Goal: Communication & Community: Answer question/provide support

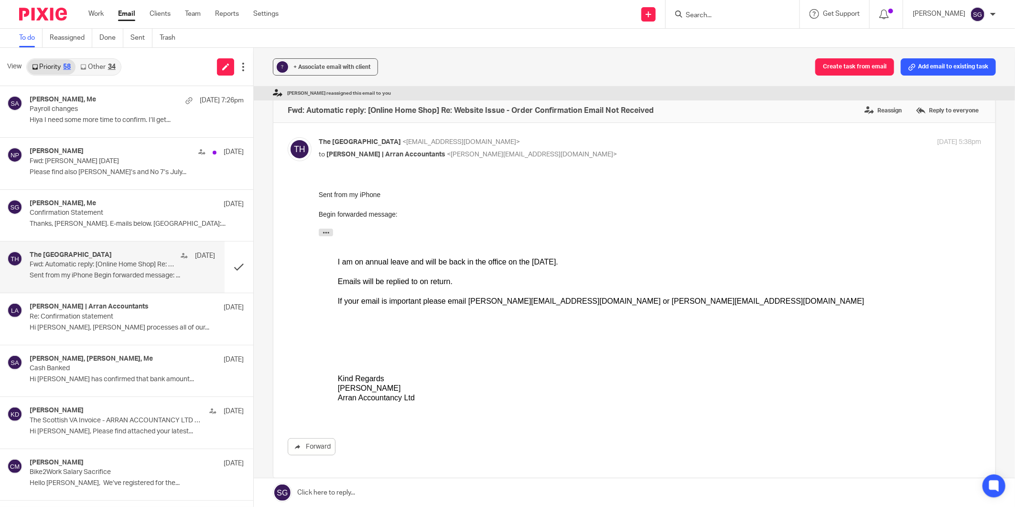
drag, startPoint x: 127, startPoint y: 9, endPoint x: 168, endPoint y: 2, distance: 41.6
click at [127, 9] on link "Email" at bounding box center [126, 14] width 17 height 10
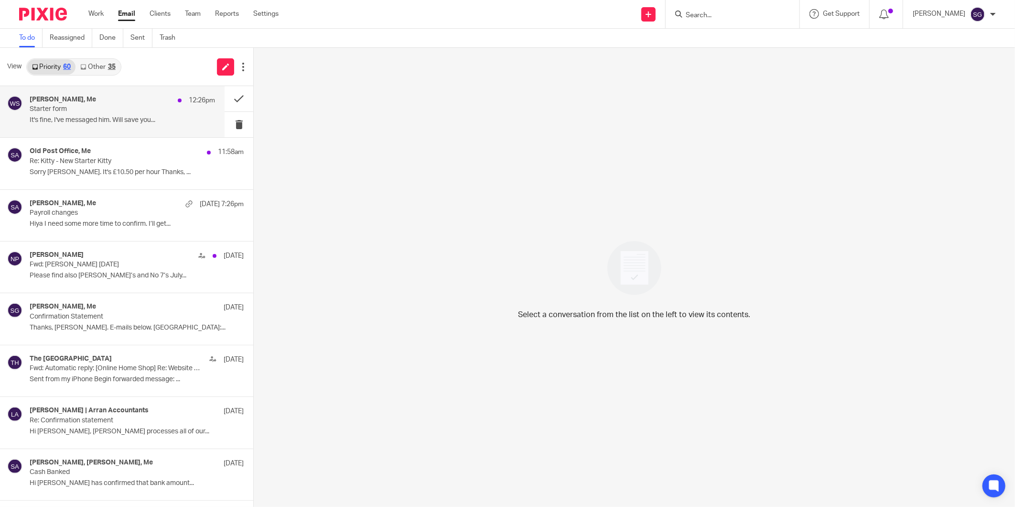
click at [106, 112] on p "Starter form" at bounding box center [104, 109] width 148 height 8
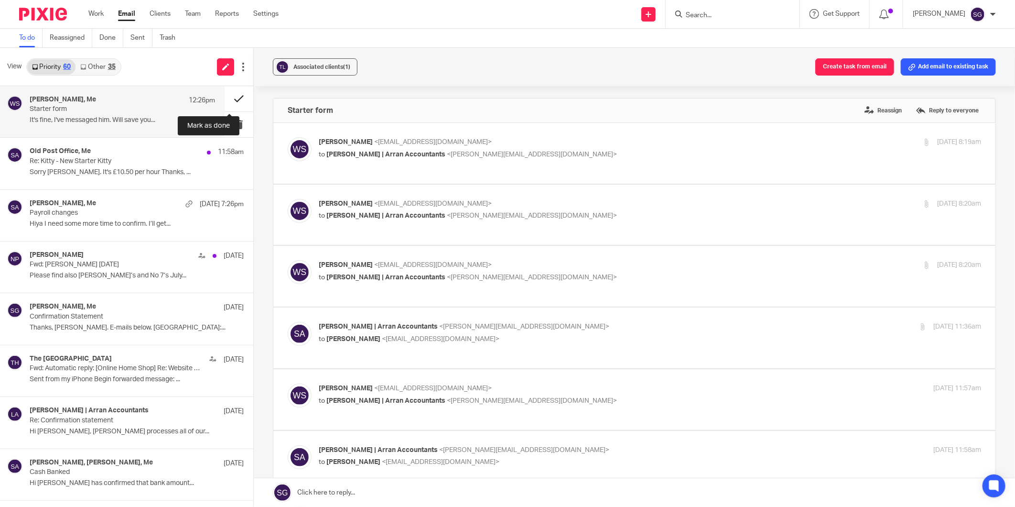
click at [228, 94] on button at bounding box center [239, 98] width 29 height 25
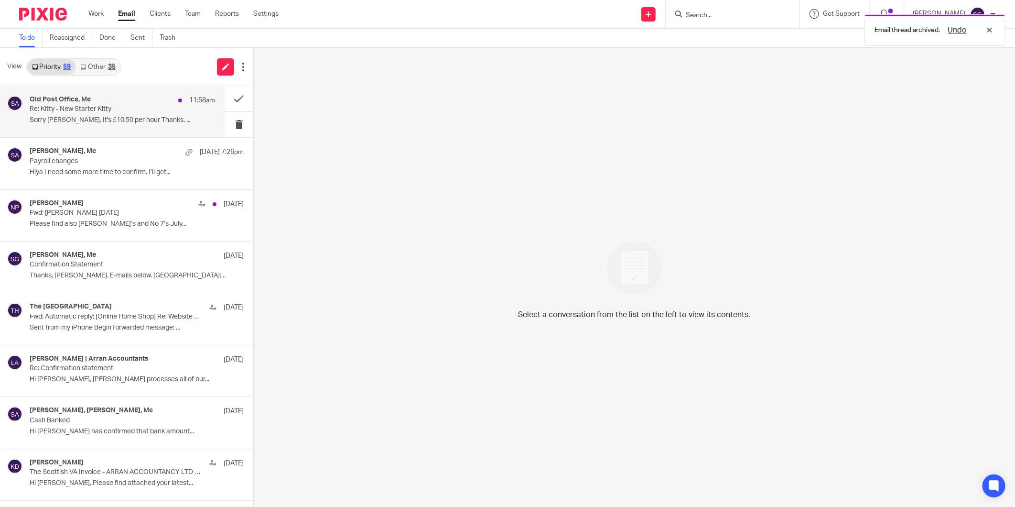
click at [82, 97] on h4 "Old Post Office, Me" at bounding box center [60, 100] width 61 height 8
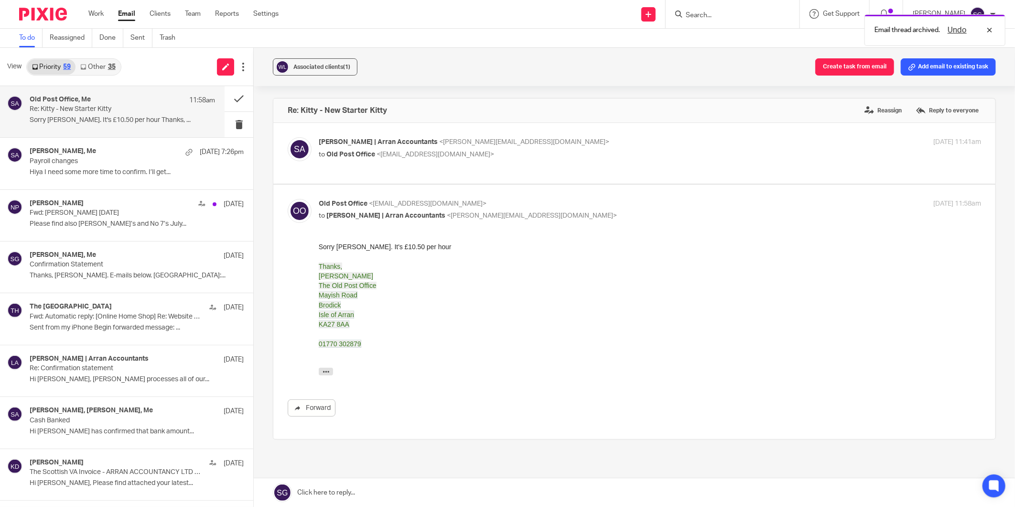
click at [387, 159] on p "to Old Post Office <laundry@theoldpostofficebrodick.co.uk>" at bounding box center [540, 155] width 442 height 10
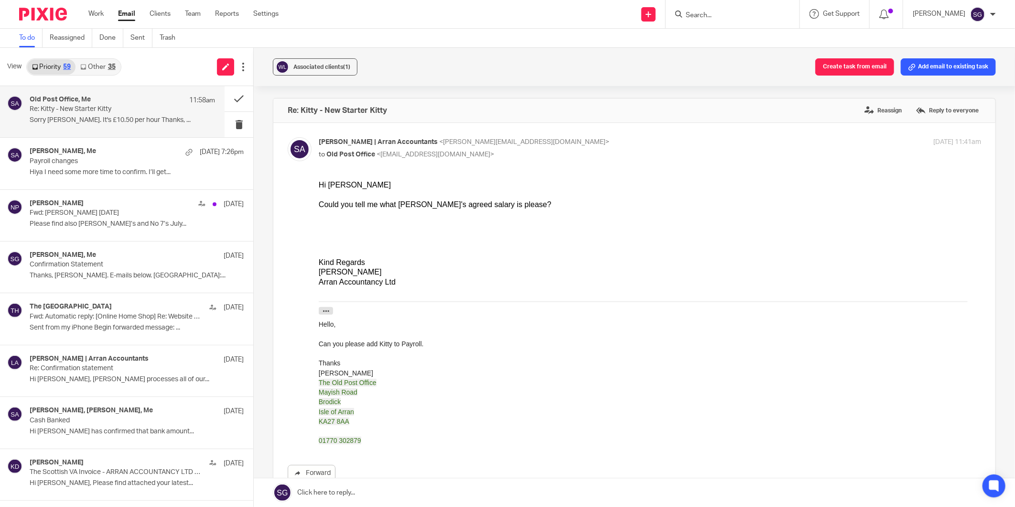
click at [387, 159] on p "to Old Post Office <laundry@theoldpostofficebrodick.co.uk>" at bounding box center [540, 155] width 442 height 10
checkbox input "false"
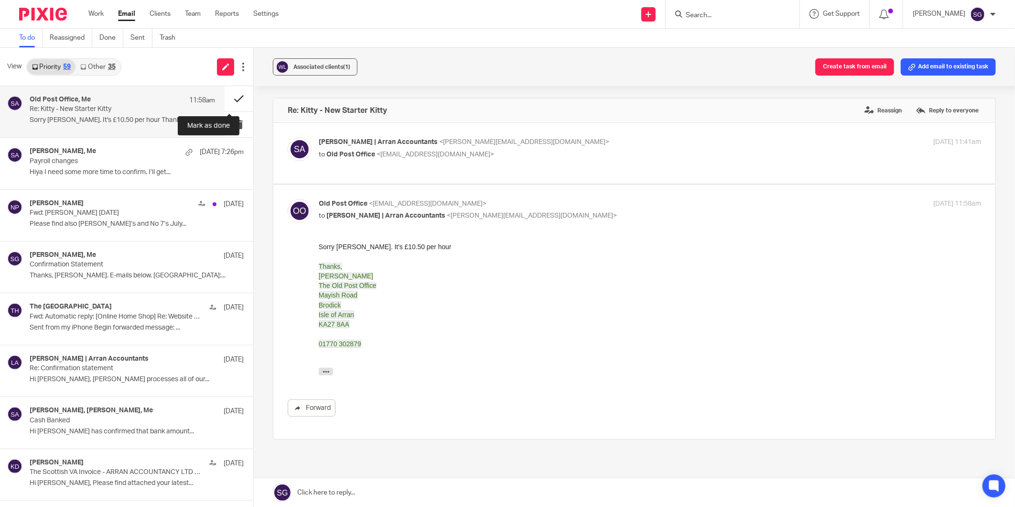
click at [225, 93] on button at bounding box center [239, 98] width 29 height 25
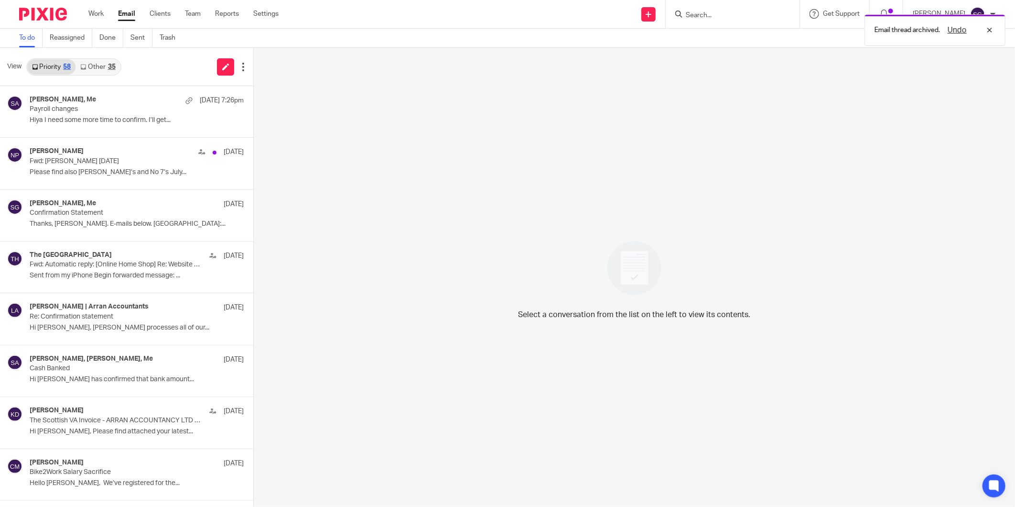
click at [91, 64] on link "Other 35" at bounding box center [98, 66] width 44 height 15
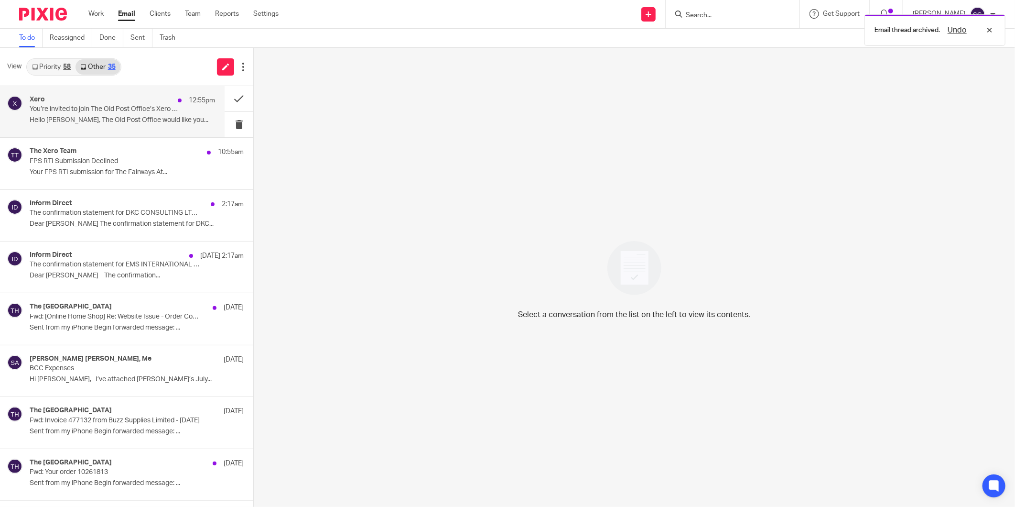
click at [163, 109] on p "You’re invited to join The Old Post Office’s Xero account" at bounding box center [104, 109] width 148 height 8
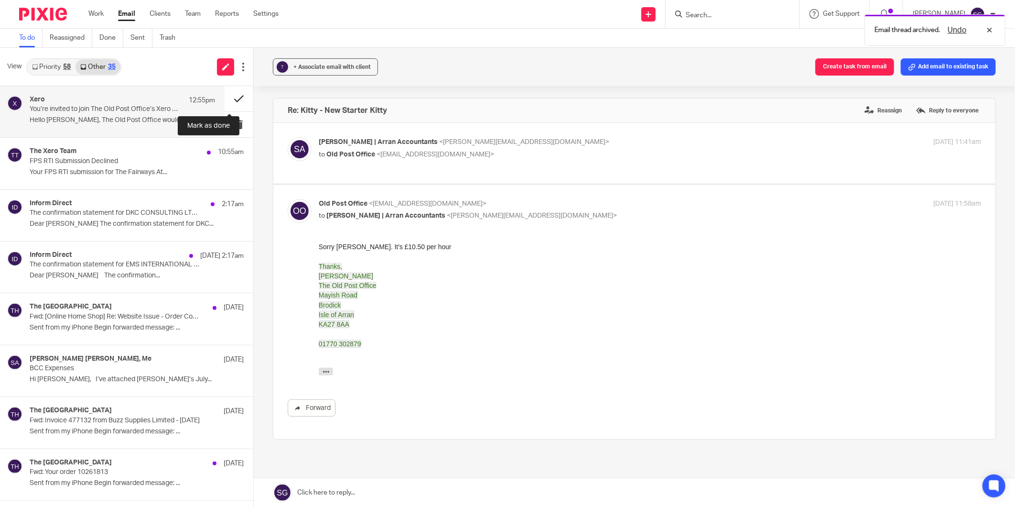
click at [226, 96] on button at bounding box center [239, 98] width 29 height 25
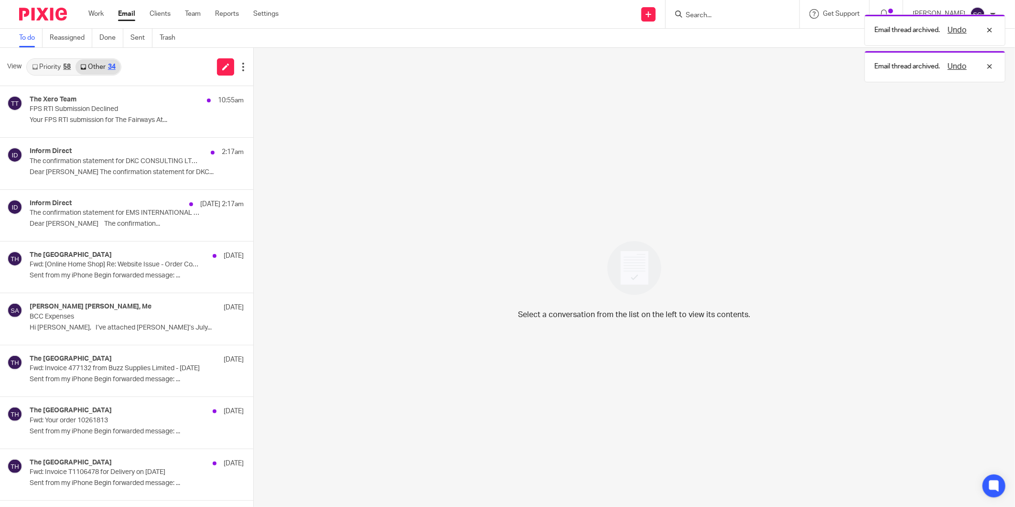
click at [154, 101] on div "The Xero Team 10:55am" at bounding box center [137, 101] width 214 height 10
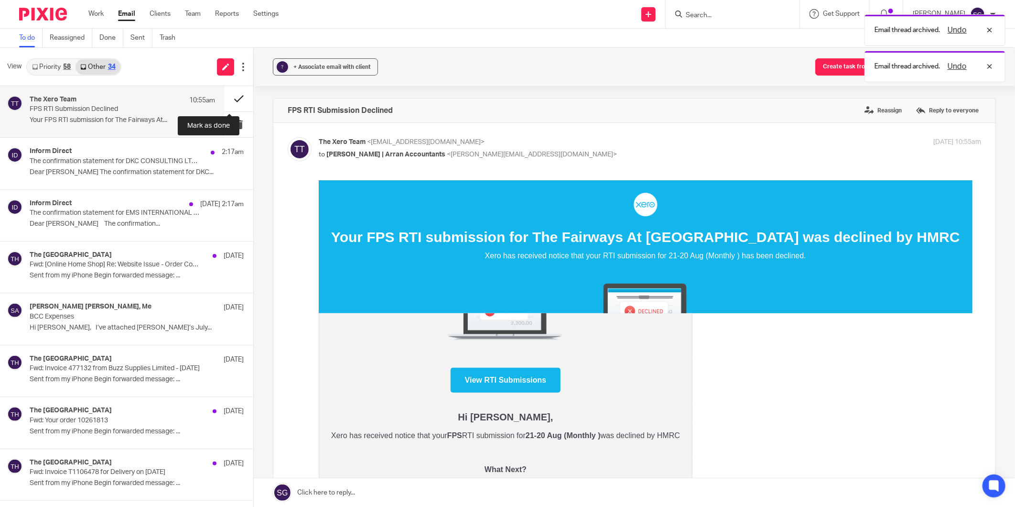
click at [225, 96] on button at bounding box center [239, 98] width 29 height 25
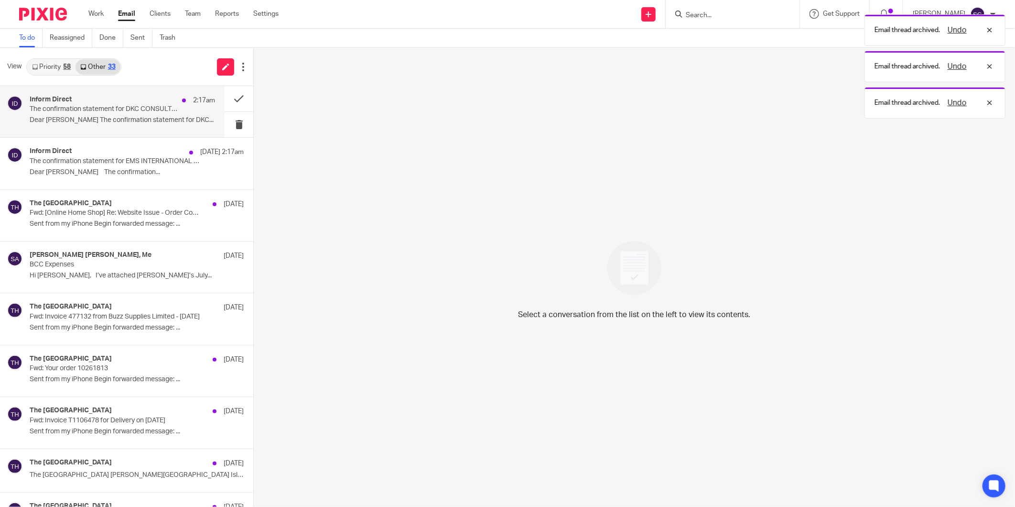
click at [102, 116] on div "Inform Direct 2:17am The confirmation statement for DKC CONSULTING LTD is overd…" at bounding box center [122, 112] width 185 height 32
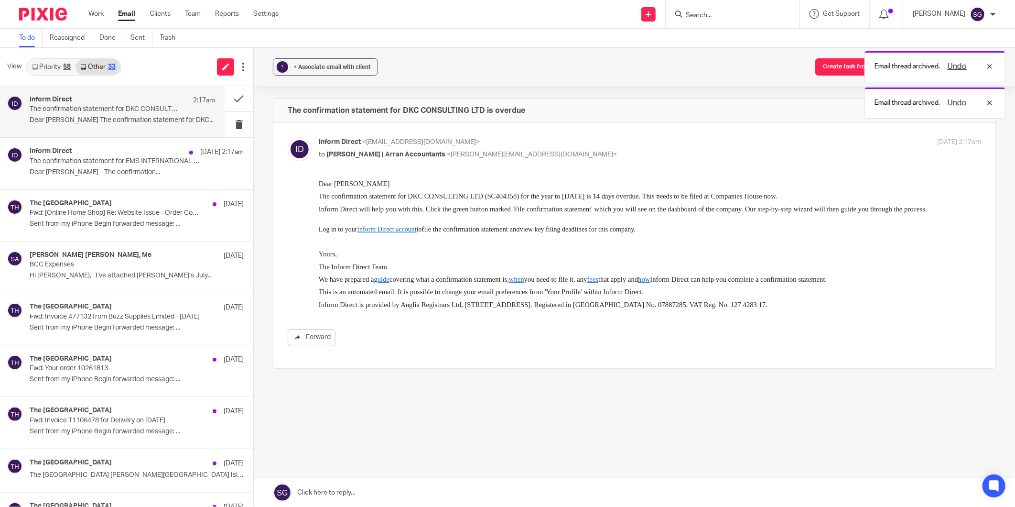
click at [50, 69] on link "Priority 58" at bounding box center [51, 66] width 48 height 15
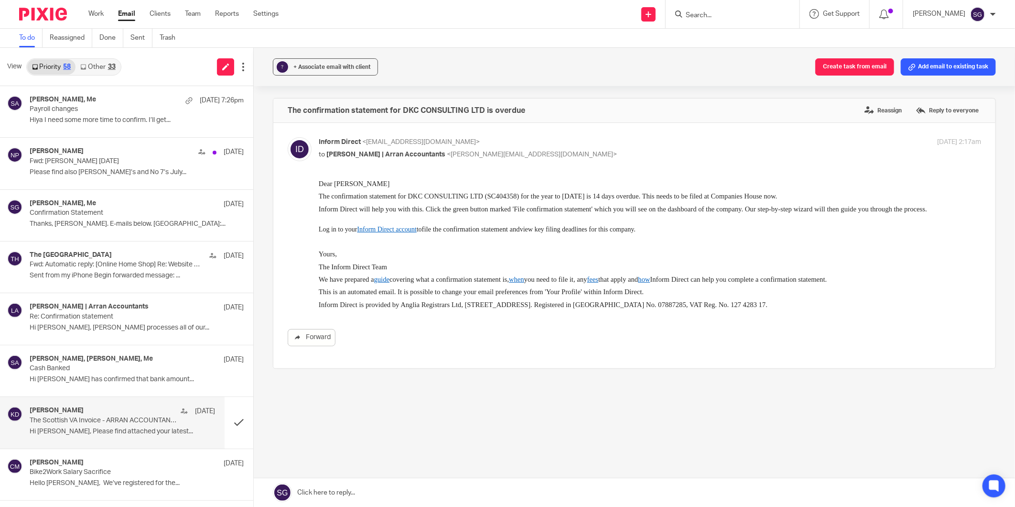
click at [113, 427] on p "Hi Lorna, Please find attached your latest..." at bounding box center [122, 431] width 185 height 8
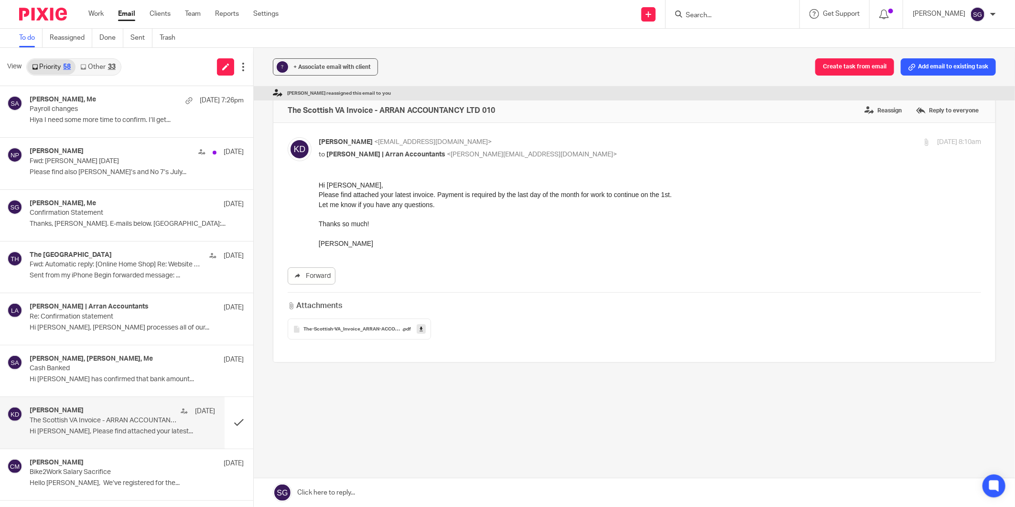
click at [574, 268] on div "Forward" at bounding box center [635, 275] width 694 height 17
click at [93, 67] on link "Other 33" at bounding box center [98, 66] width 44 height 15
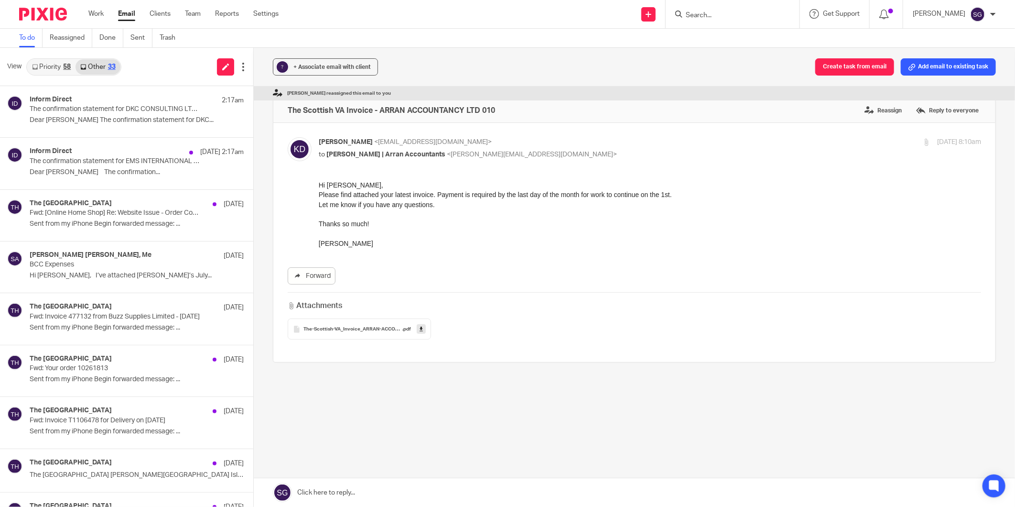
click at [56, 65] on link "Priority 58" at bounding box center [51, 66] width 48 height 15
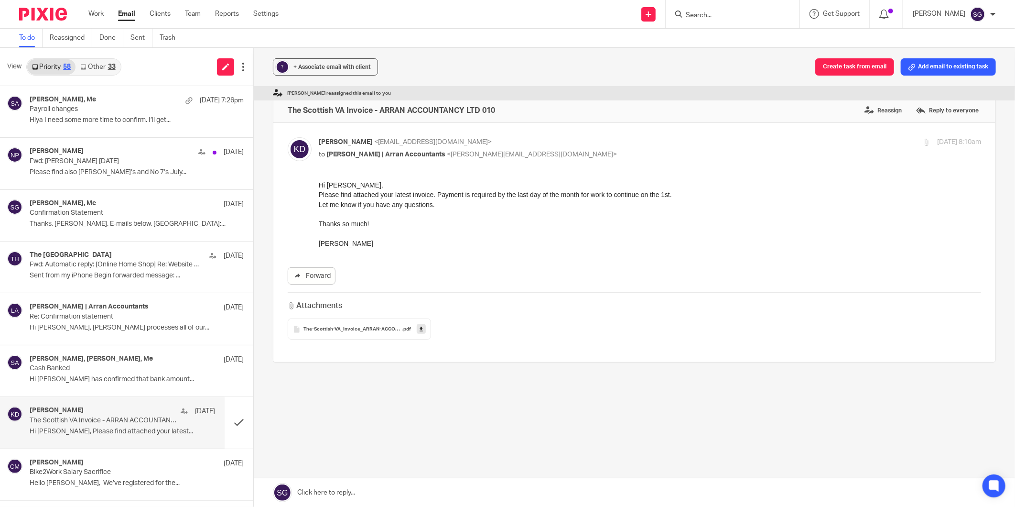
click at [192, 67] on div "View Priority 58 Other 33" at bounding box center [126, 67] width 253 height 38
click at [92, 14] on link "Work" at bounding box center [95, 14] width 15 height 10
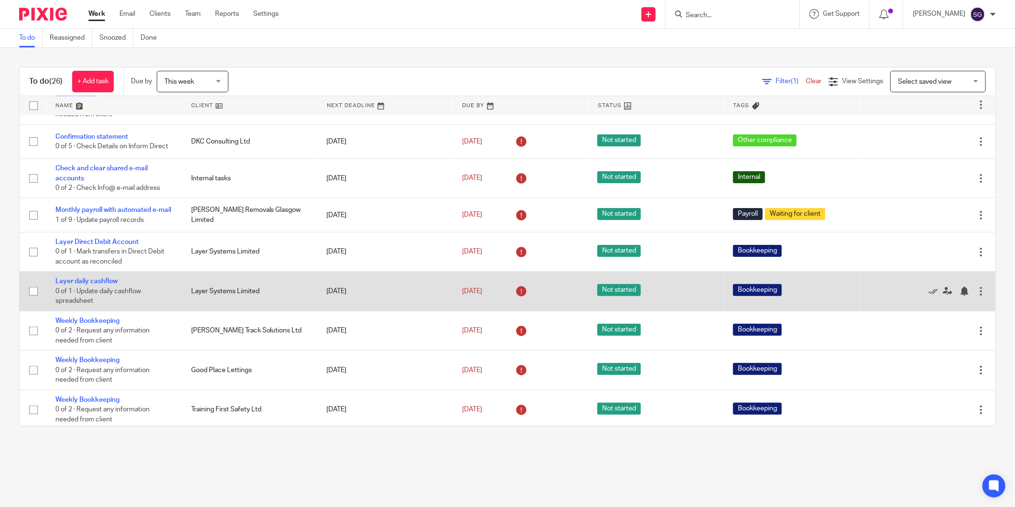
scroll to position [106, 0]
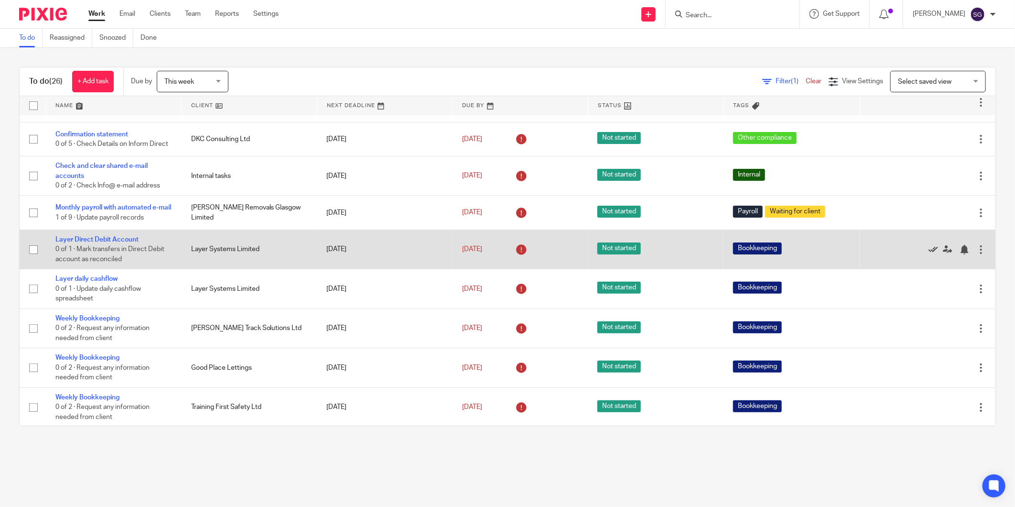
click at [929, 254] on icon at bounding box center [934, 250] width 10 height 10
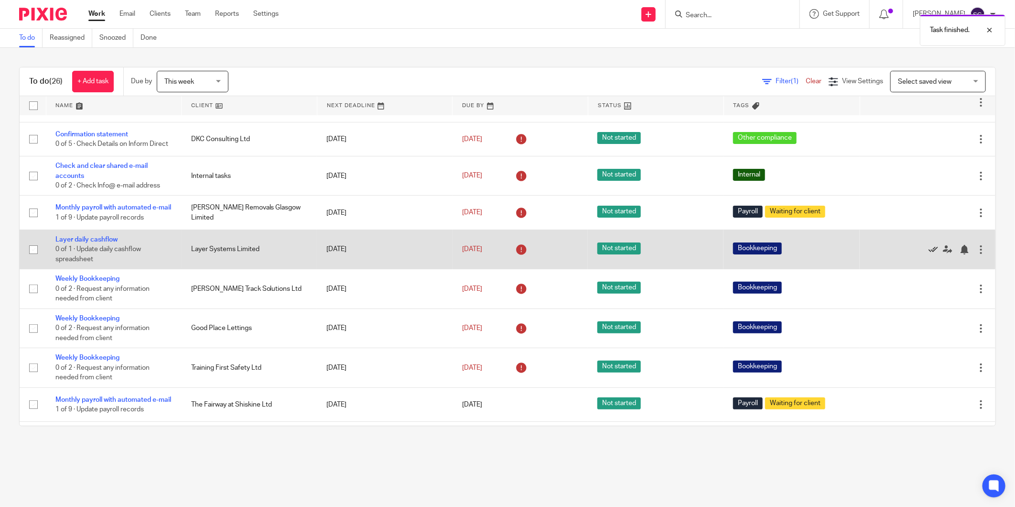
click at [929, 254] on icon at bounding box center [934, 250] width 10 height 10
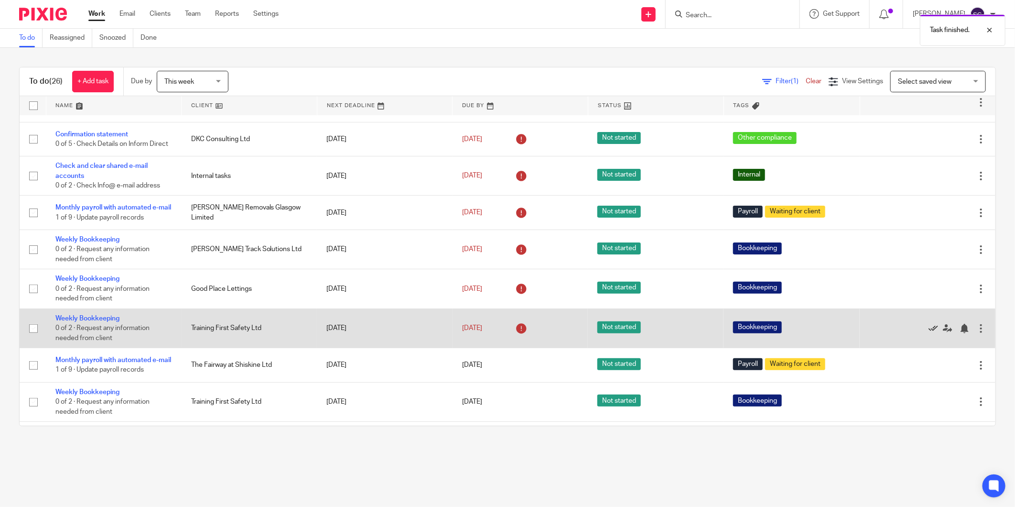
click at [929, 333] on icon at bounding box center [934, 329] width 10 height 10
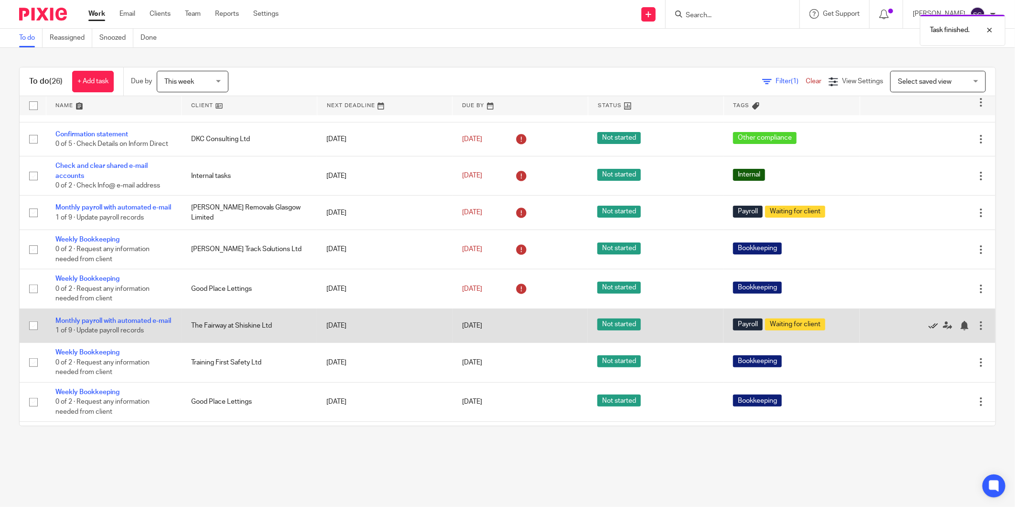
click at [929, 330] on icon at bounding box center [934, 326] width 10 height 10
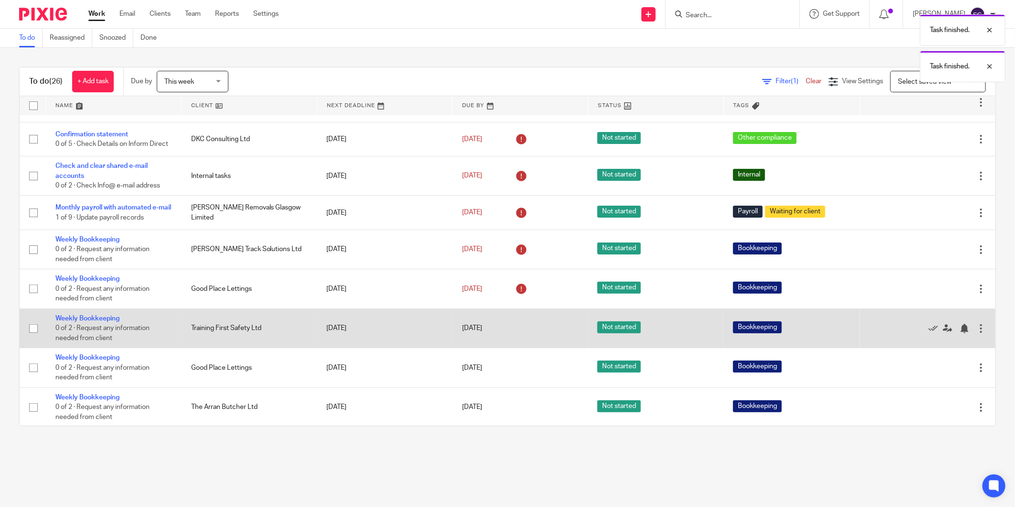
scroll to position [159, 0]
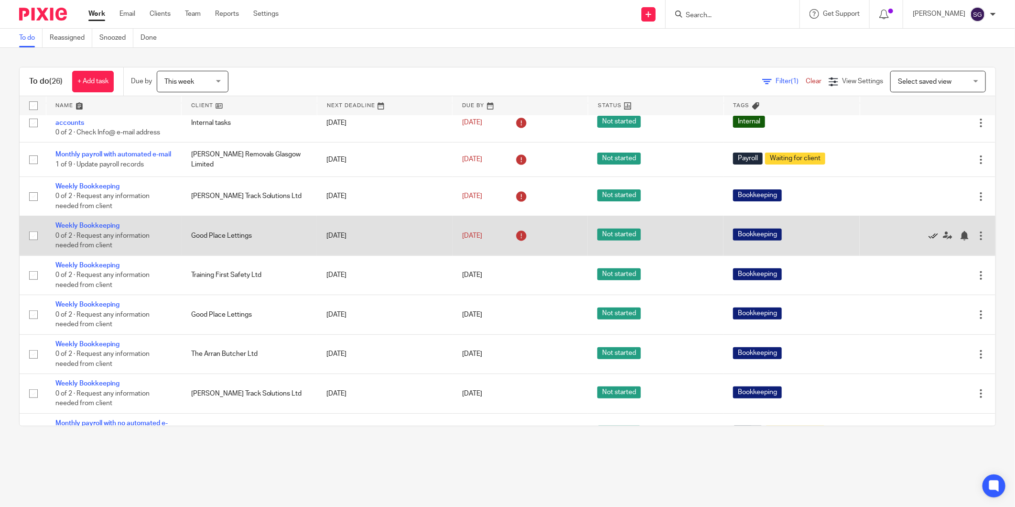
click at [929, 240] on icon at bounding box center [934, 236] width 10 height 10
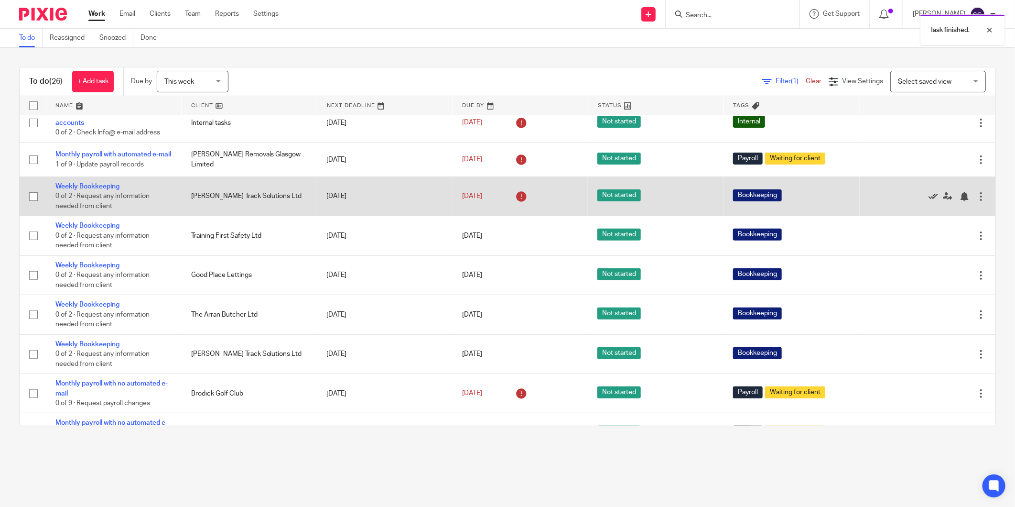
click at [929, 201] on icon at bounding box center [934, 197] width 10 height 10
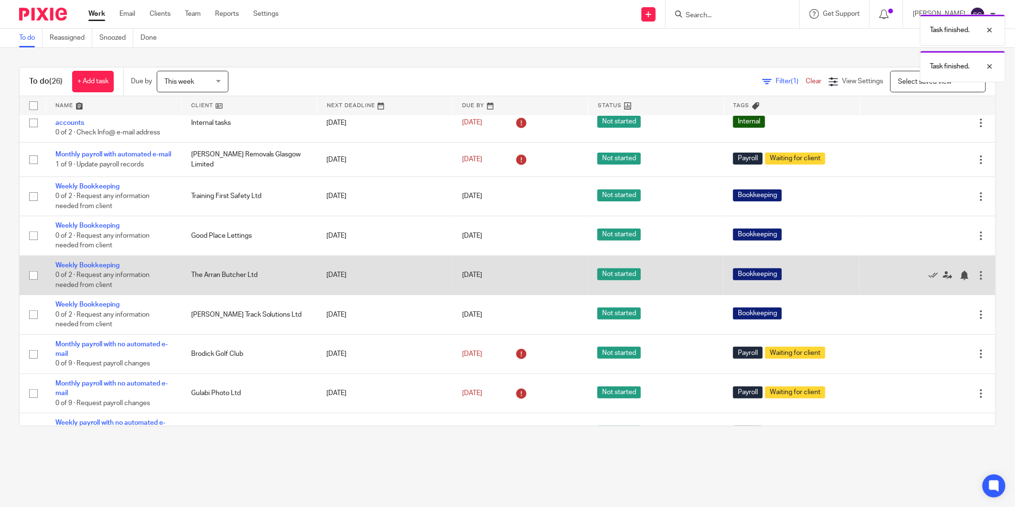
click at [977, 280] on div at bounding box center [982, 276] width 10 height 10
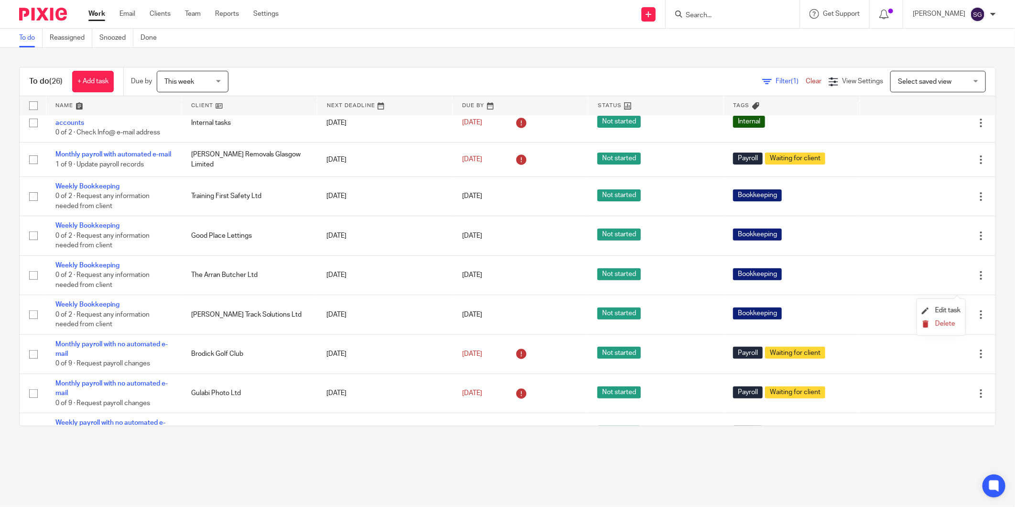
click at [942, 326] on span "Delete" at bounding box center [945, 323] width 20 height 7
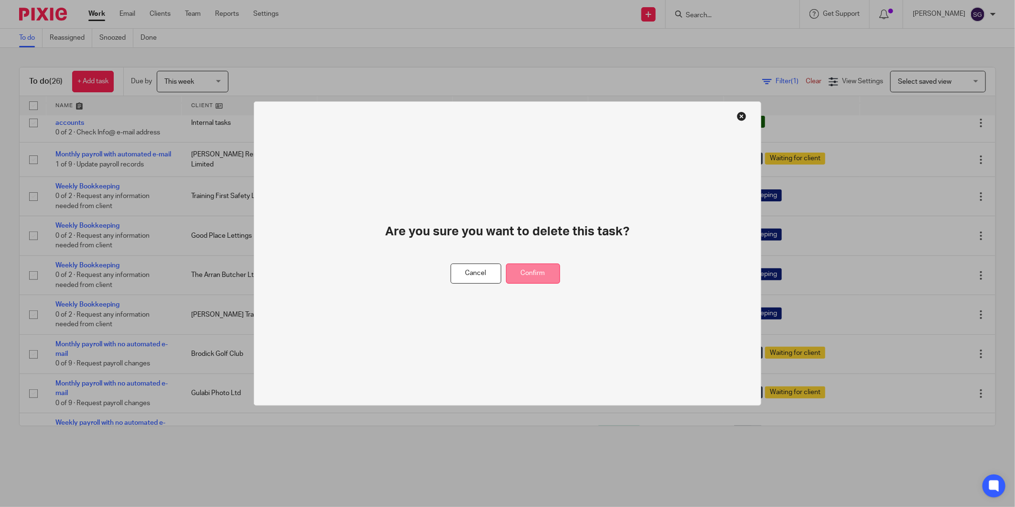
click at [547, 269] on button "Confirm" at bounding box center [533, 273] width 54 height 21
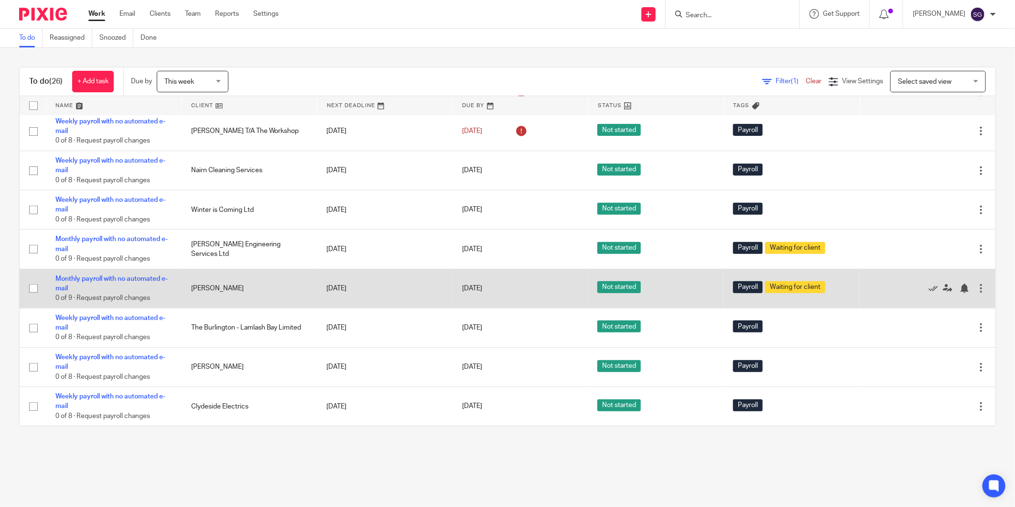
scroll to position [438, 0]
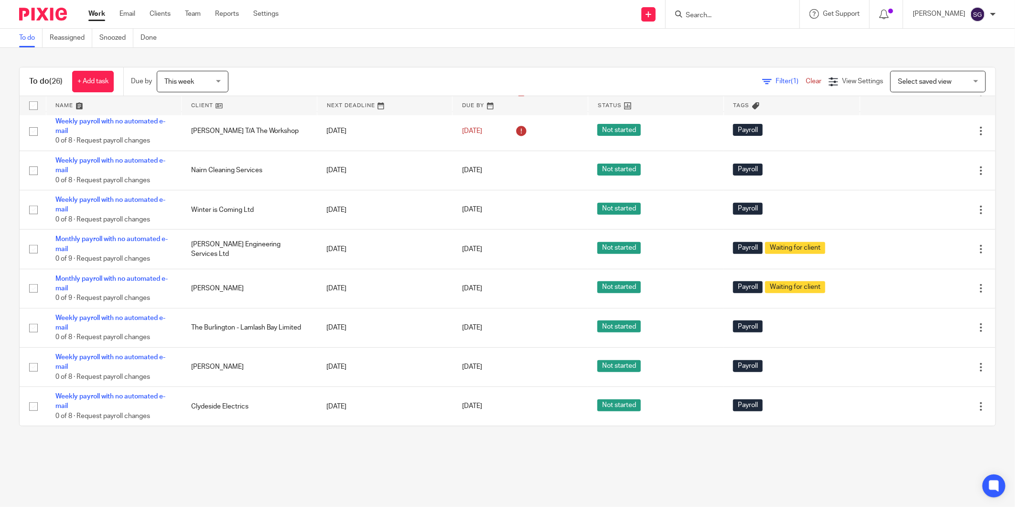
click at [705, 16] on input "Search" at bounding box center [728, 15] width 86 height 9
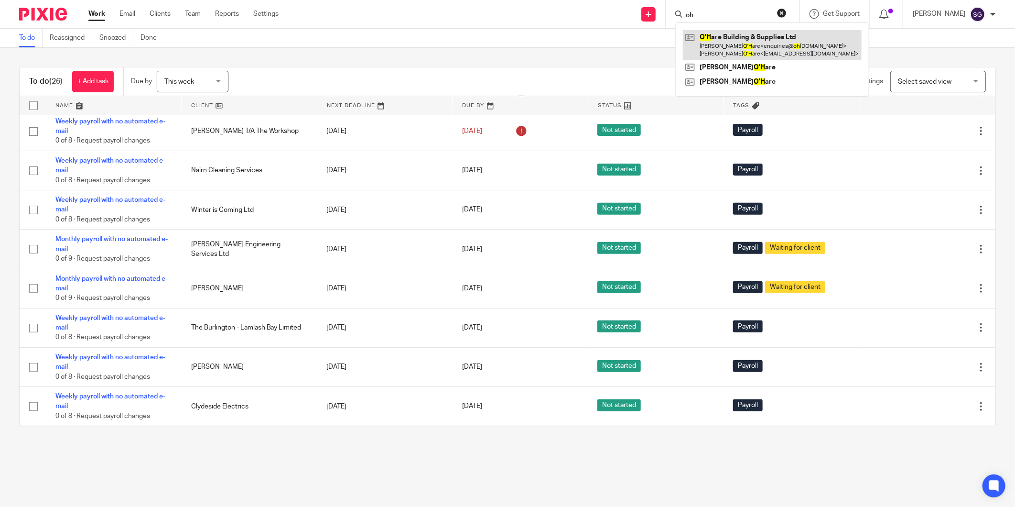
type input "oh"
click at [717, 42] on link at bounding box center [772, 45] width 179 height 30
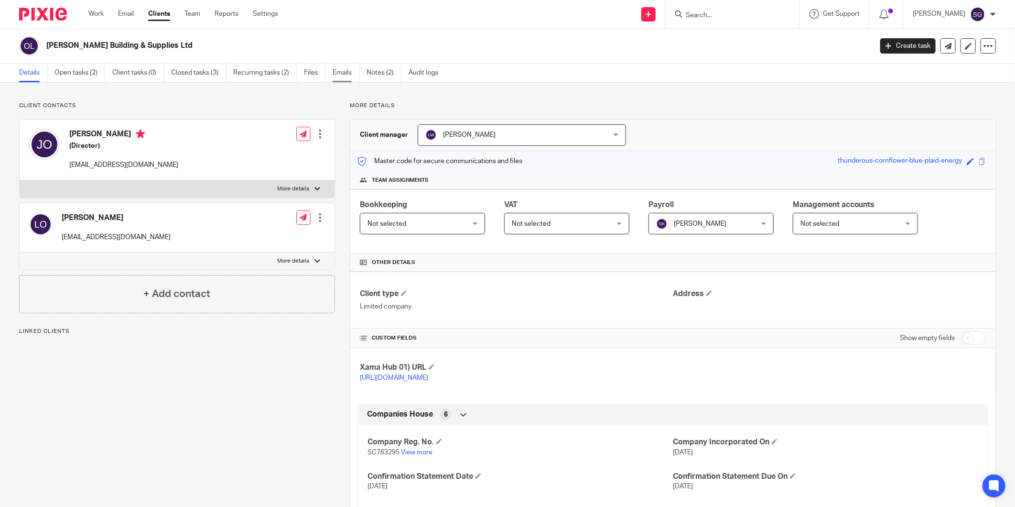
click at [346, 73] on link "Emails" at bounding box center [346, 73] width 27 height 19
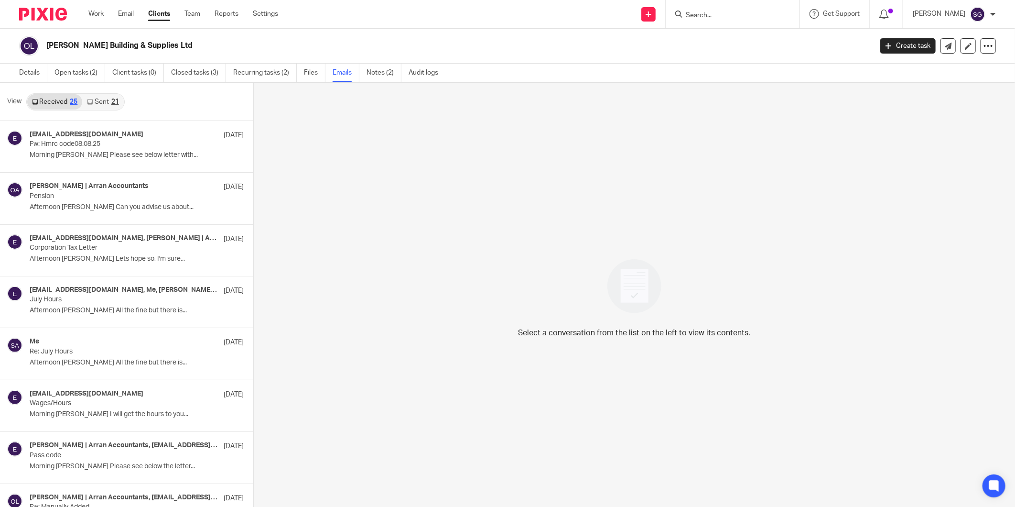
click at [110, 102] on link "Sent 21" at bounding box center [102, 101] width 41 height 15
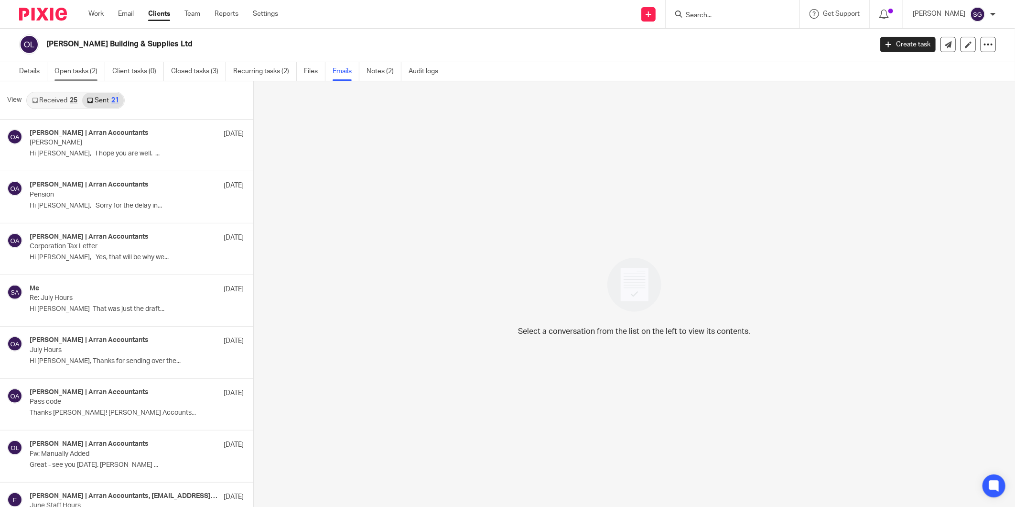
click at [77, 68] on link "Open tasks (2)" at bounding box center [79, 71] width 51 height 19
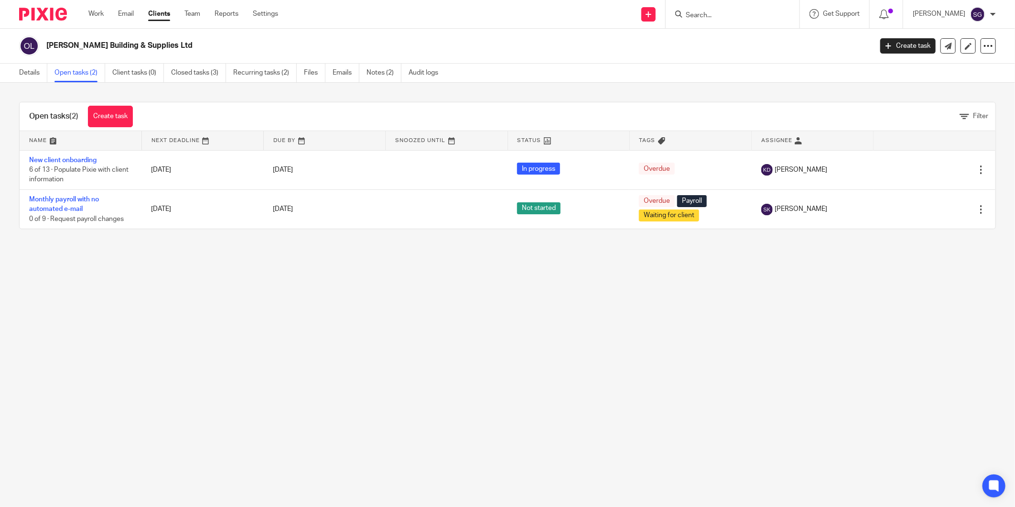
click at [333, 26] on div "Send new email Create task Add client Request signature Get Support Contact via…" at bounding box center [654, 14] width 723 height 28
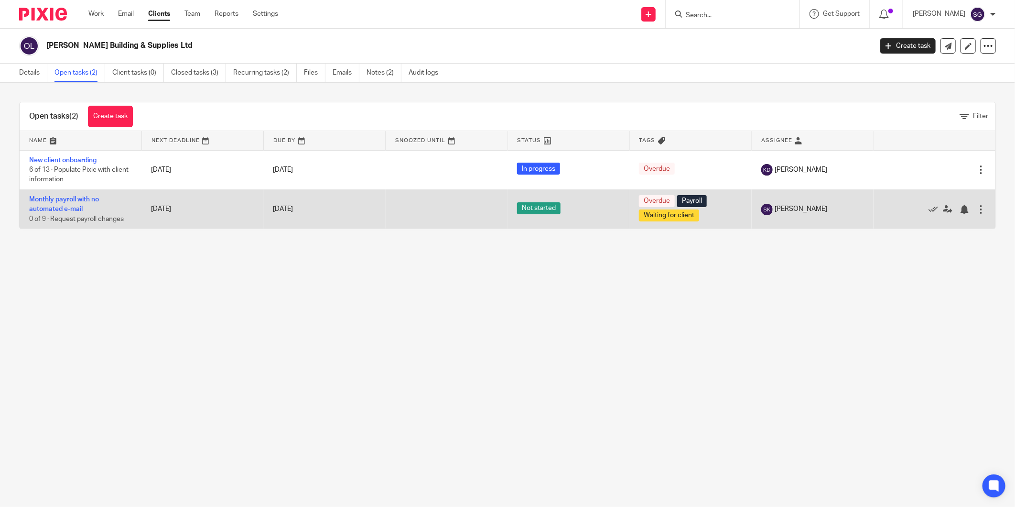
click at [977, 209] on div at bounding box center [982, 210] width 10 height 10
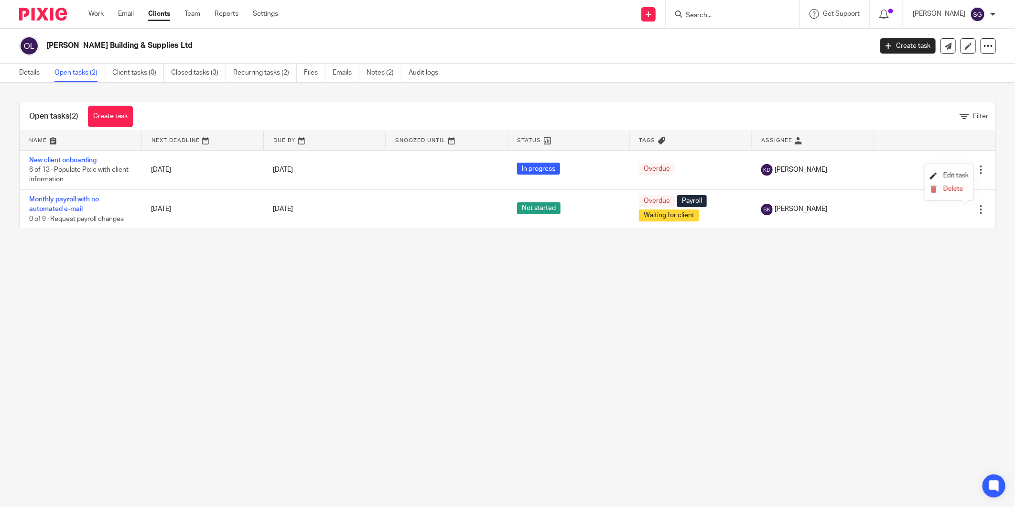
click at [952, 174] on span "Edit task" at bounding box center [956, 175] width 25 height 7
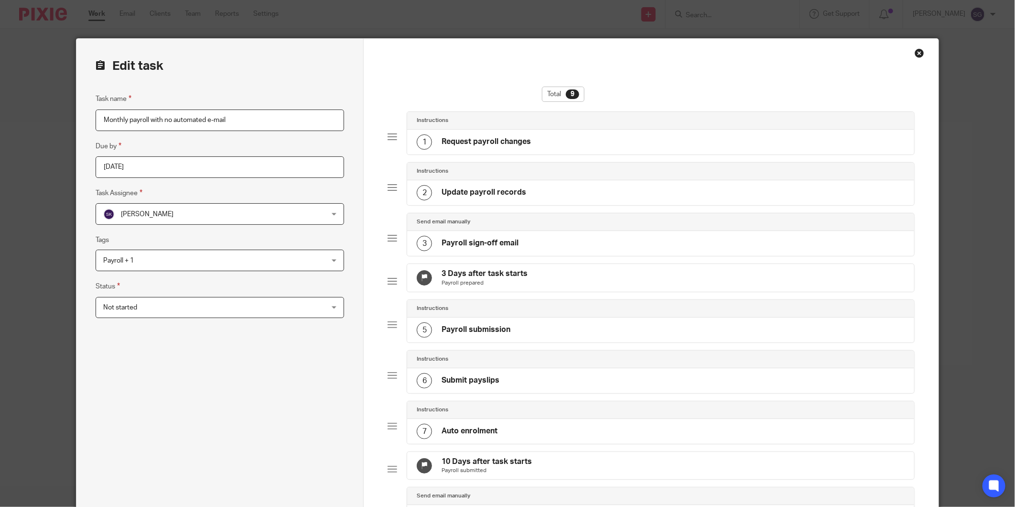
click at [293, 225] on div "Sarah Kash Sarah Kash" at bounding box center [220, 214] width 249 height 22
click at [264, 435] on div "Task name Monthly payroll with no automated e-mail Due by 2025-09-08 Task Assig…" at bounding box center [220, 359] width 249 height 532
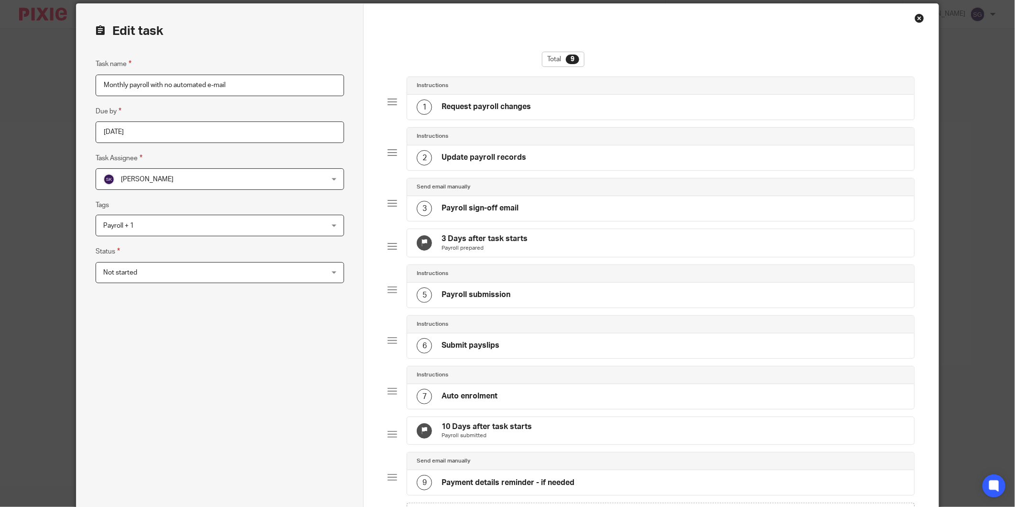
scroll to position [33, 0]
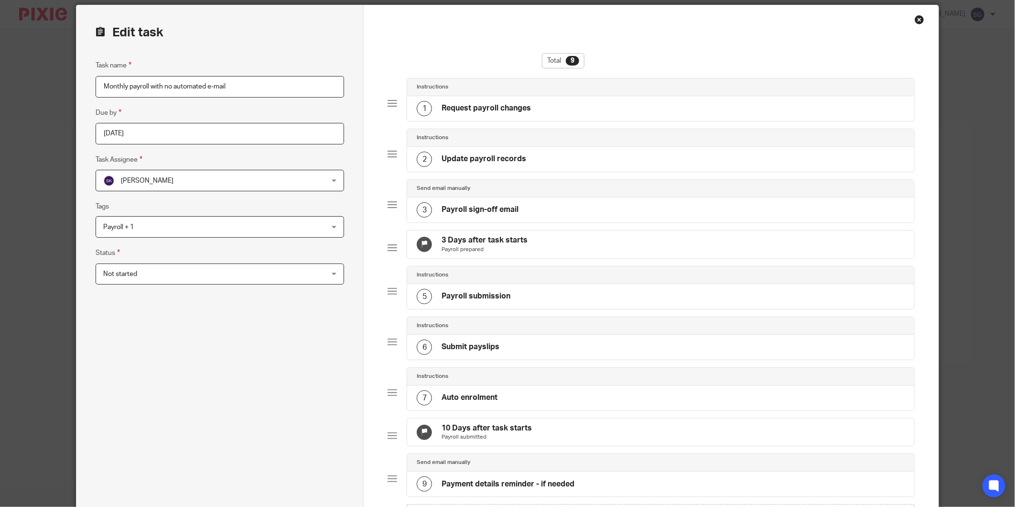
click at [270, 186] on span "Sarah Kash" at bounding box center [199, 180] width 193 height 20
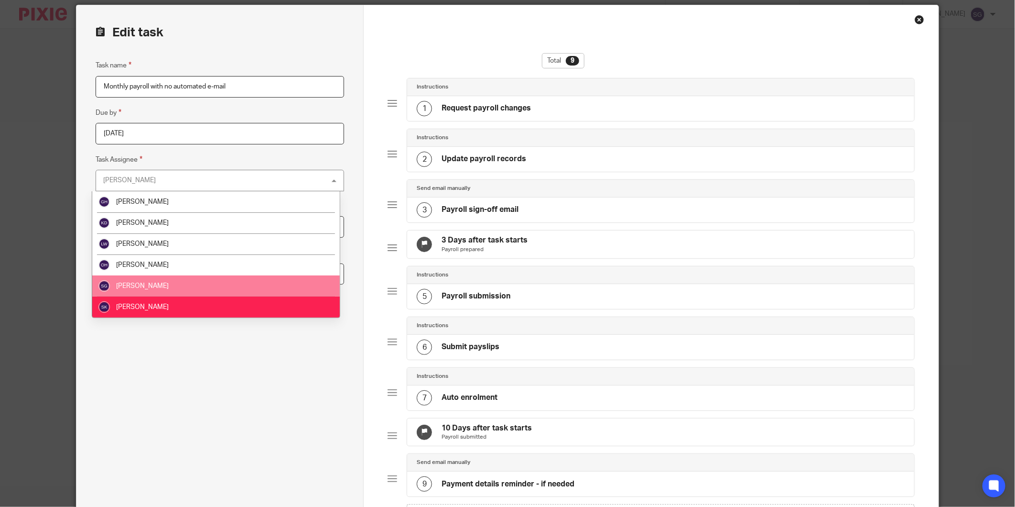
click at [279, 276] on li "[PERSON_NAME]" at bounding box center [216, 285] width 248 height 21
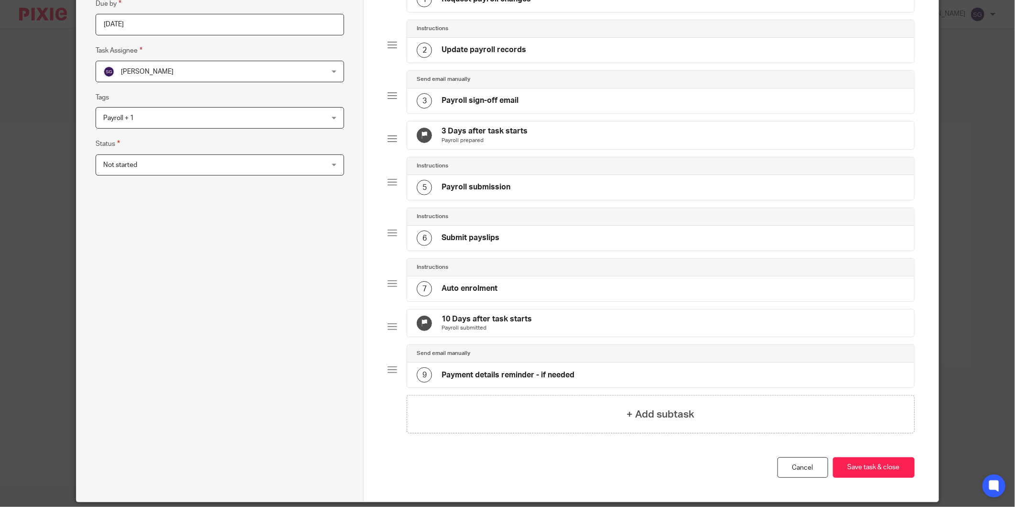
scroll to position [193, 0]
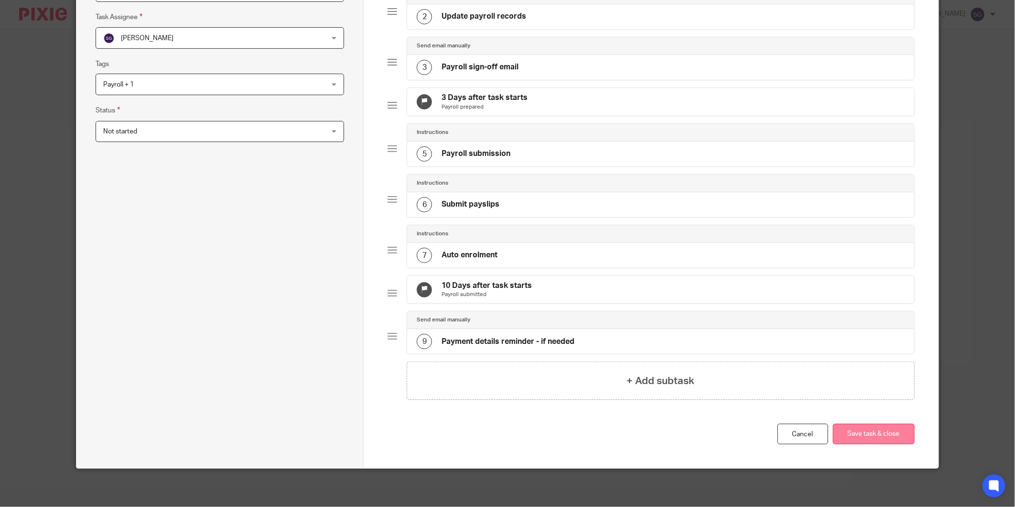
click at [899, 437] on button "Save task & close" at bounding box center [874, 434] width 82 height 21
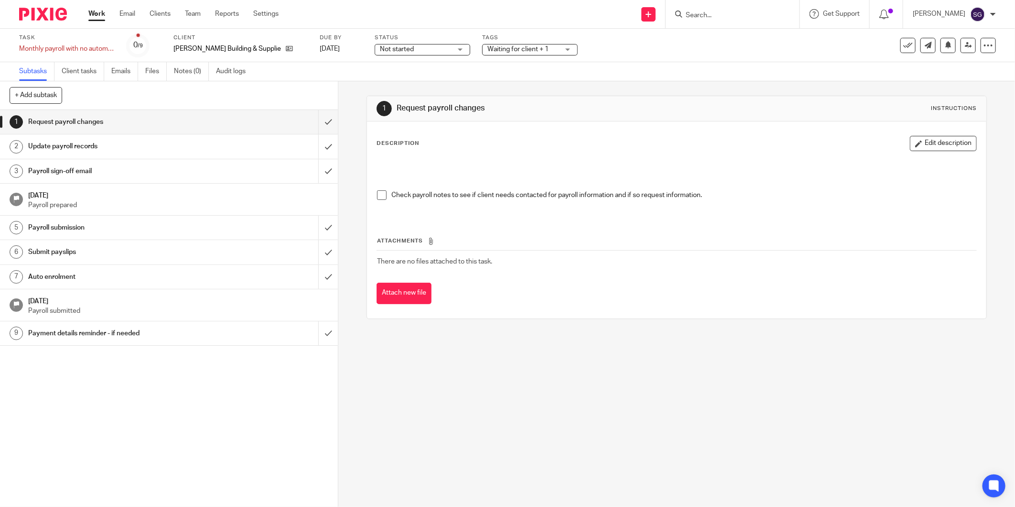
click at [542, 27] on div "Send new email Create task Add client Request signature Get Support Contact via…" at bounding box center [654, 14] width 722 height 28
click at [91, 71] on link "Client tasks" at bounding box center [83, 71] width 43 height 19
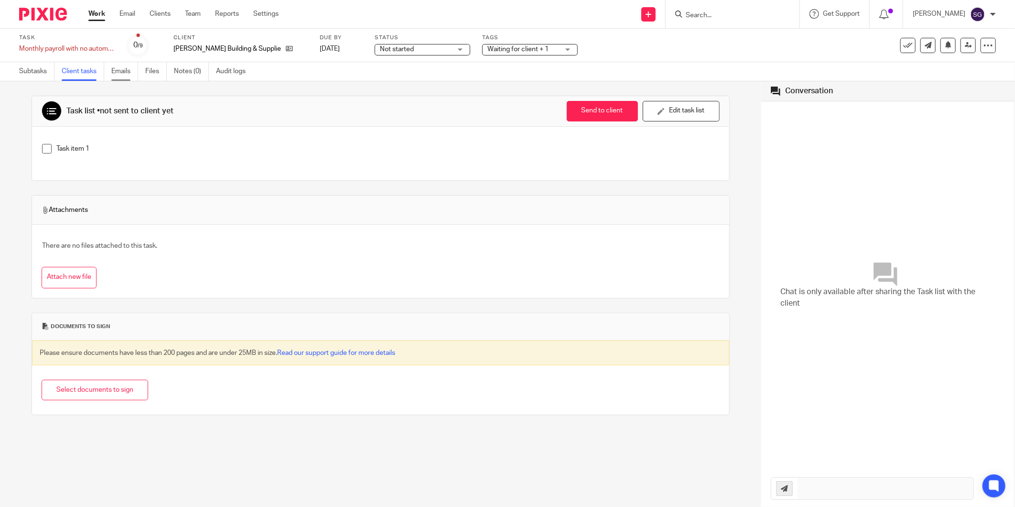
click at [123, 74] on link "Emails" at bounding box center [124, 71] width 27 height 19
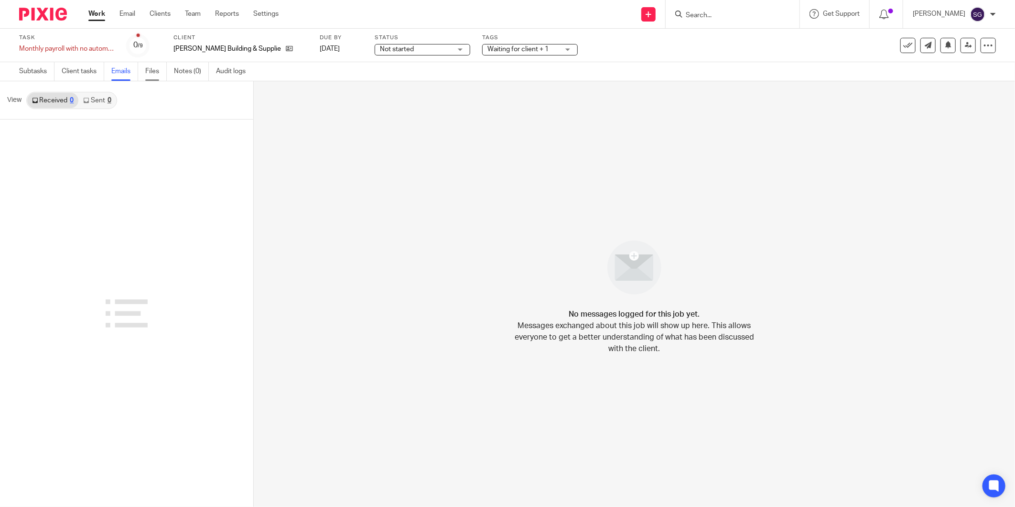
click at [150, 72] on link "Files" at bounding box center [156, 71] width 22 height 19
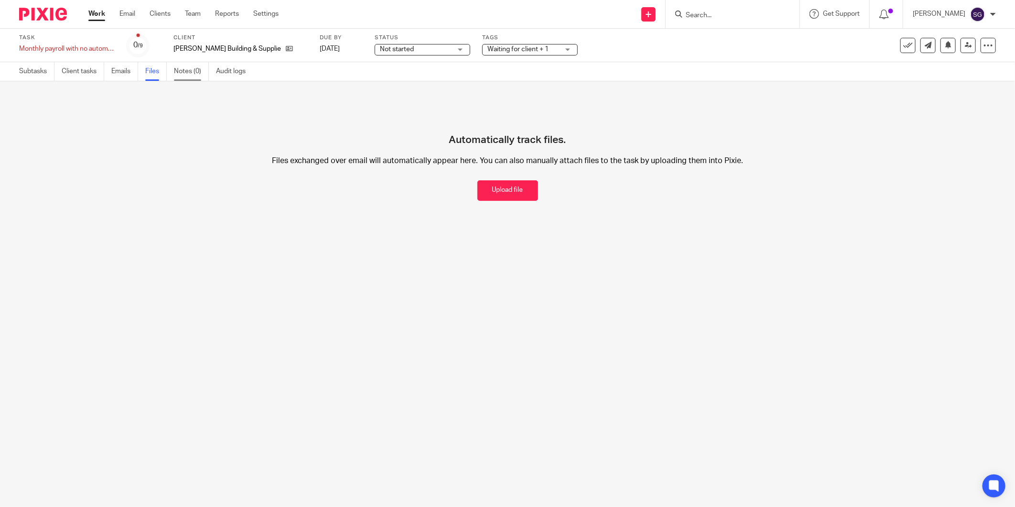
click at [185, 74] on link "Notes (0)" at bounding box center [191, 71] width 35 height 19
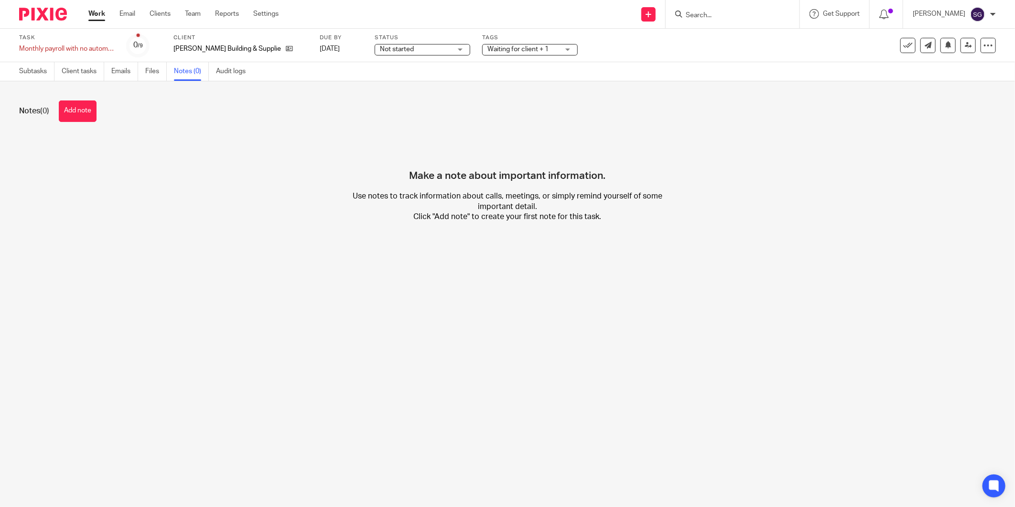
click at [94, 13] on link "Work" at bounding box center [96, 14] width 17 height 10
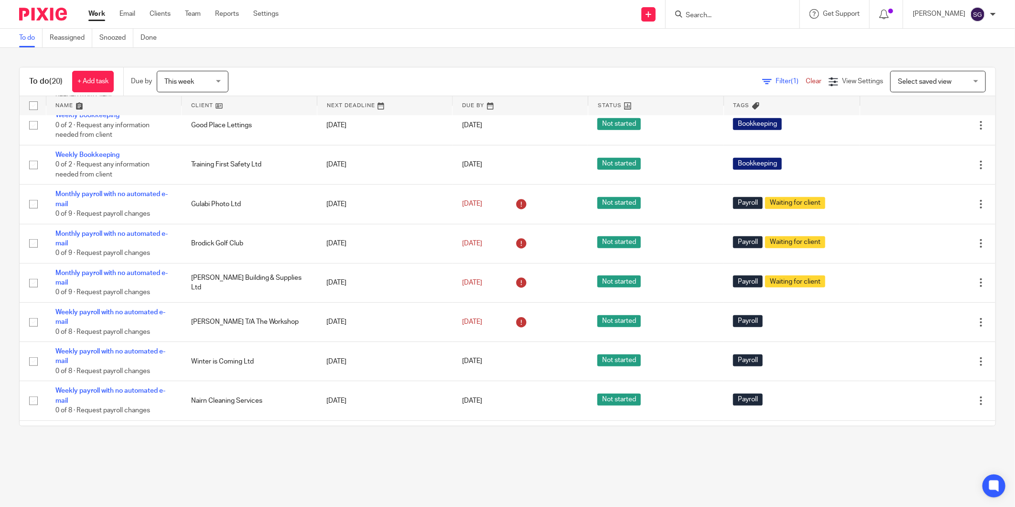
scroll to position [318, 0]
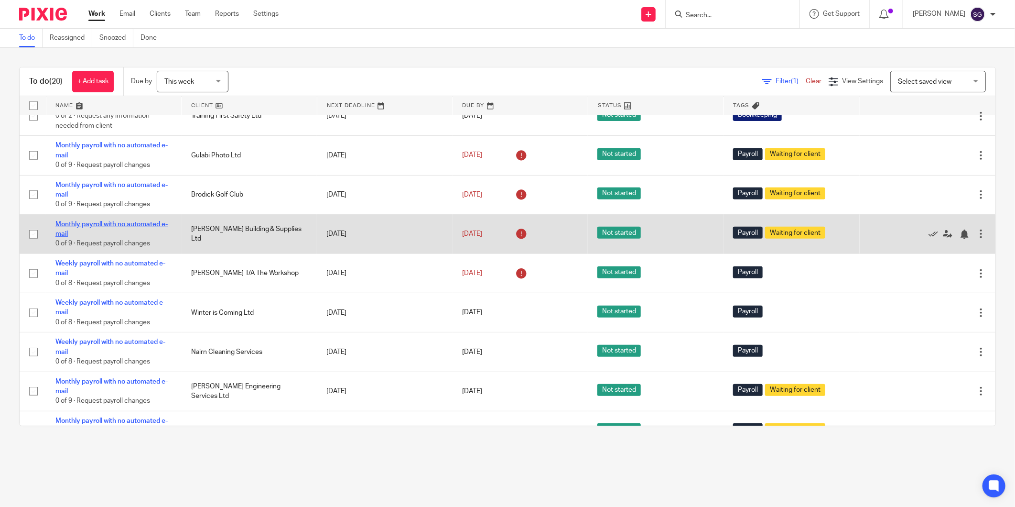
click at [141, 237] on link "Monthly payroll with no automated e-mail" at bounding box center [111, 229] width 112 height 16
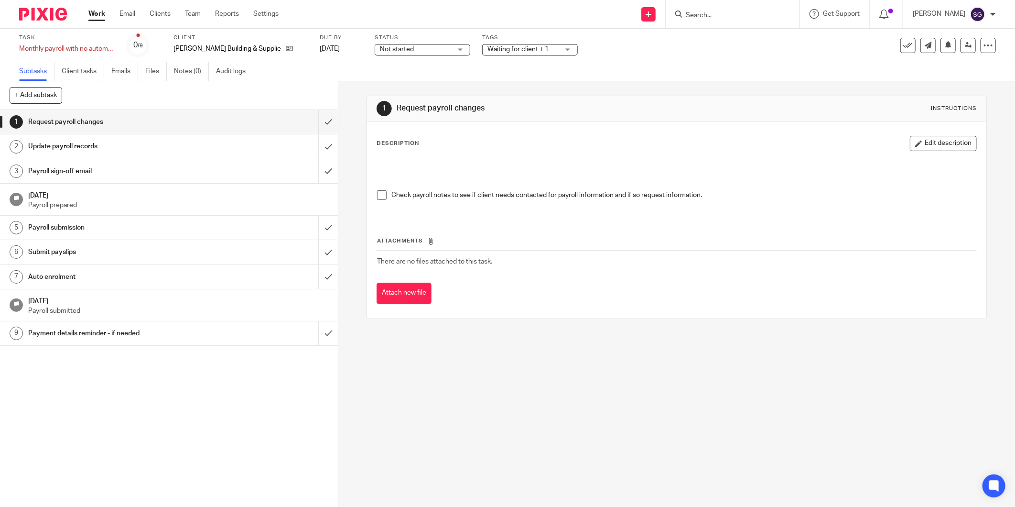
click at [31, 65] on link "Subtasks" at bounding box center [36, 71] width 35 height 19
click at [541, 50] on div "Waiting for client + 1" at bounding box center [530, 49] width 96 height 11
click at [606, 56] on div "Task Monthly payroll with no automated e-mail Save Monthly payroll with no auto…" at bounding box center [507, 45] width 1015 height 33
click at [99, 15] on link "Work" at bounding box center [96, 14] width 17 height 10
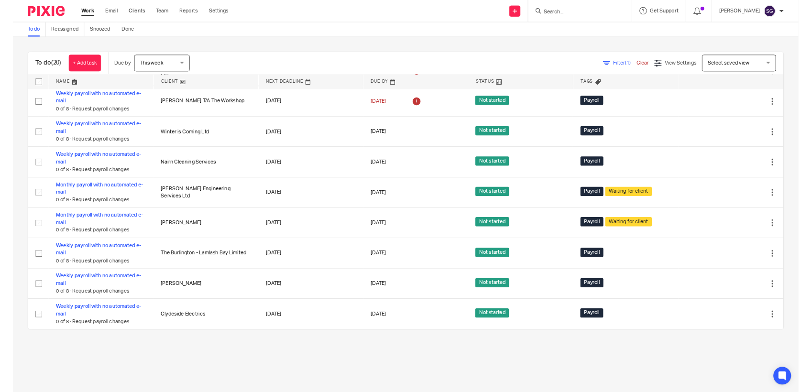
scroll to position [473, 0]
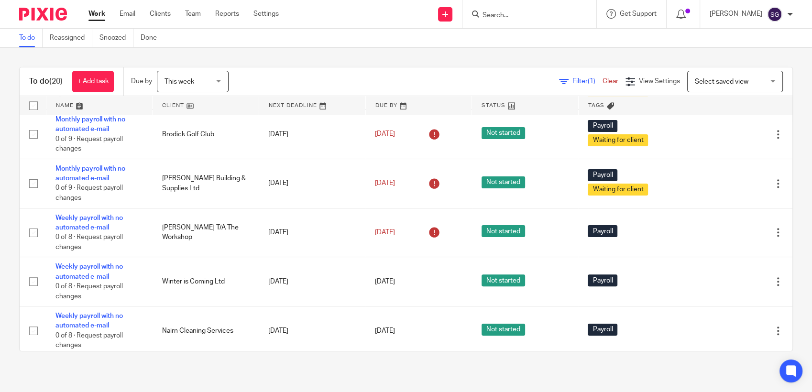
click at [337, 29] on div "To do Reassigned Snoozed Done" at bounding box center [406, 38] width 812 height 19
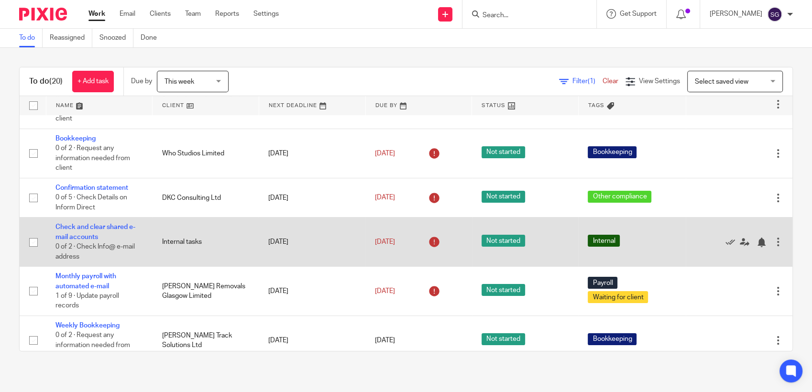
scroll to position [0, 0]
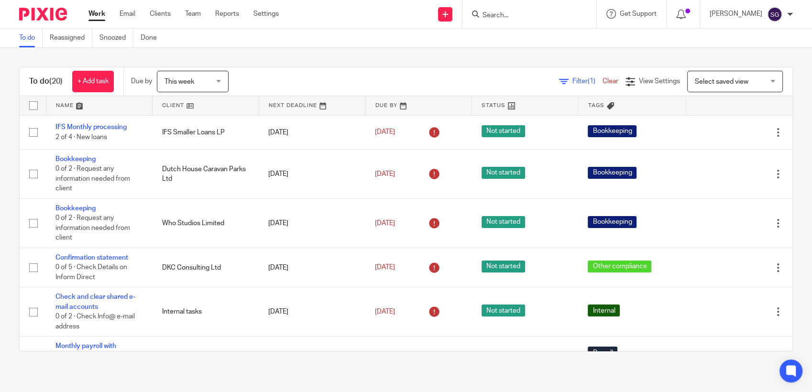
click at [340, 60] on div "To do (20) + Add task Due by This week This week [DATE] [DATE] This week Next w…" at bounding box center [406, 209] width 812 height 323
click at [355, 44] on div "To do Reassigned Snoozed Done" at bounding box center [406, 38] width 812 height 19
click at [512, 16] on input "Search" at bounding box center [524, 15] width 86 height 9
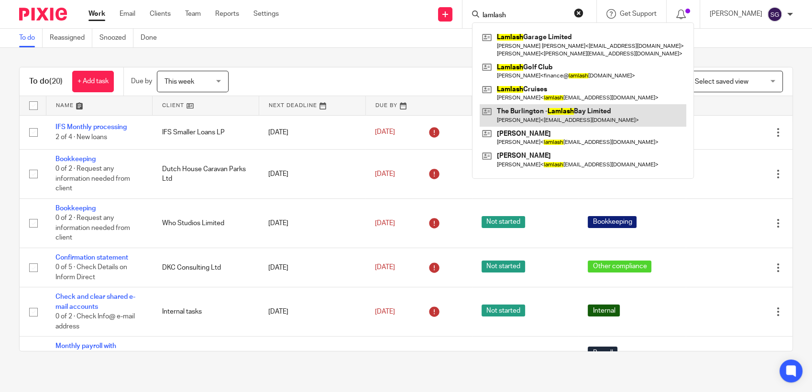
type input "lamlash"
click at [554, 121] on link at bounding box center [582, 115] width 206 height 22
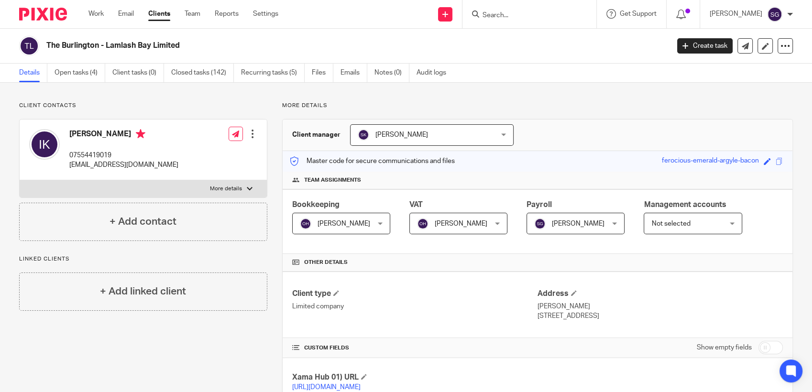
click at [394, 36] on div "The Burlington - Lamlash Bay Limited" at bounding box center [340, 46] width 643 height 20
click at [232, 134] on icon at bounding box center [235, 133] width 7 height 7
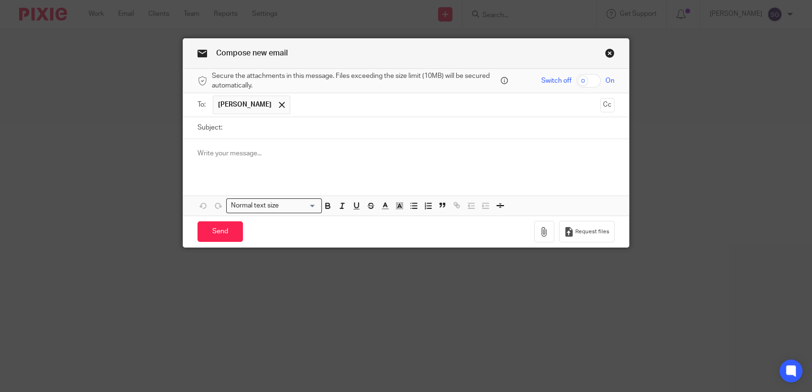
click at [279, 126] on input "Subject:" at bounding box center [420, 128] width 387 height 22
type input "Queries"
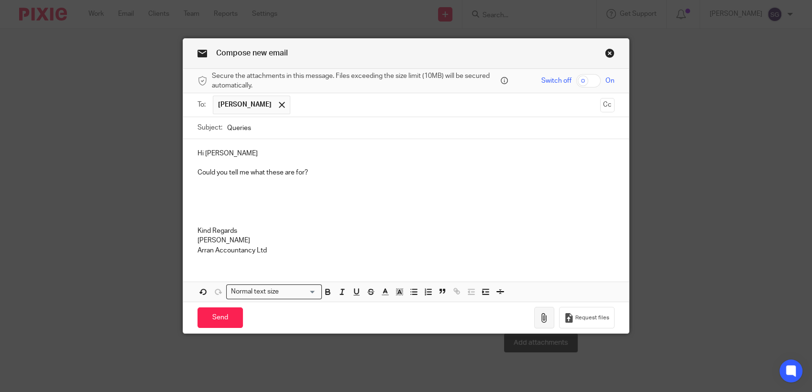
click at [539, 319] on icon "button" at bounding box center [544, 318] width 10 height 10
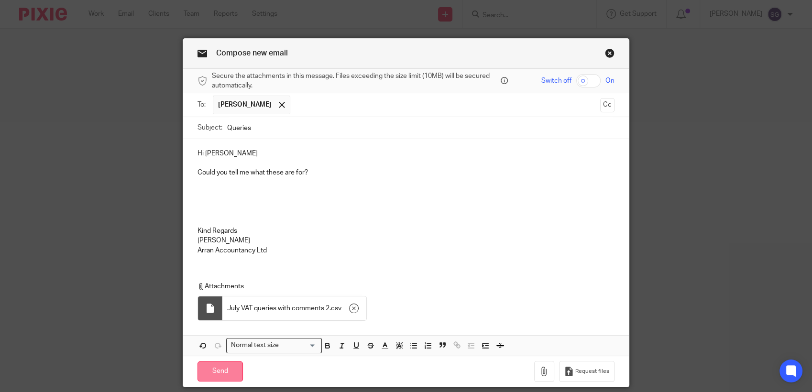
click at [227, 368] on input "Send" at bounding box center [219, 371] width 45 height 21
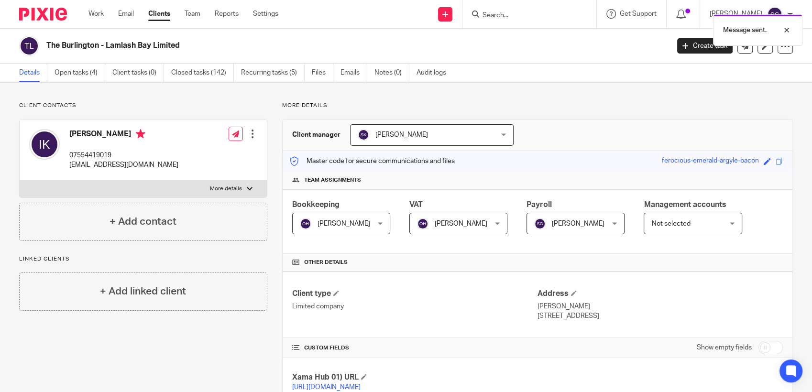
click at [340, 12] on div "Send new email Create task Add client Request signature Get Support Contact via…" at bounding box center [552, 14] width 519 height 28
click at [785, 30] on div at bounding box center [779, 29] width 26 height 11
drag, startPoint x: 354, startPoint y: 28, endPoint x: 375, endPoint y: 8, distance: 29.1
click at [356, 28] on div "Work Email Clients Team Reports Settings Work Email Clients Team Reports Settin…" at bounding box center [406, 14] width 812 height 29
drag, startPoint x: 122, startPoint y: 13, endPoint x: 128, endPoint y: 14, distance: 5.8
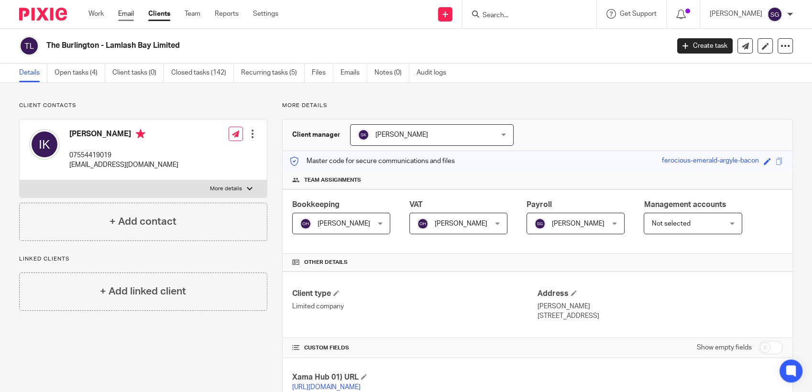
click at [122, 14] on link "Email" at bounding box center [126, 14] width 16 height 10
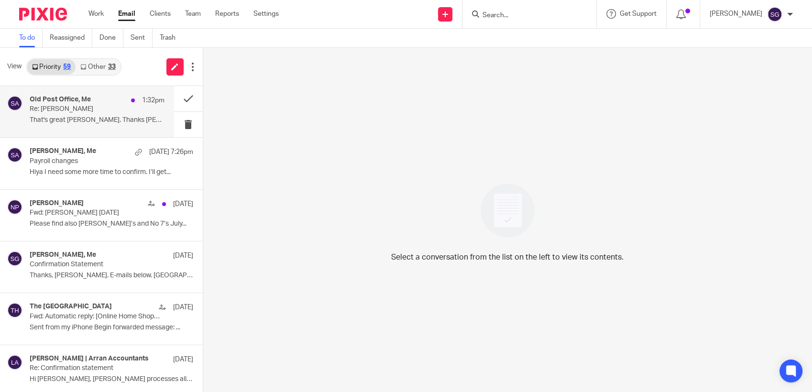
click at [97, 112] on p "Re: [PERSON_NAME]" at bounding box center [84, 109] width 108 height 8
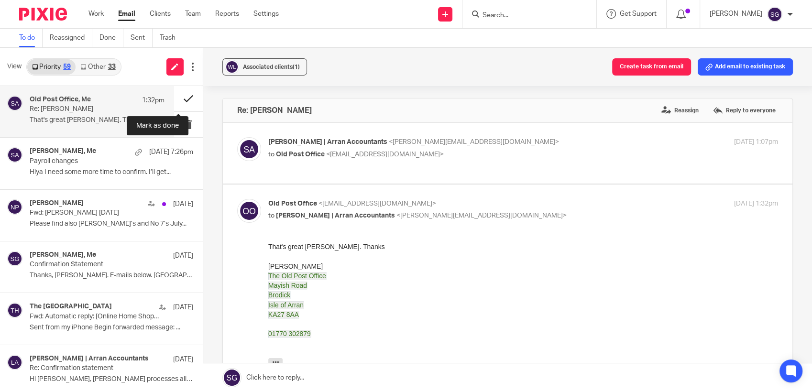
click at [176, 95] on button at bounding box center [188, 98] width 29 height 25
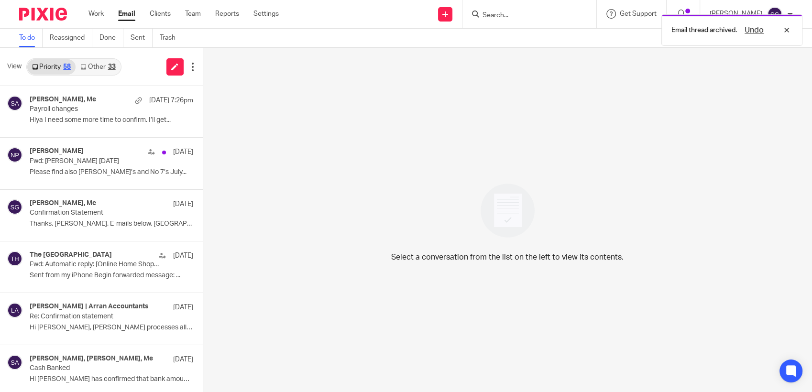
click at [92, 65] on link "Other 33" at bounding box center [98, 66] width 44 height 15
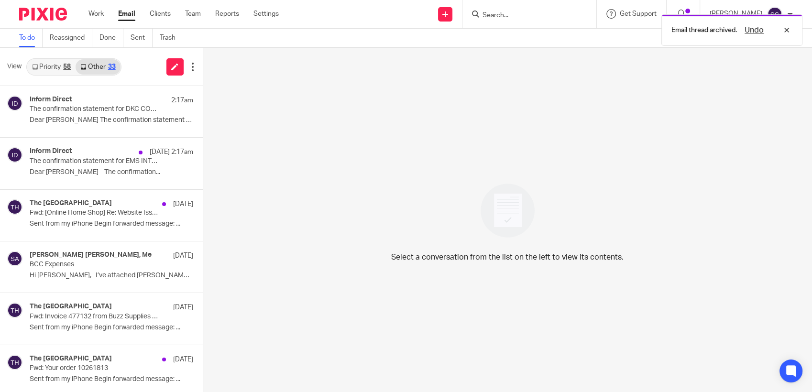
click at [58, 65] on link "Priority 58" at bounding box center [51, 66] width 48 height 15
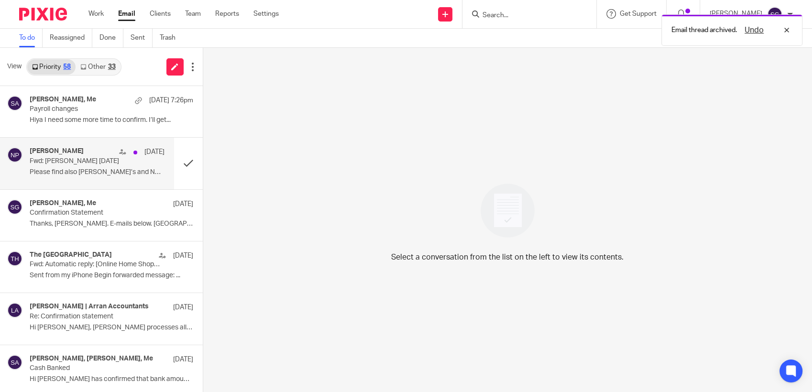
click at [58, 169] on p "Please find also [PERSON_NAME]’s and No 7’s July..." at bounding box center [97, 172] width 135 height 8
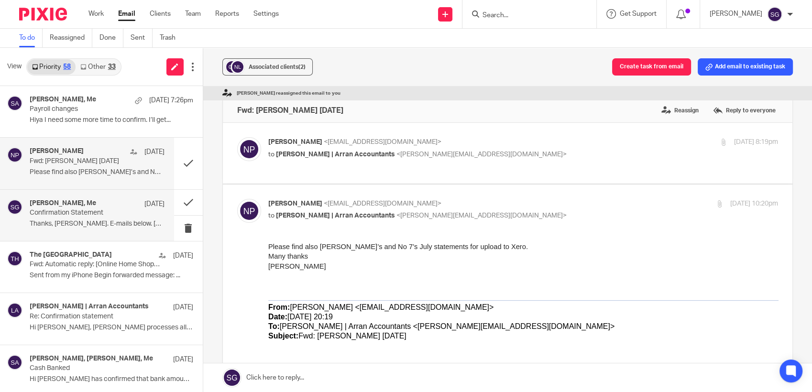
click at [48, 228] on div "Ken Cunningham, Me 20 Aug Confirmation Statement Thanks, Sarah. E-mails below. …" at bounding box center [97, 215] width 135 height 32
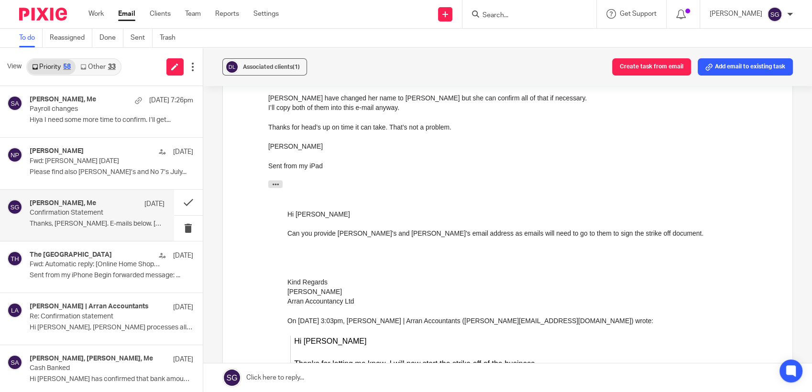
scroll to position [796, 0]
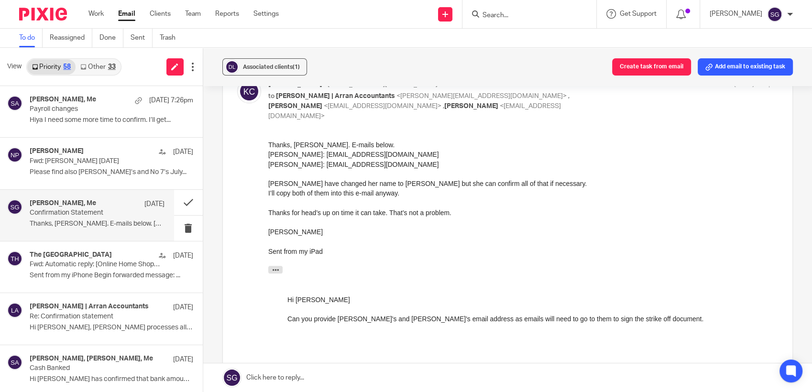
drag, startPoint x: 127, startPoint y: 17, endPoint x: 234, endPoint y: 20, distance: 107.6
click at [127, 17] on link "Email" at bounding box center [126, 14] width 17 height 10
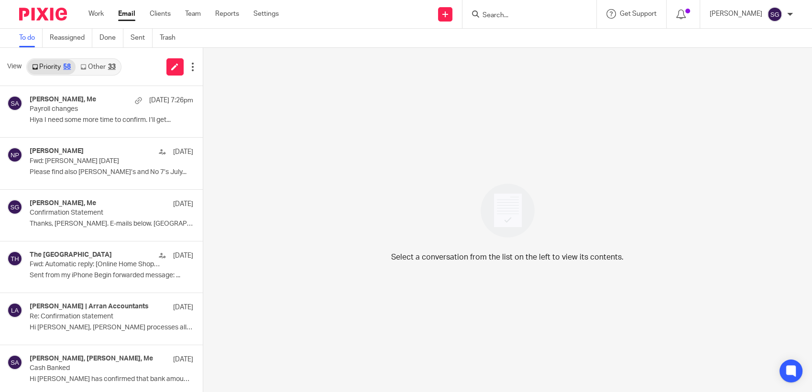
click at [360, 42] on div "To do Reassigned Done Sent Trash" at bounding box center [406, 38] width 812 height 19
drag, startPoint x: 130, startPoint y: 14, endPoint x: 160, endPoint y: 9, distance: 31.1
click at [130, 14] on link "Email" at bounding box center [126, 14] width 17 height 10
drag, startPoint x: 128, startPoint y: 11, endPoint x: 242, endPoint y: 18, distance: 114.4
click at [128, 12] on link "Email" at bounding box center [126, 14] width 17 height 10
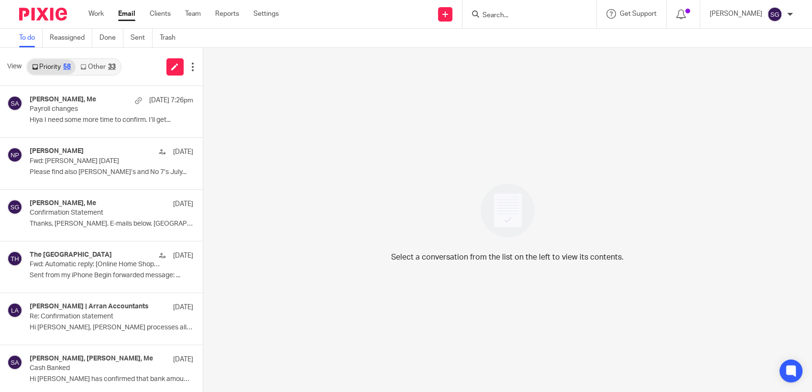
click at [495, 13] on input "Search" at bounding box center [524, 15] width 86 height 9
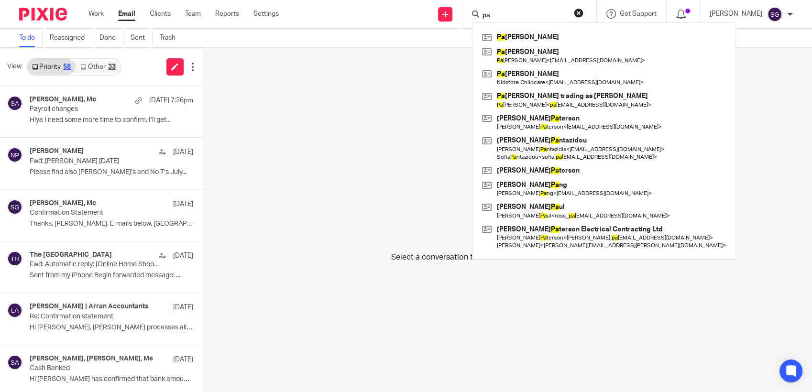
type input "p"
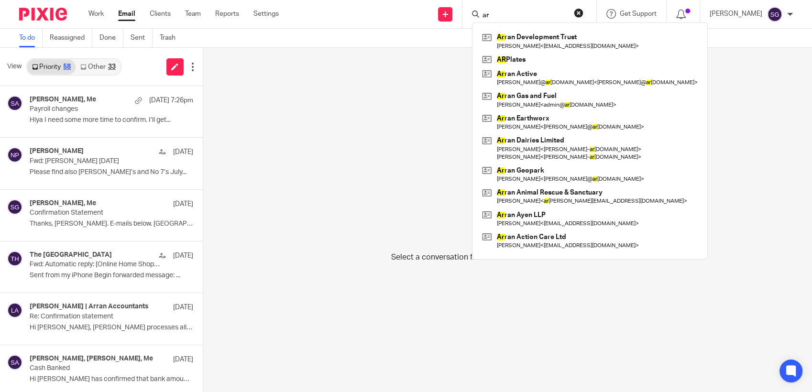
type input "a"
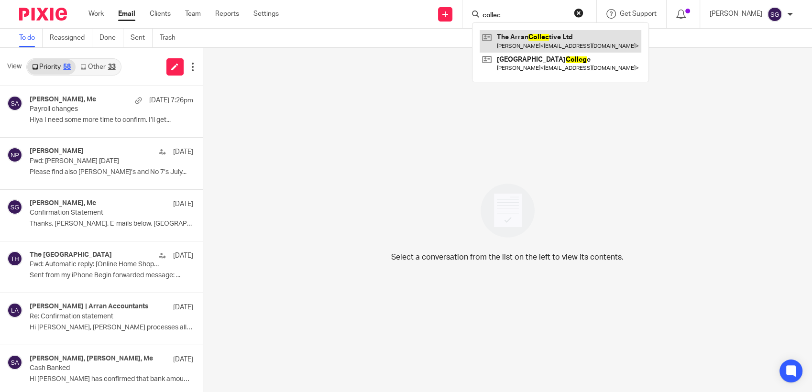
type input "collec"
click at [514, 35] on link at bounding box center [560, 41] width 162 height 22
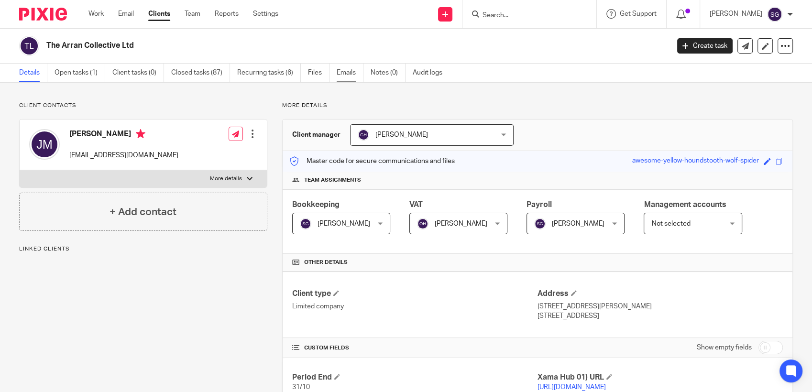
click at [351, 77] on link "Emails" at bounding box center [350, 73] width 27 height 19
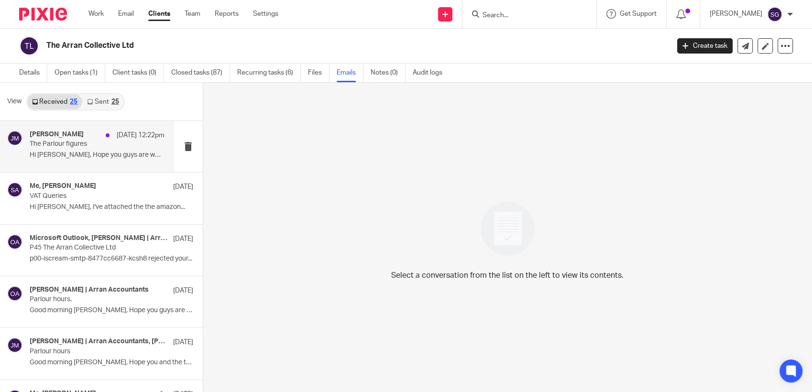
click at [82, 151] on p "Hi [PERSON_NAME], Hope you guys are well, we are..." at bounding box center [97, 155] width 135 height 8
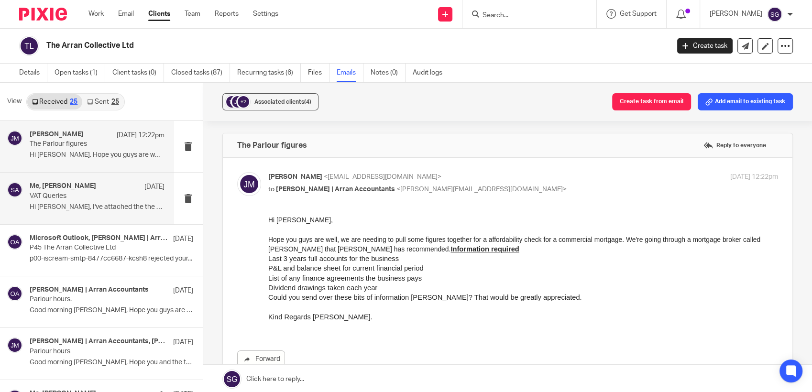
click at [60, 224] on div "Me, James Mercer 18 Aug VAT Queries Hi Sarah, I've attached the the amazon..." at bounding box center [87, 198] width 174 height 51
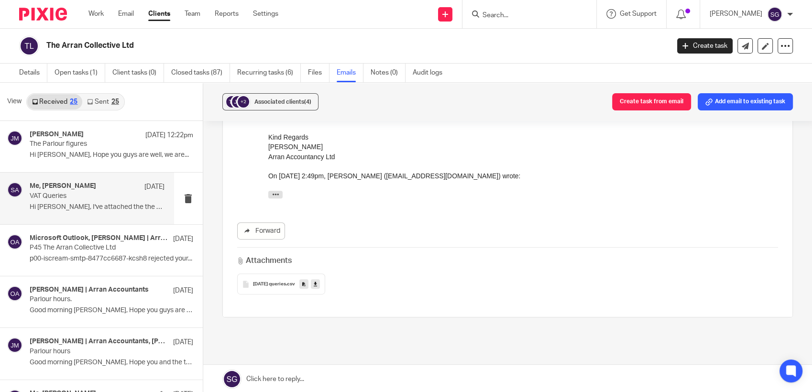
scroll to position [473, 0]
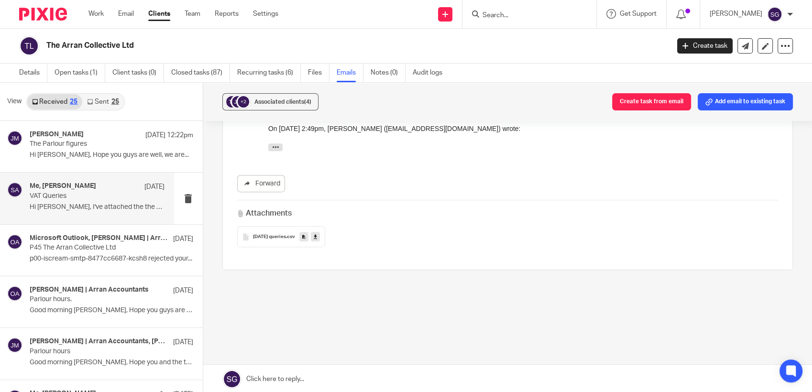
drag, startPoint x: 277, startPoint y: 235, endPoint x: 358, endPoint y: 242, distance: 81.6
click at [276, 236] on span "July 2025 queries" at bounding box center [269, 237] width 33 height 6
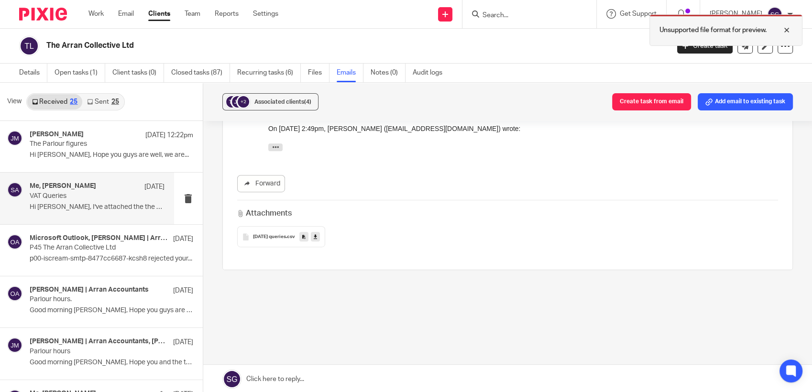
click at [785, 27] on div at bounding box center [779, 29] width 26 height 11
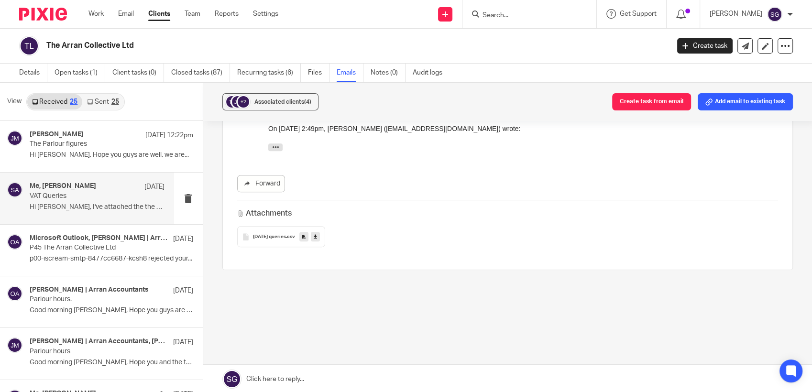
click at [109, 105] on link "Sent 25" at bounding box center [102, 101] width 41 height 15
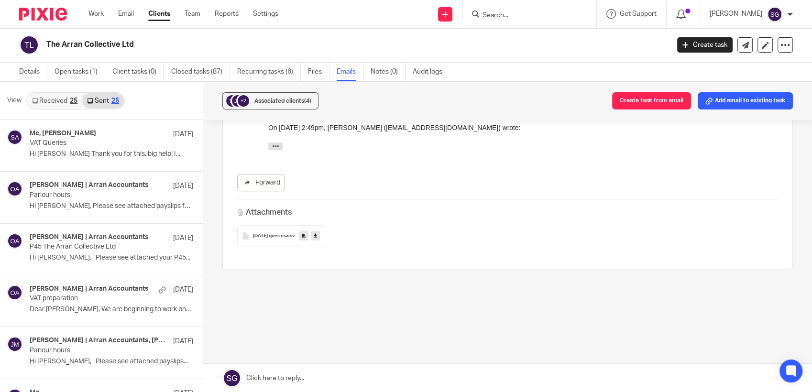
click at [54, 98] on link "Received 25" at bounding box center [54, 100] width 55 height 15
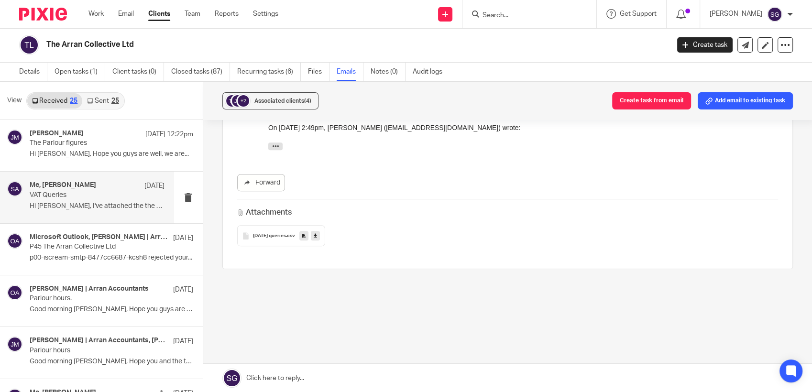
click at [369, 11] on div "Send new email Create task Add client Request signature Get Support Contact via…" at bounding box center [552, 14] width 519 height 28
click at [127, 14] on link "Email" at bounding box center [126, 14] width 16 height 10
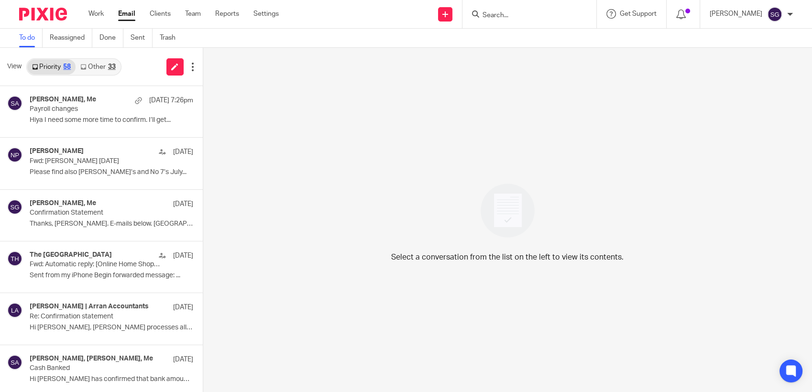
click at [101, 62] on link "Other 33" at bounding box center [98, 66] width 44 height 15
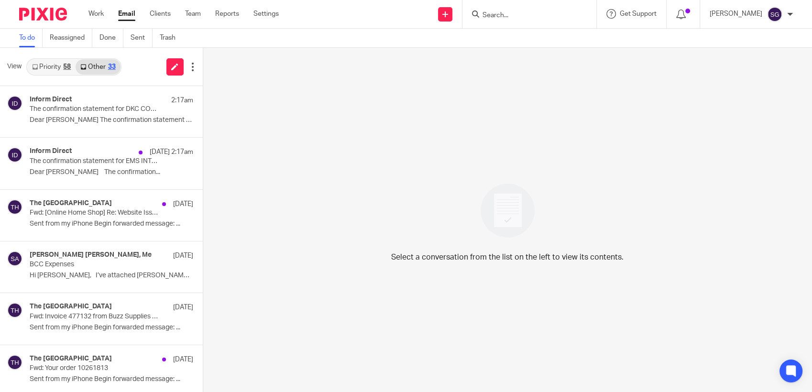
click at [49, 67] on link "Priority 58" at bounding box center [51, 66] width 48 height 15
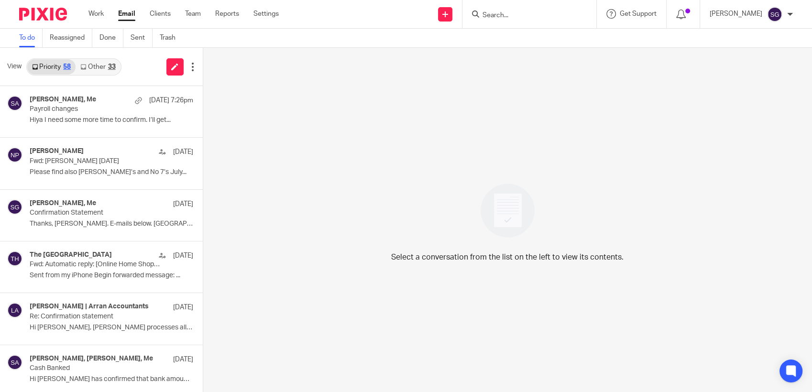
click at [348, 22] on div "Send new email Create task Add client Request signature Get Support Contact via…" at bounding box center [552, 14] width 519 height 28
drag, startPoint x: 125, startPoint y: 11, endPoint x: 174, endPoint y: 7, distance: 49.4
click at [125, 11] on link "Email" at bounding box center [126, 14] width 17 height 10
click at [501, 16] on input "Search" at bounding box center [524, 15] width 86 height 9
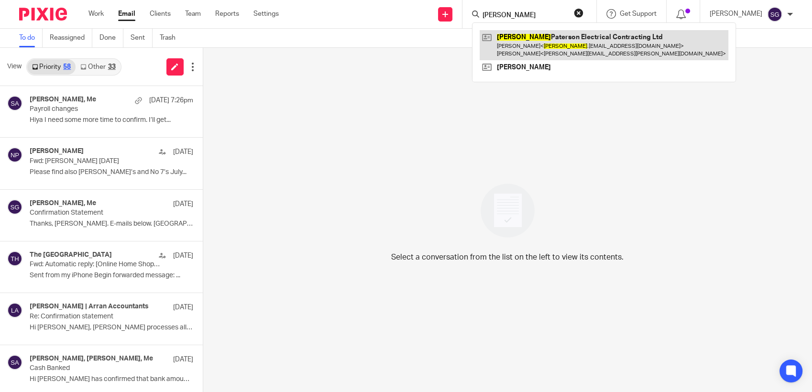
type input "[PERSON_NAME]"
drag, startPoint x: 516, startPoint y: 40, endPoint x: 504, endPoint y: 40, distance: 12.4
click at [516, 41] on link at bounding box center [603, 45] width 249 height 30
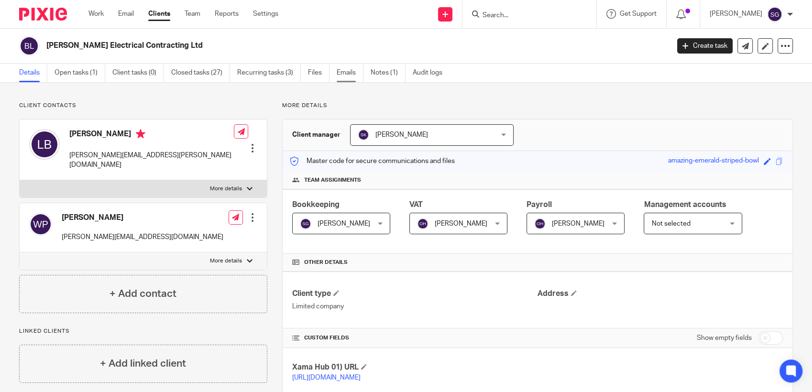
click at [343, 78] on link "Emails" at bounding box center [350, 73] width 27 height 19
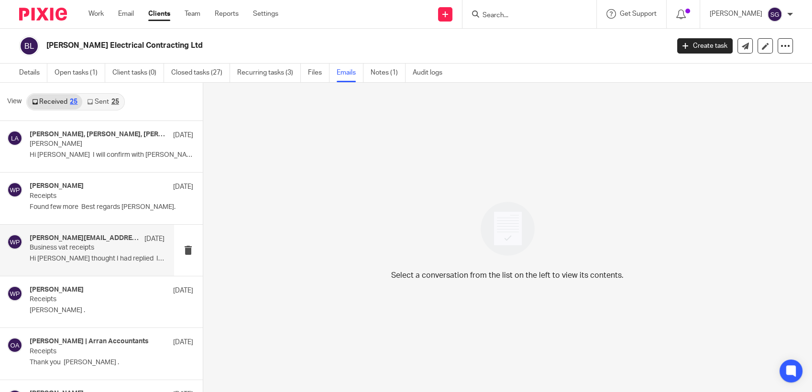
click at [70, 255] on p "Hi yip thought I had replied I am..." at bounding box center [97, 259] width 135 height 8
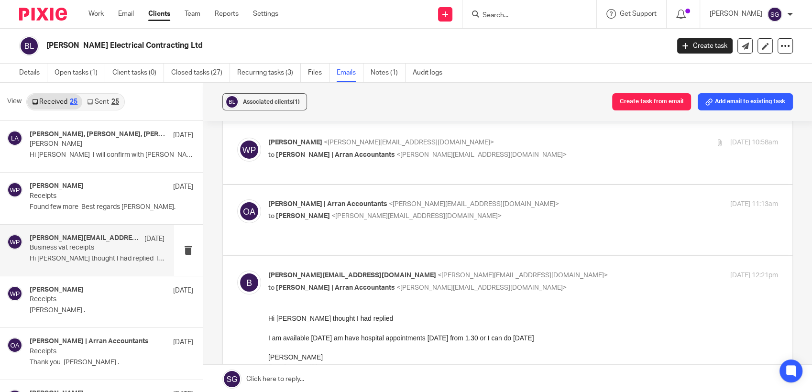
scroll to position [53, 0]
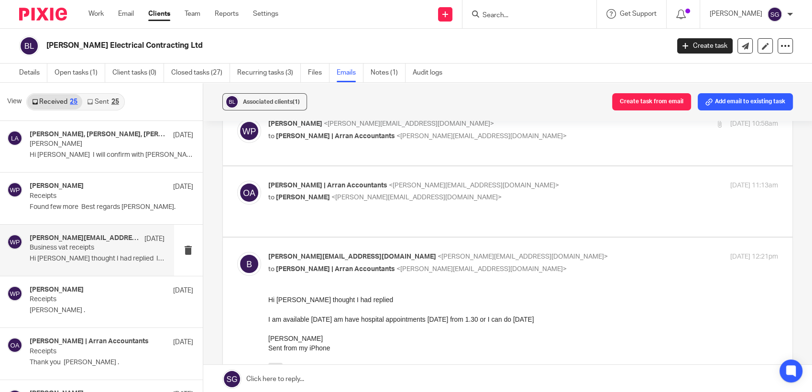
click at [310, 202] on p "to William Paterson <billy.paterson454@gmail.com>" at bounding box center [438, 198] width 340 height 10
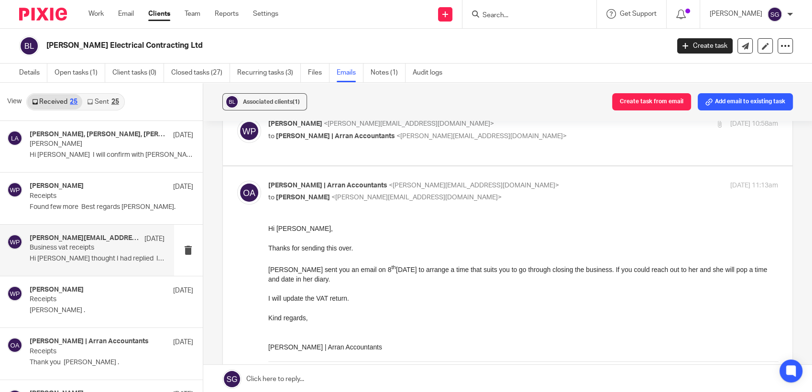
scroll to position [0, 0]
click at [310, 203] on div "Olivia | Arran Accountants <olivia@arranaccountants.co.uk> to William Paterson …" at bounding box center [523, 193] width 510 height 24
checkbox input "false"
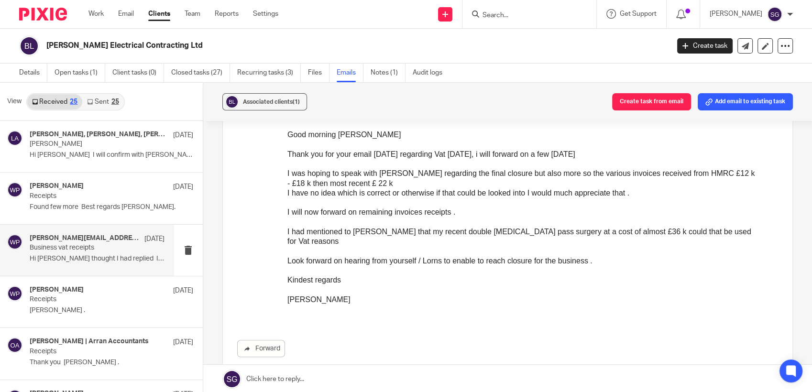
scroll to position [478, 0]
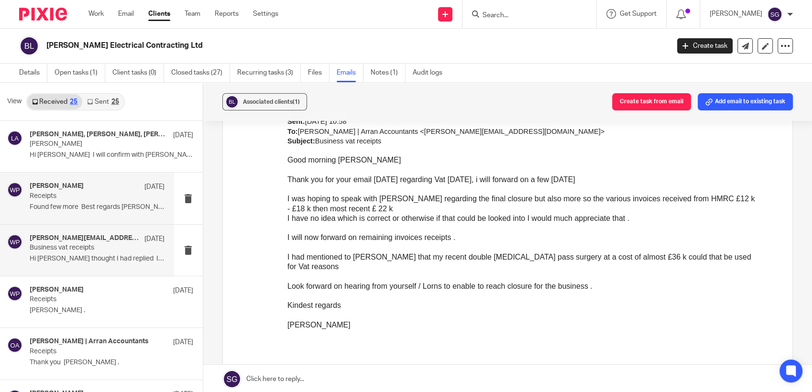
click at [49, 191] on div "William Paterson 14 Aug" at bounding box center [97, 187] width 135 height 10
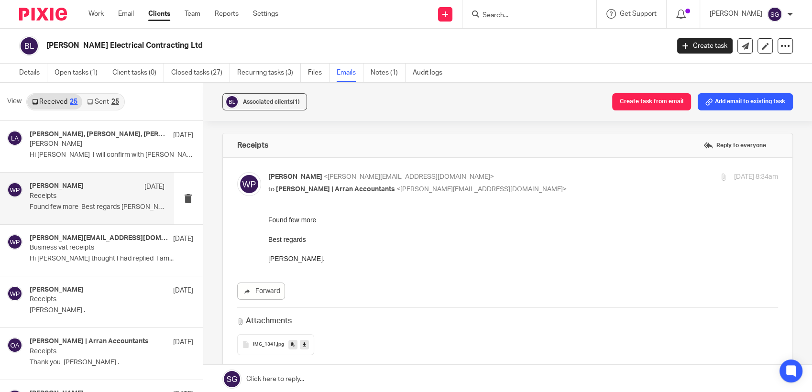
scroll to position [0, 0]
click at [86, 149] on div "Karen Vorster, William Paterson, Lorna | Arran Accountants 17 Aug Billy Paterso…" at bounding box center [97, 146] width 135 height 32
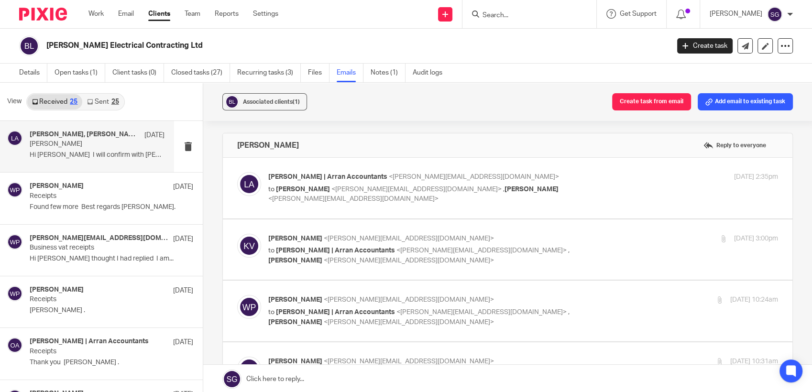
click at [99, 98] on link "Sent 25" at bounding box center [102, 101] width 41 height 15
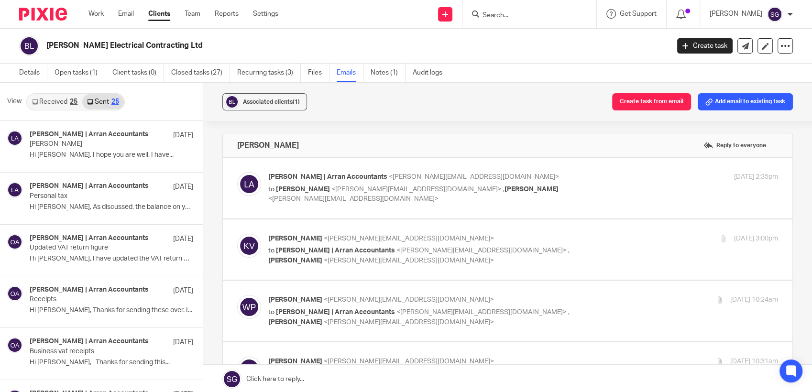
scroll to position [1, 0]
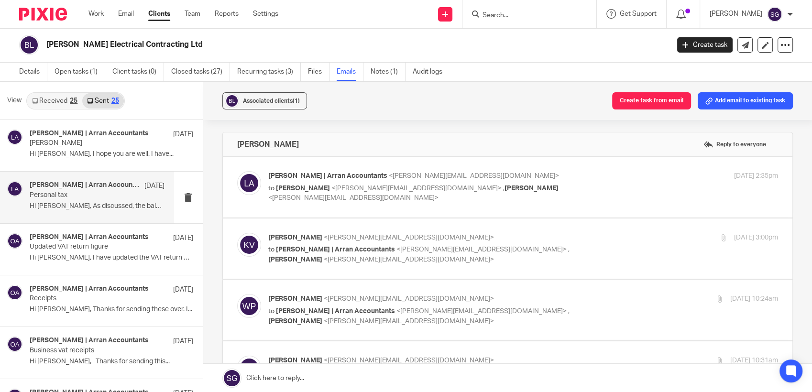
click at [68, 193] on p "Personal tax" at bounding box center [84, 195] width 108 height 8
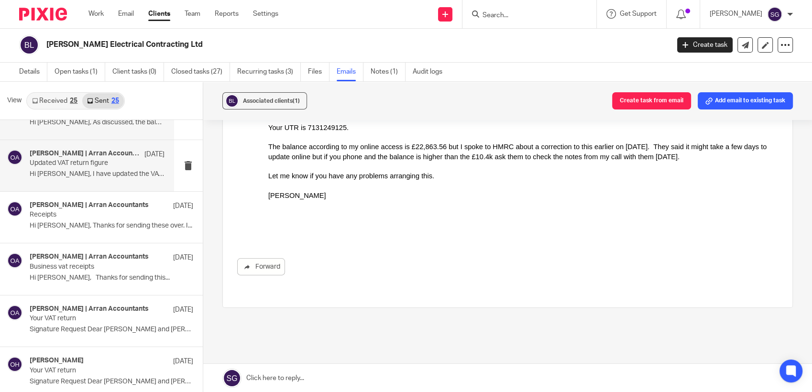
scroll to position [159, 0]
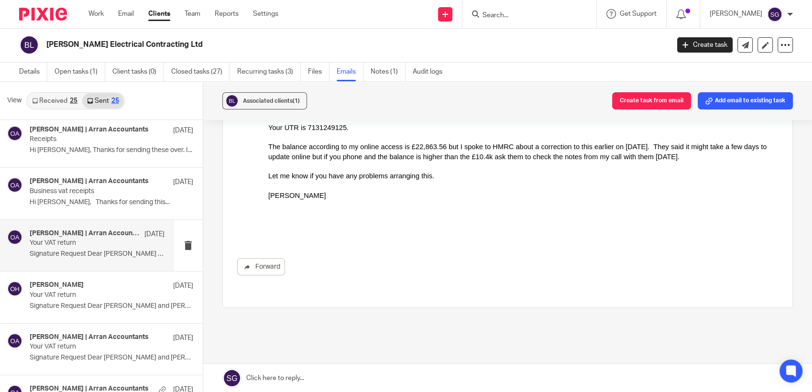
click at [79, 241] on p "Your VAT return" at bounding box center [84, 243] width 108 height 8
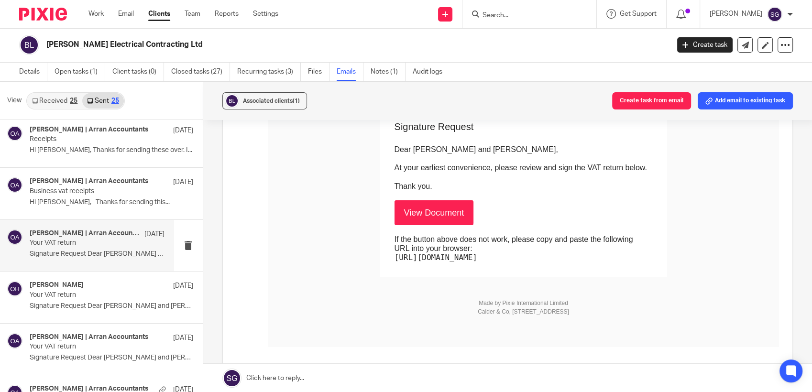
scroll to position [106, 0]
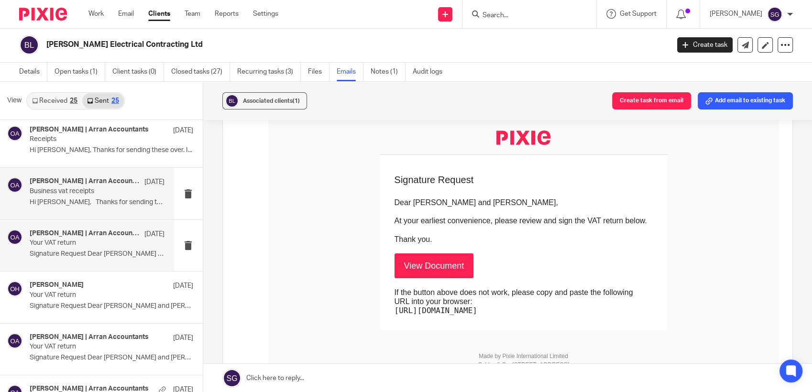
click at [68, 195] on div "Olivia | Arran Accountants 13 Aug Business vat receipts Hi Billy, Thanks for se…" at bounding box center [97, 193] width 135 height 32
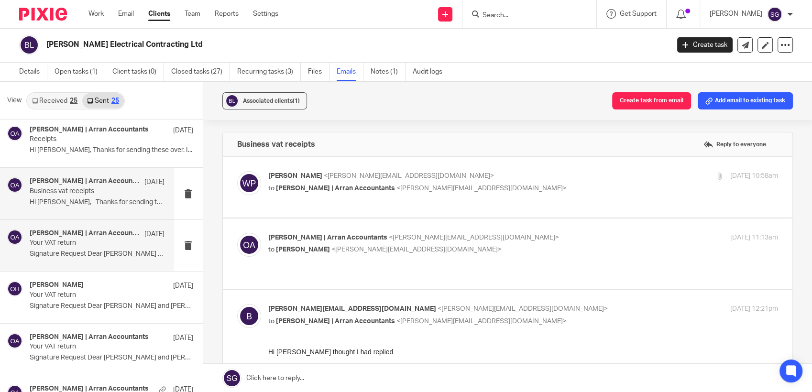
scroll to position [0, 0]
click at [319, 191] on p "to Olivia | Arran Accountants <olivia@arranaccountants.co.uk>" at bounding box center [438, 189] width 340 height 10
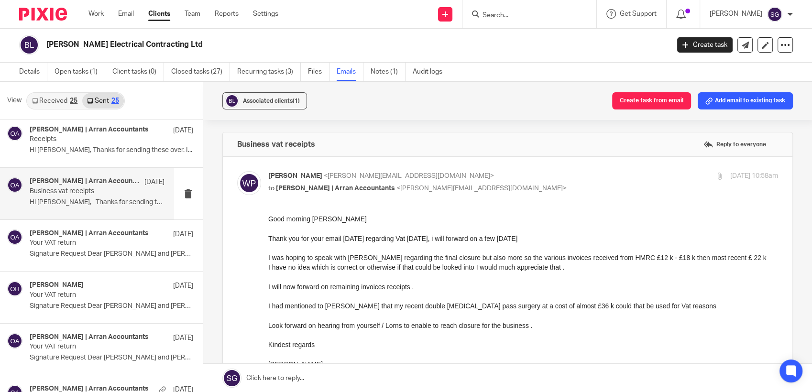
scroll to position [53, 0]
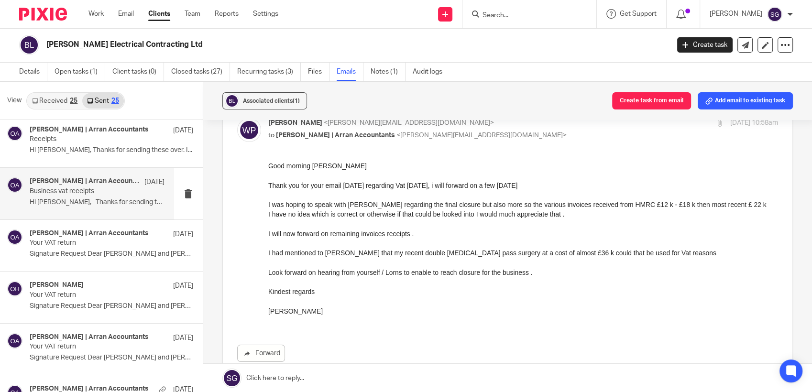
click at [319, 140] on div "William Paterson <billy.paterson454@gmail.com> to Olivia | Arran Accountants <o…" at bounding box center [523, 130] width 510 height 24
checkbox input "false"
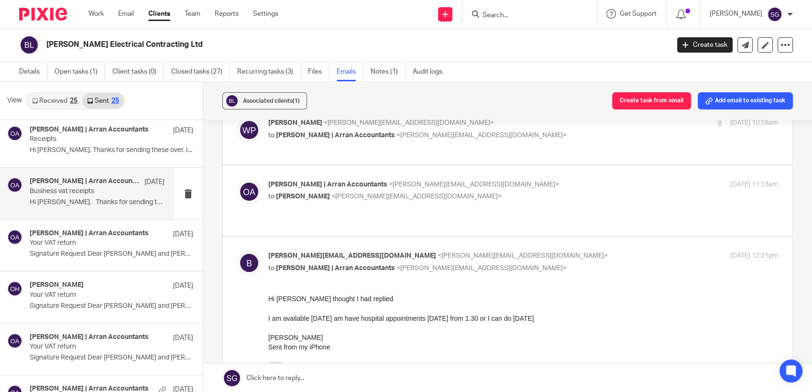
click at [318, 201] on div "Olivia | Arran Accountants <olivia@arranaccountants.co.uk> to William Paterson …" at bounding box center [523, 192] width 510 height 24
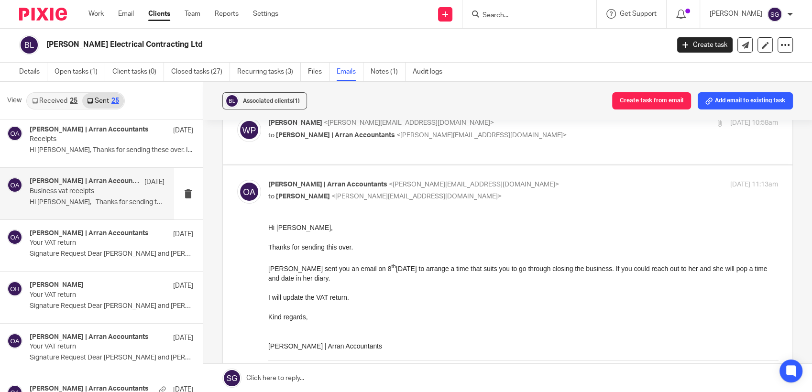
scroll to position [0, 0]
click at [318, 201] on div "Olivia | Arran Accountants <olivia@arranaccountants.co.uk> to William Paterson …" at bounding box center [523, 192] width 510 height 24
checkbox input "false"
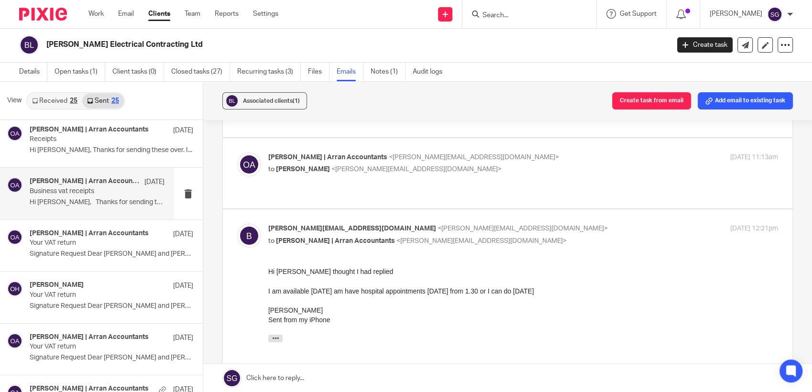
scroll to position [106, 0]
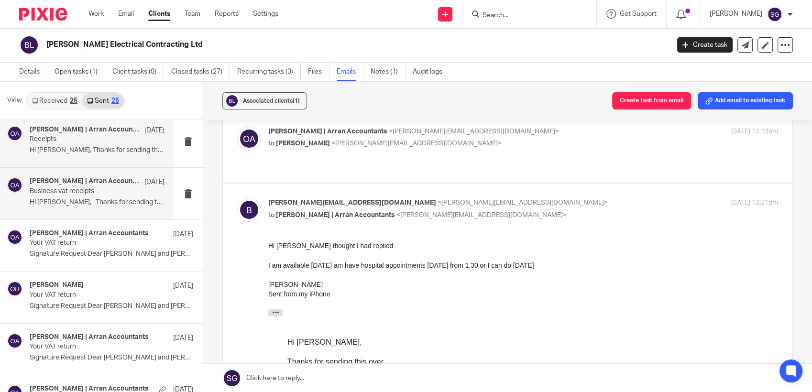
click at [76, 140] on p "Receipts" at bounding box center [84, 139] width 108 height 8
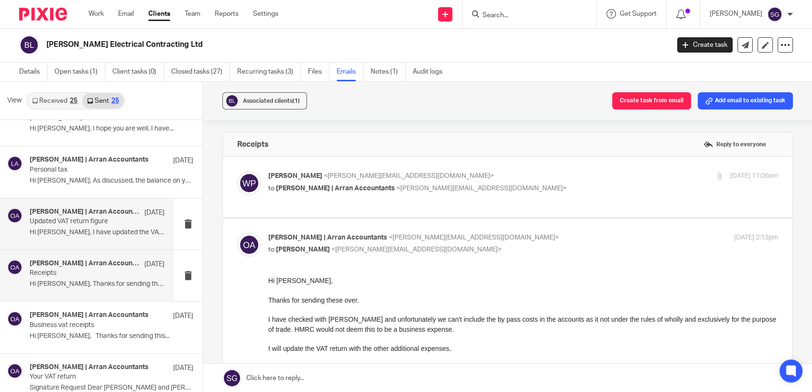
scroll to position [0, 0]
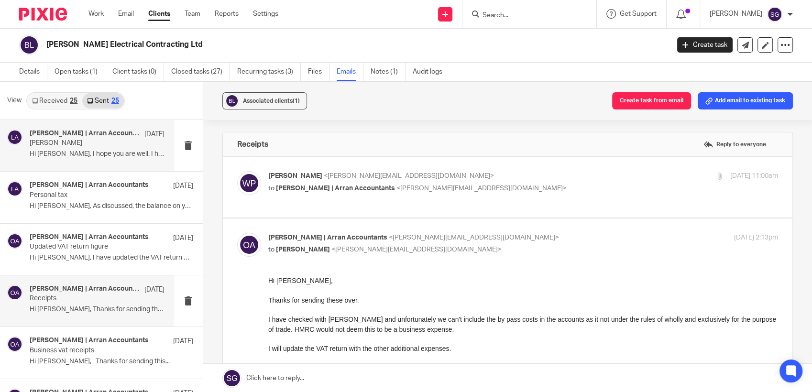
click at [76, 146] on p "Billy Paterson" at bounding box center [84, 143] width 108 height 8
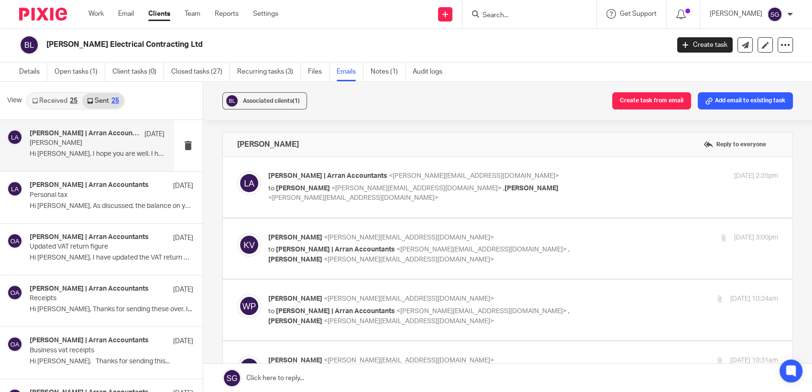
click at [306, 194] on div "Lorna | Arran Accountants <lorna@arranaccountants.co.uk> to Karen Vorster <kare…" at bounding box center [523, 187] width 510 height 32
checkbox input "true"
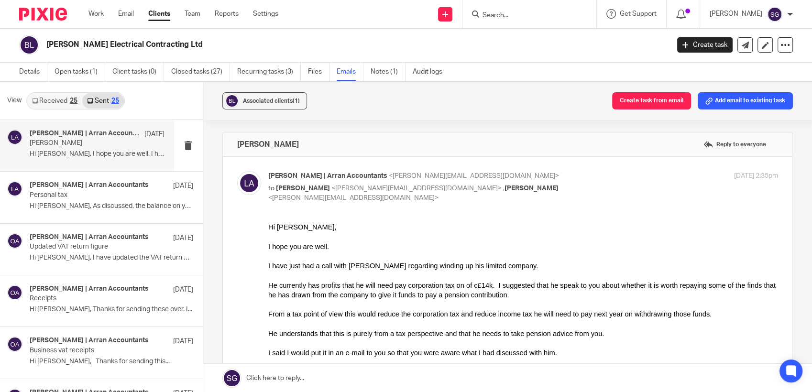
click at [389, 124] on div "Associated clients (1) Create task from email Add email to existing task Billy …" at bounding box center [507, 237] width 609 height 311
click at [50, 101] on link "Received 25" at bounding box center [54, 100] width 55 height 15
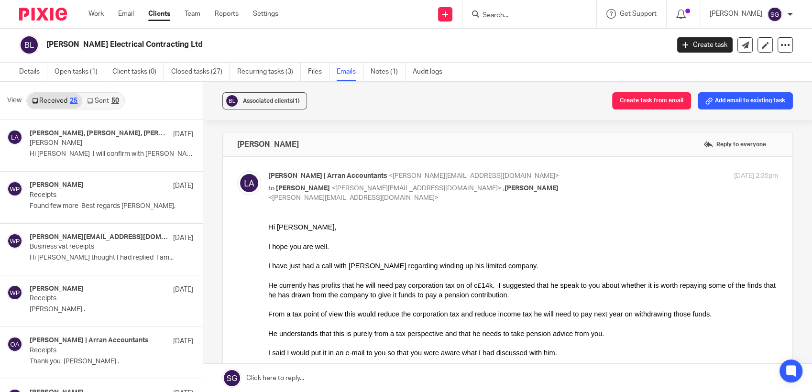
click at [148, 98] on div "View Received 25 Sent 50" at bounding box center [101, 101] width 203 height 38
click at [123, 10] on link "Email" at bounding box center [126, 14] width 16 height 10
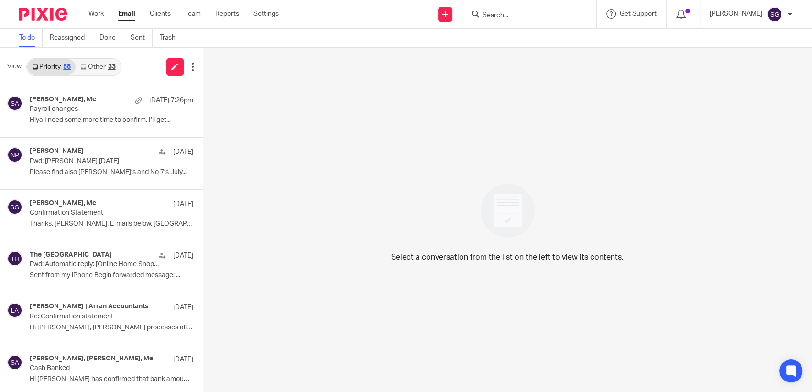
click at [99, 70] on link "Other 33" at bounding box center [98, 66] width 44 height 15
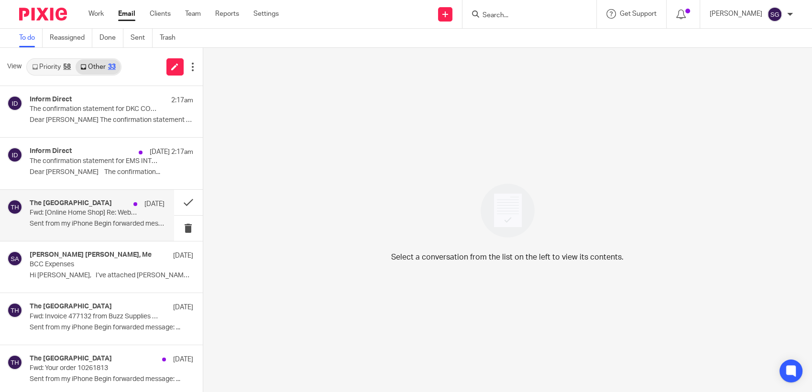
click at [75, 228] on p "Sent from my iPhone Begin forwarded message: ..." at bounding box center [97, 224] width 135 height 8
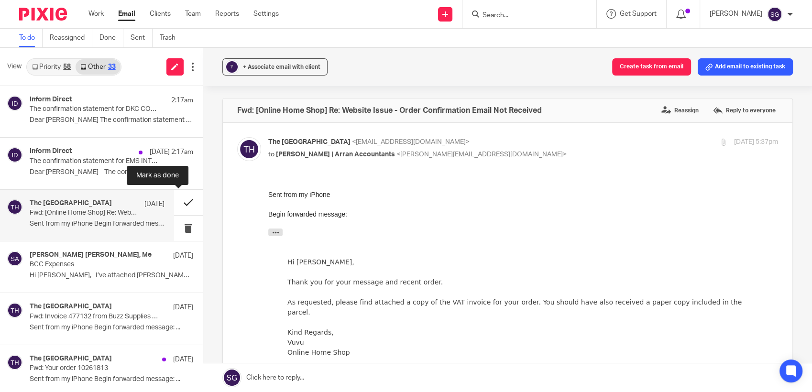
click at [177, 200] on button at bounding box center [188, 202] width 29 height 25
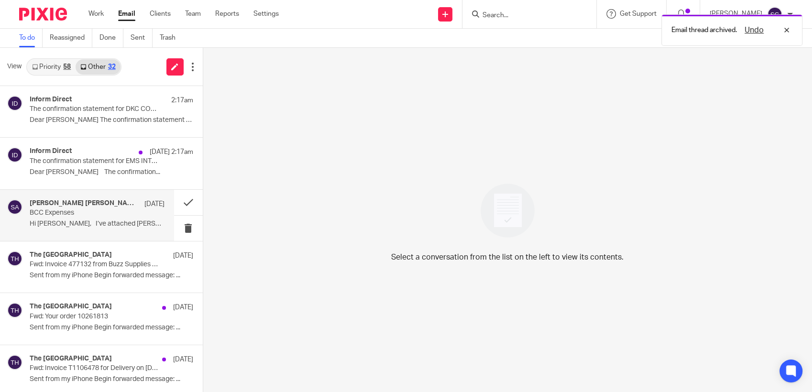
click at [88, 220] on p "Hi Sarah, I’ve attached Leigh’s July..." at bounding box center [97, 224] width 135 height 8
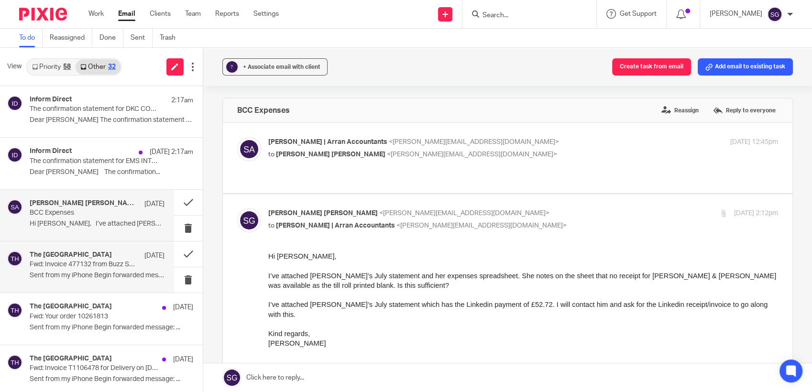
click at [63, 278] on p "Sent from my iPhone Begin forwarded message: ..." at bounding box center [97, 275] width 135 height 8
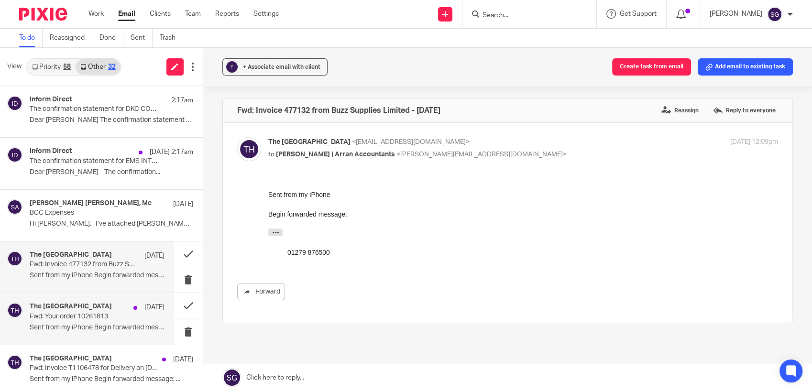
click at [80, 319] on p "Fwd: Your order 10261813" at bounding box center [84, 317] width 108 height 8
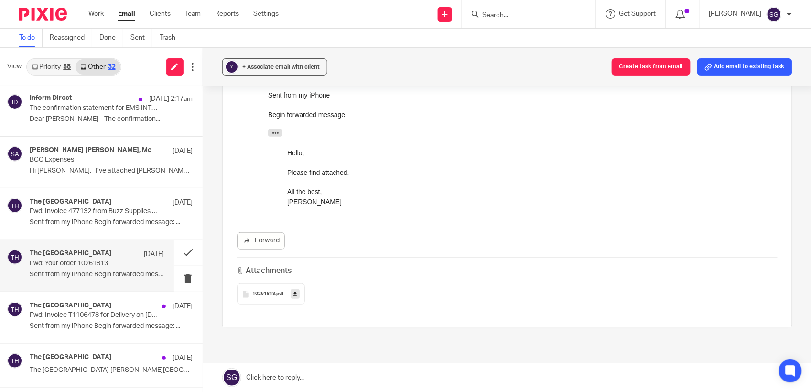
scroll to position [158, 0]
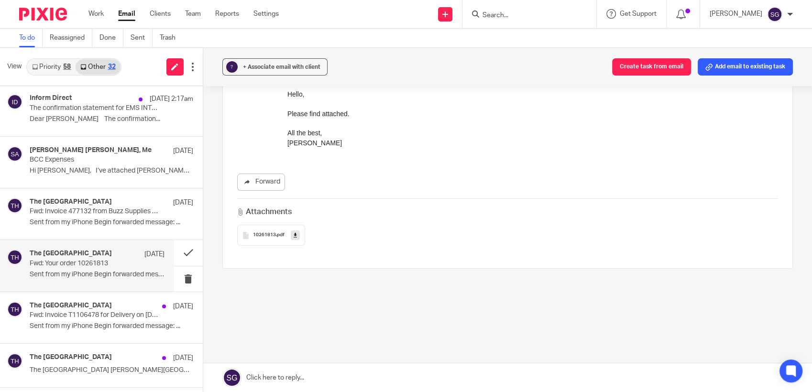
click at [261, 238] on div "10261813 .pdf" at bounding box center [271, 235] width 68 height 21
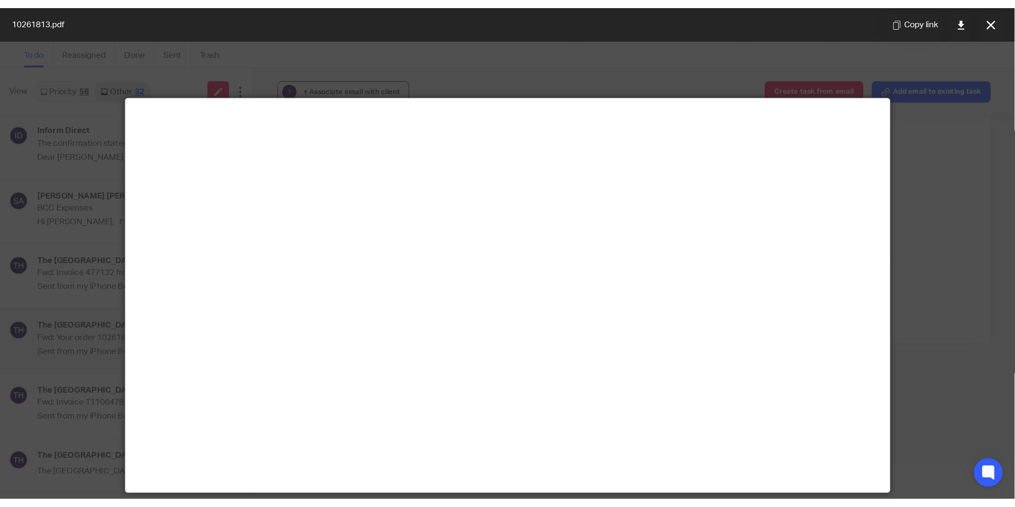
scroll to position [44, 0]
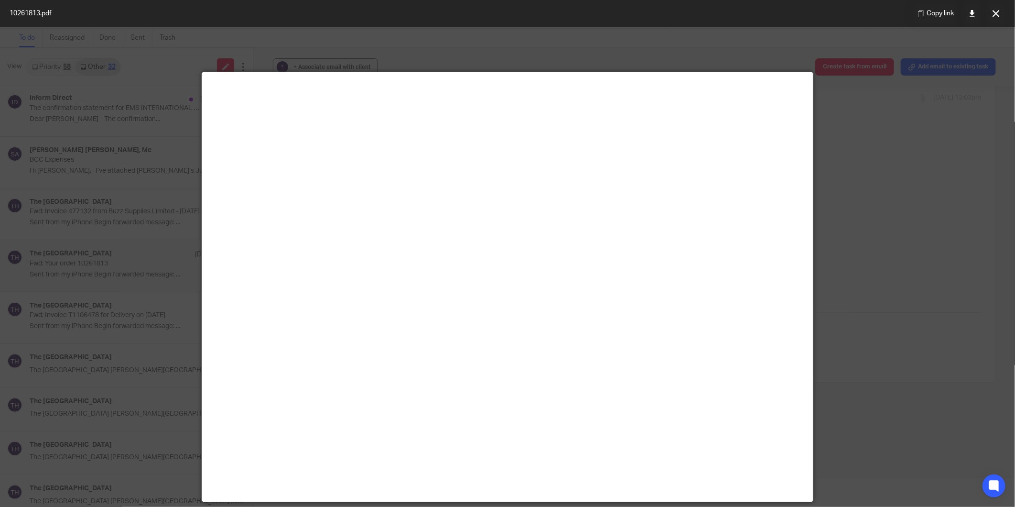
drag, startPoint x: 1002, startPoint y: 11, endPoint x: 902, endPoint y: 38, distance: 103.5
click at [811, 11] on button at bounding box center [996, 13] width 19 height 19
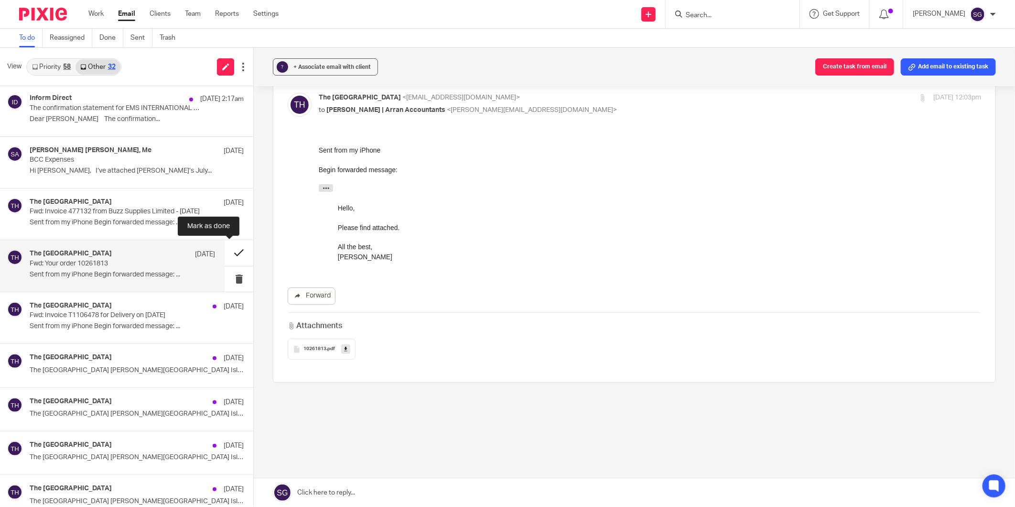
click at [226, 251] on button at bounding box center [239, 252] width 29 height 25
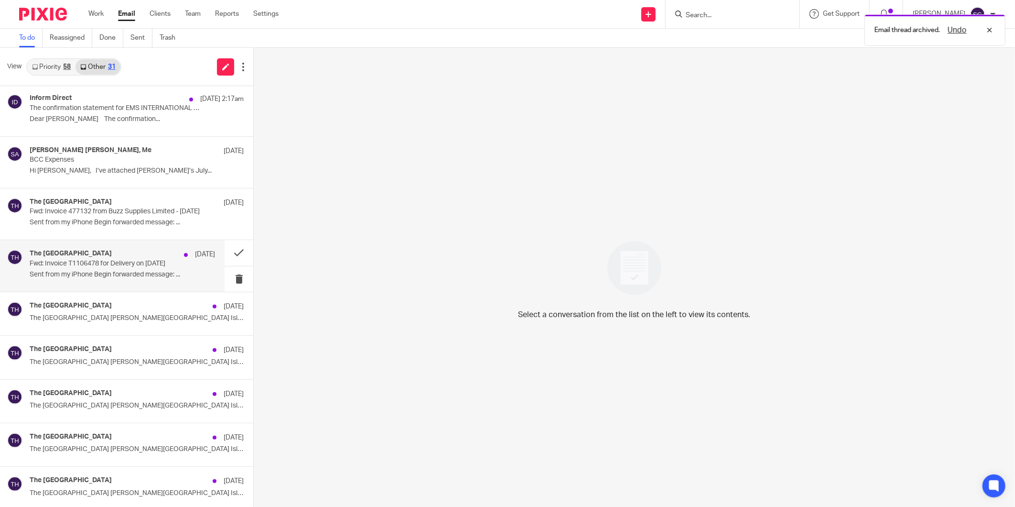
click at [112, 253] on h4 "The Burlington Guest House" at bounding box center [71, 254] width 82 height 8
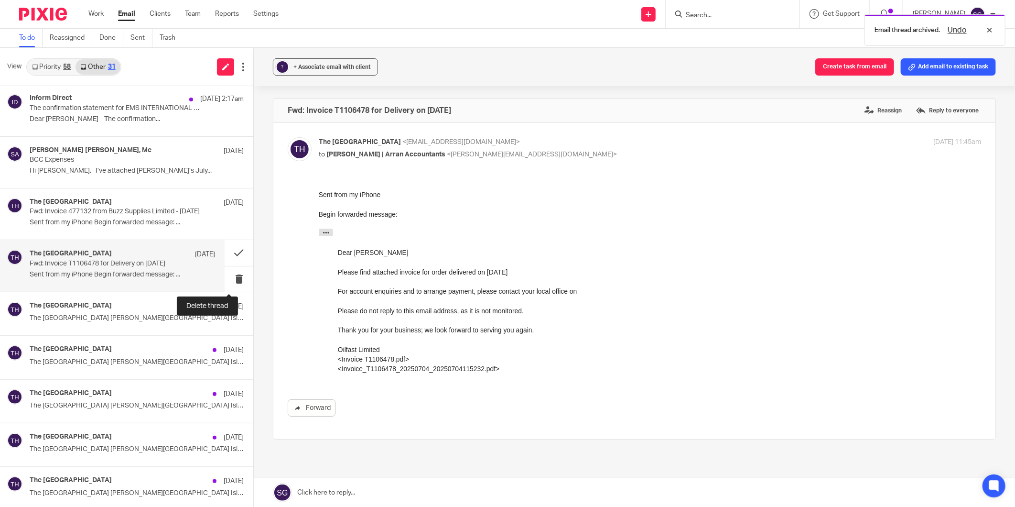
scroll to position [0, 0]
click at [320, 230] on button "button" at bounding box center [325, 232] width 14 height 8
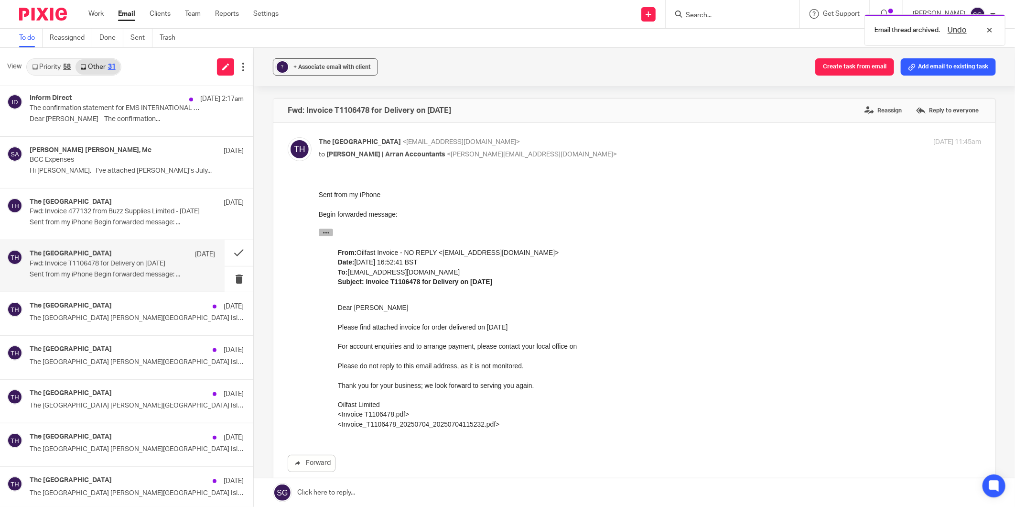
click at [324, 230] on icon "button" at bounding box center [325, 231] width 7 height 7
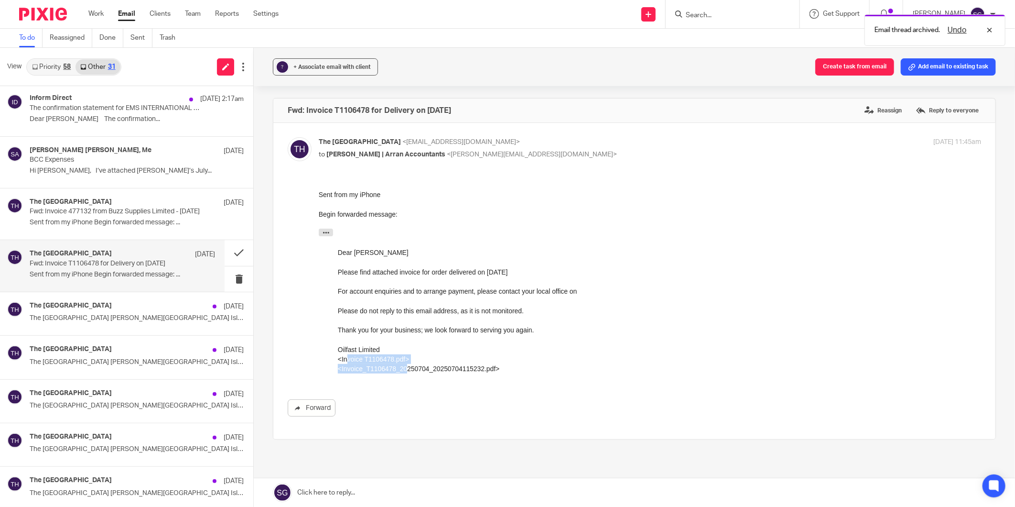
drag, startPoint x: 395, startPoint y: 367, endPoint x: 404, endPoint y: 368, distance: 9.6
click at [404, 368] on div "﻿ Dear Mr IAN KIRSOP Please find attached invoice for order delivered on 04/07/…" at bounding box center [649, 310] width 624 height 126
drag, startPoint x: 86, startPoint y: 188, endPoint x: 395, endPoint y: 399, distance: 374.5
click at [395, 391] on div "Forward" at bounding box center [635, 407] width 694 height 17
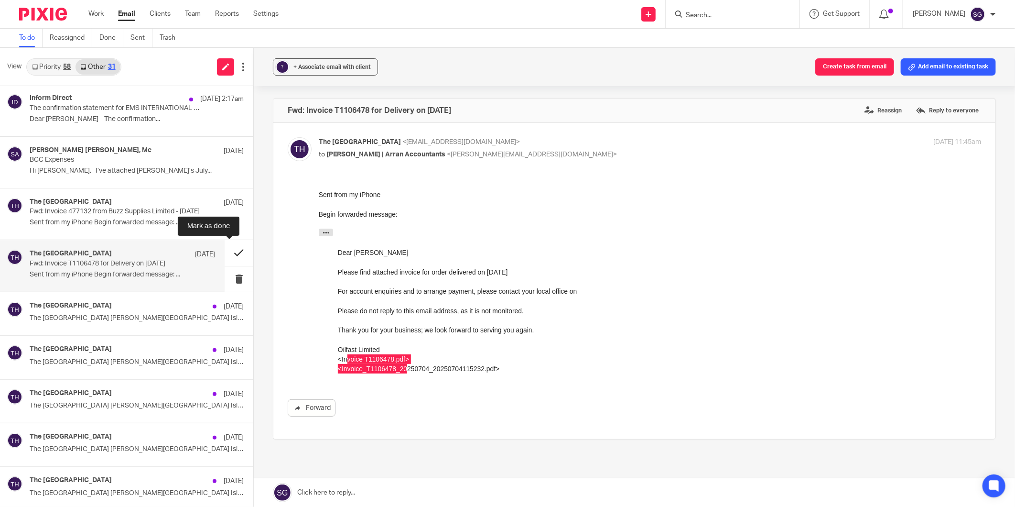
click at [230, 251] on button at bounding box center [239, 252] width 29 height 25
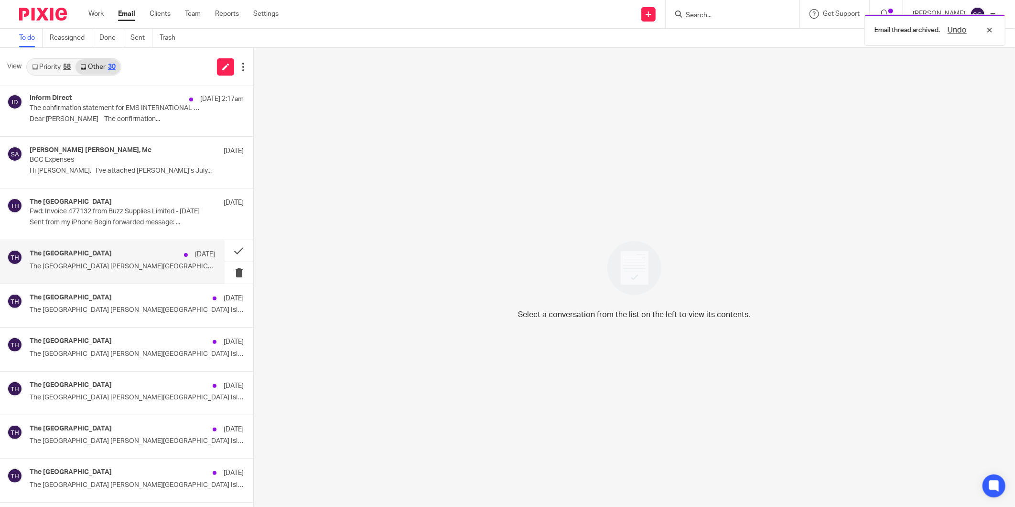
click at [121, 254] on div "The Burlington Guest House 19 Aug" at bounding box center [122, 255] width 185 height 10
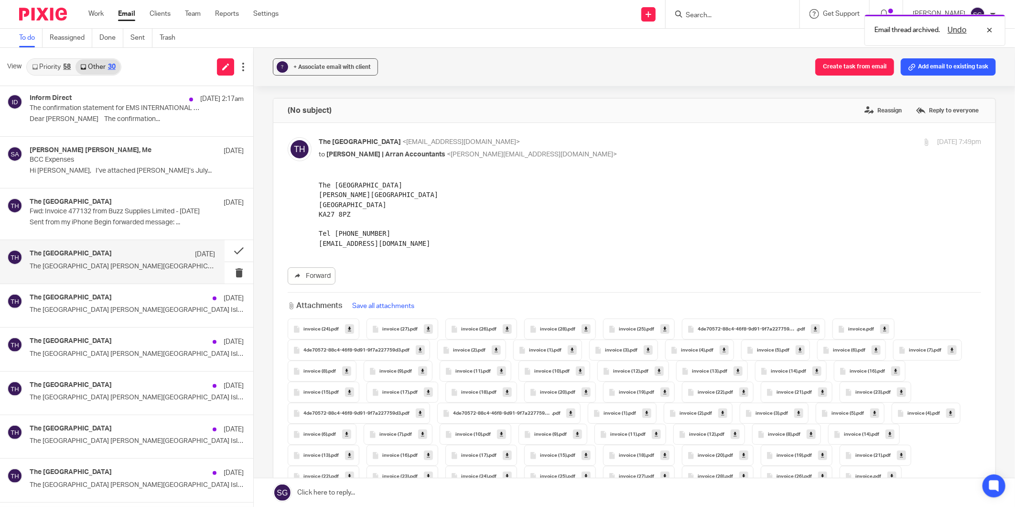
scroll to position [119, 0]
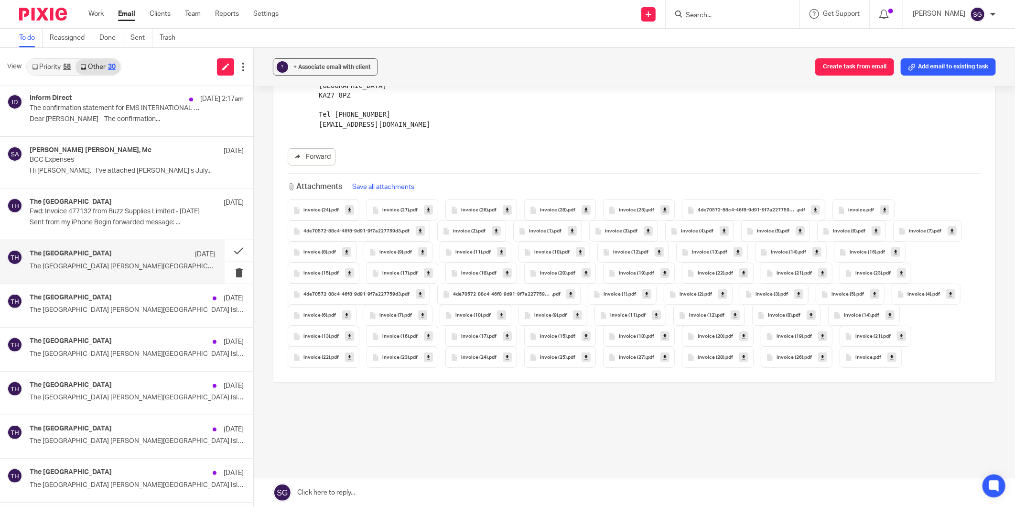
click at [312, 207] on span "invoice (24)" at bounding box center [317, 210] width 27 height 6
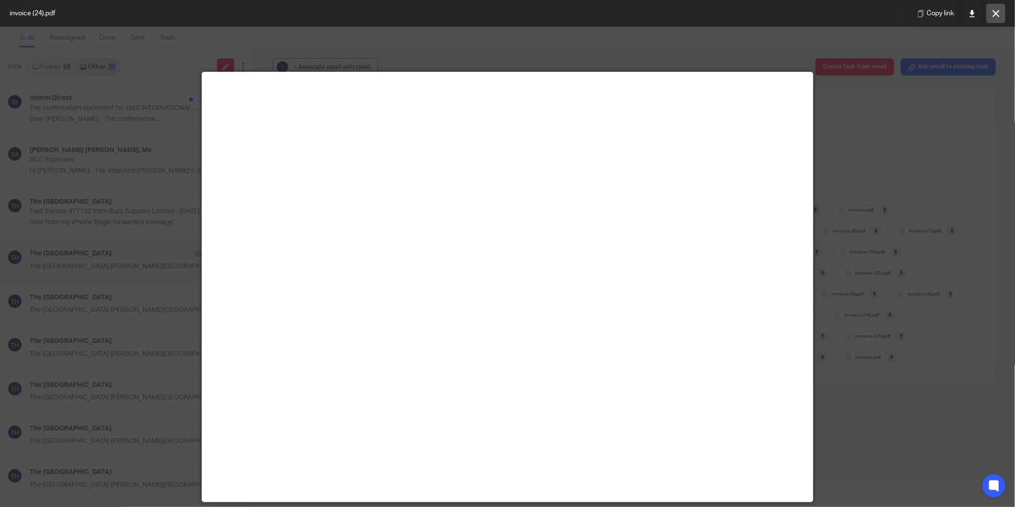
click at [811, 11] on button at bounding box center [996, 13] width 19 height 19
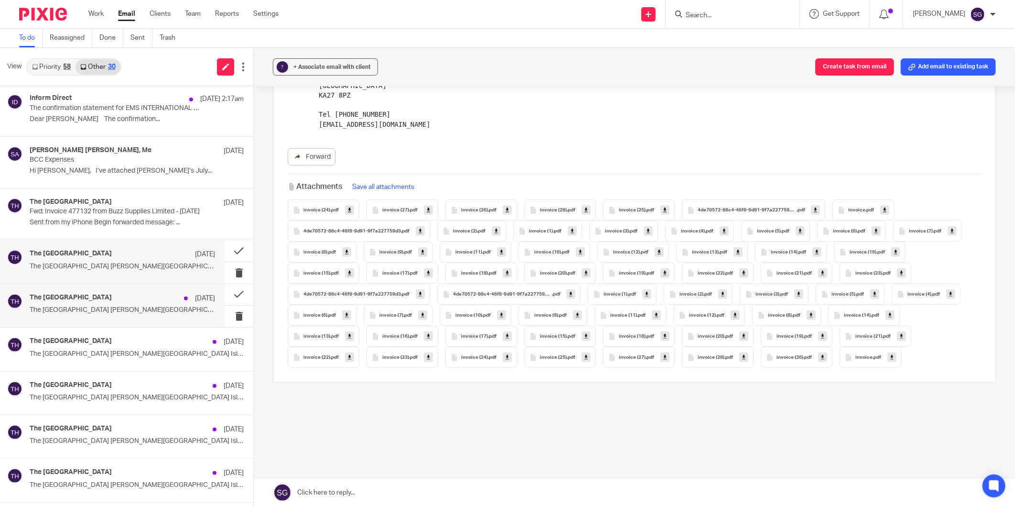
click at [96, 300] on h4 "The Burlington Guest House" at bounding box center [71, 297] width 82 height 8
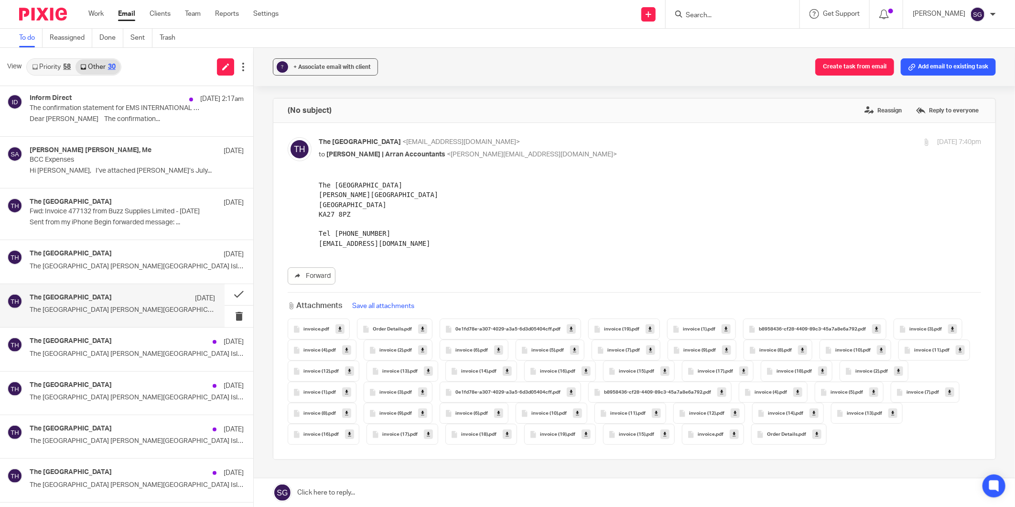
scroll to position [0, 0]
click at [98, 360] on div "The Burlington Guest House 19 Aug The Burlington Guest House Whiting Bay Isle o…" at bounding box center [122, 349] width 185 height 24
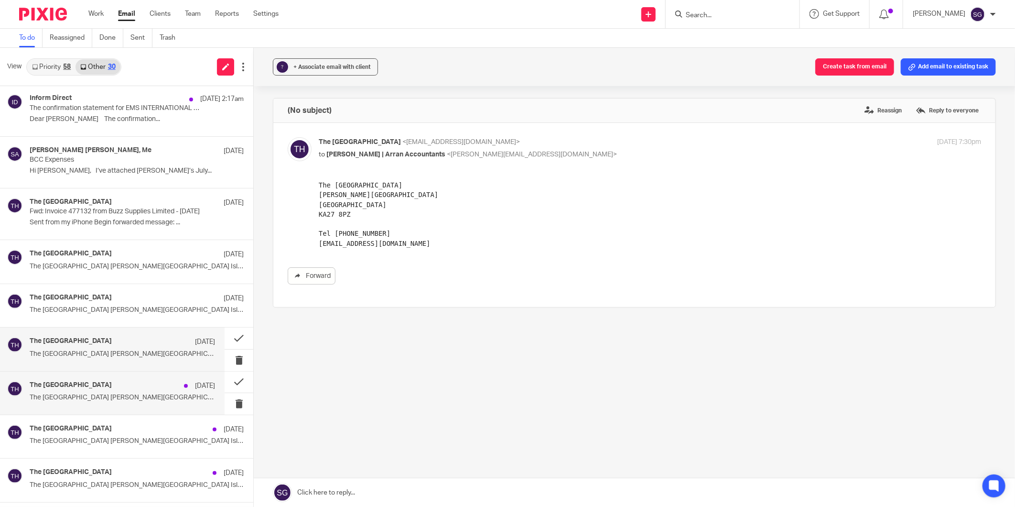
click at [105, 391] on div "The Burlington Guest House 19 Aug The Burlington Guest House Whiting Bay Isle o…" at bounding box center [122, 393] width 185 height 24
click at [128, 349] on div "The Burlington Guest House 19 Aug The Burlington Guest House Whiting Bay Isle o…" at bounding box center [122, 349] width 185 height 24
click at [228, 335] on button at bounding box center [239, 338] width 29 height 22
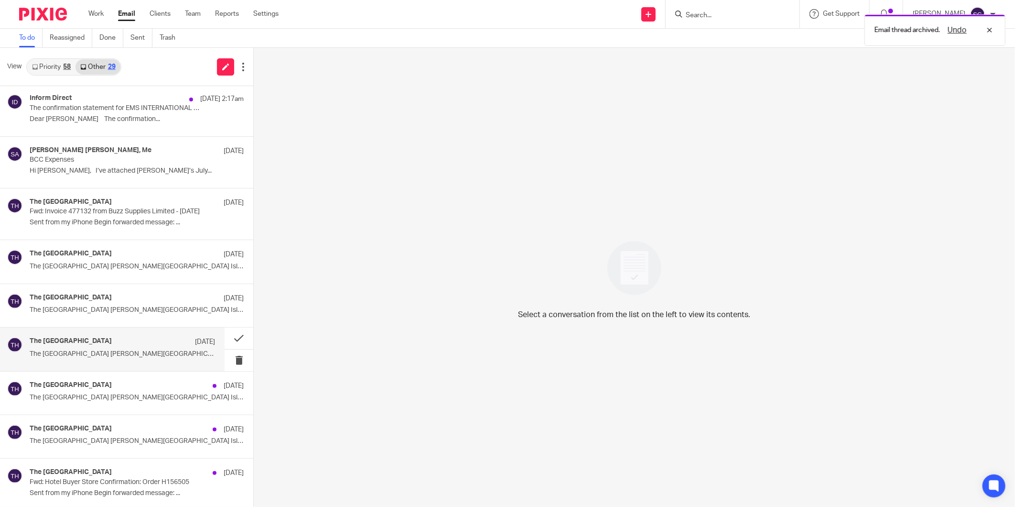
click at [112, 351] on p "The Burlington Guest House Whiting Bay Isle of..." at bounding box center [122, 354] width 185 height 8
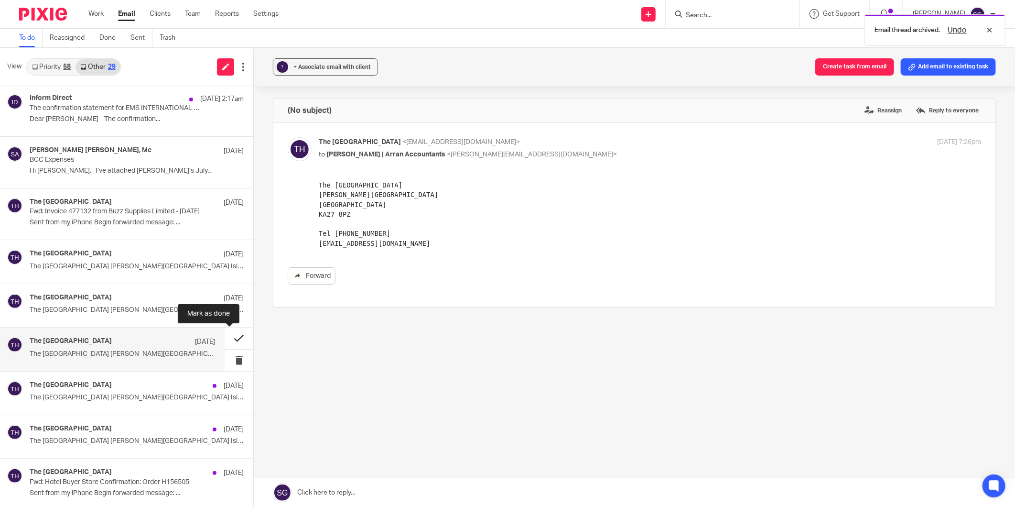
click at [228, 335] on button at bounding box center [239, 338] width 29 height 22
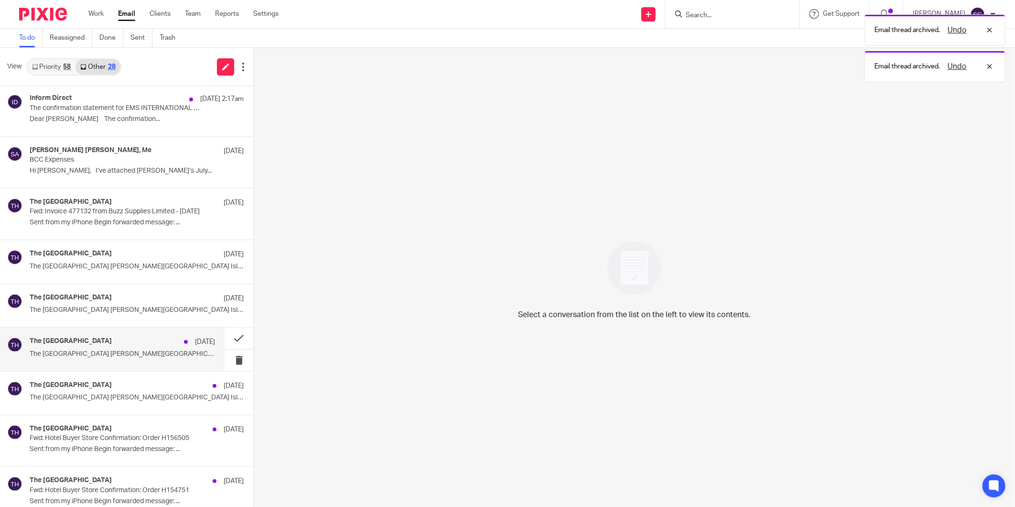
click at [131, 346] on div "The Burlington Guest House 19 Aug" at bounding box center [122, 342] width 185 height 10
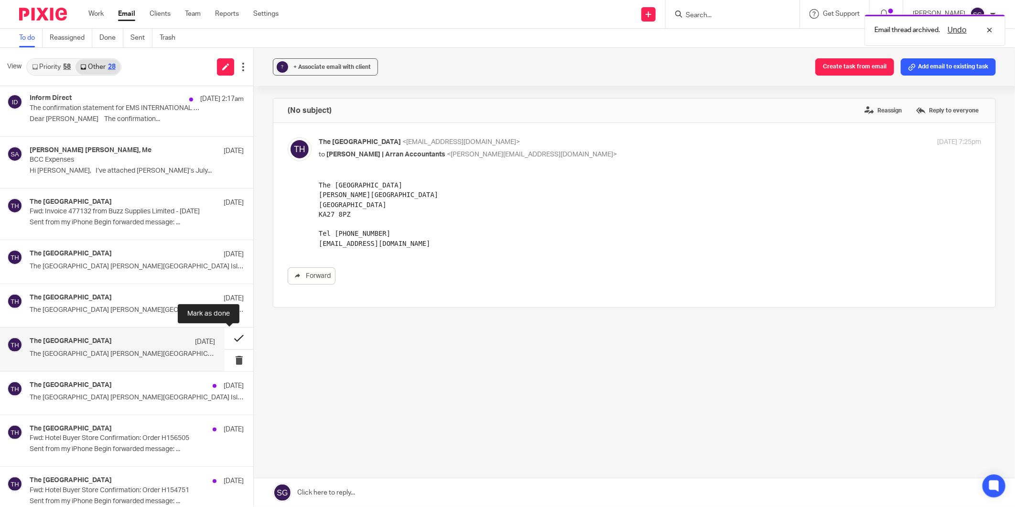
click at [226, 337] on button at bounding box center [239, 338] width 29 height 22
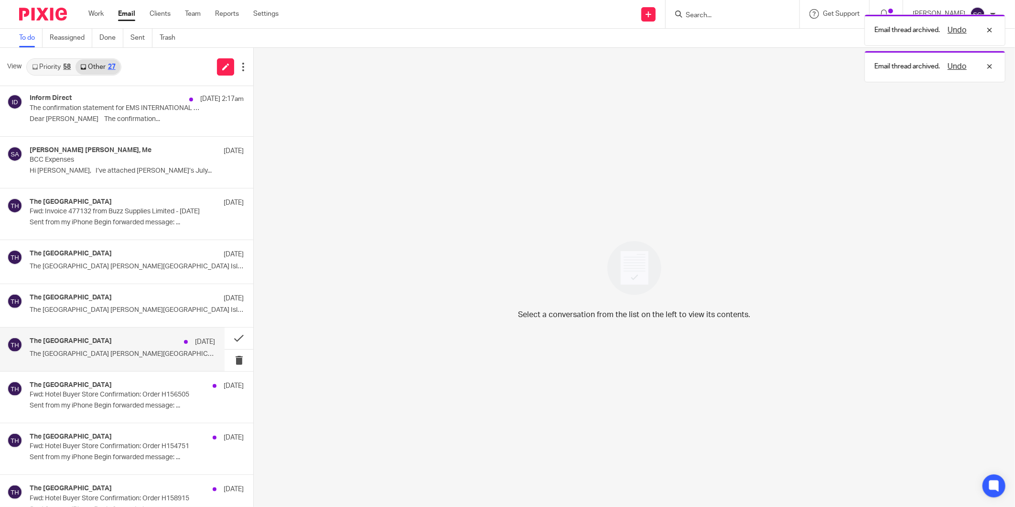
click at [99, 346] on div "The Burlington Guest House 19 Aug" at bounding box center [122, 342] width 185 height 10
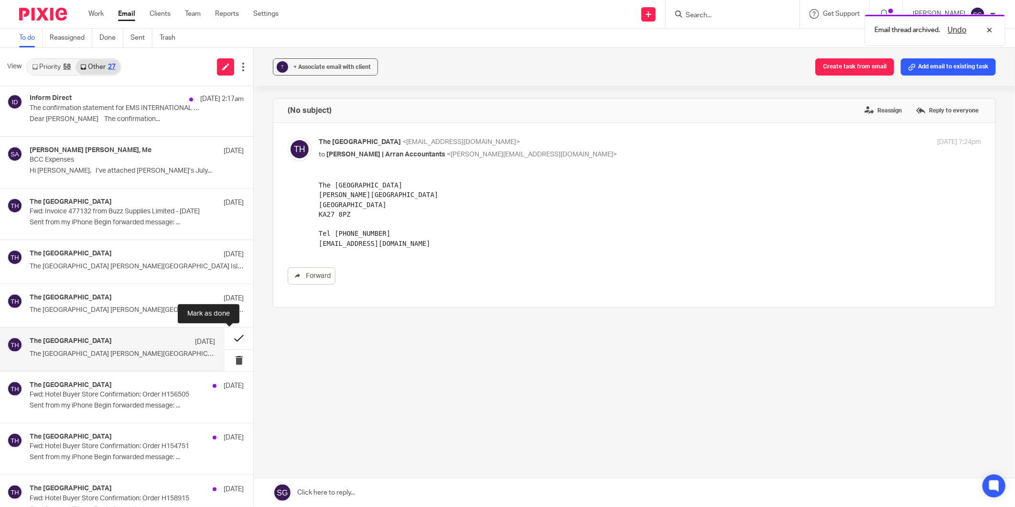
click at [231, 336] on button at bounding box center [239, 338] width 29 height 22
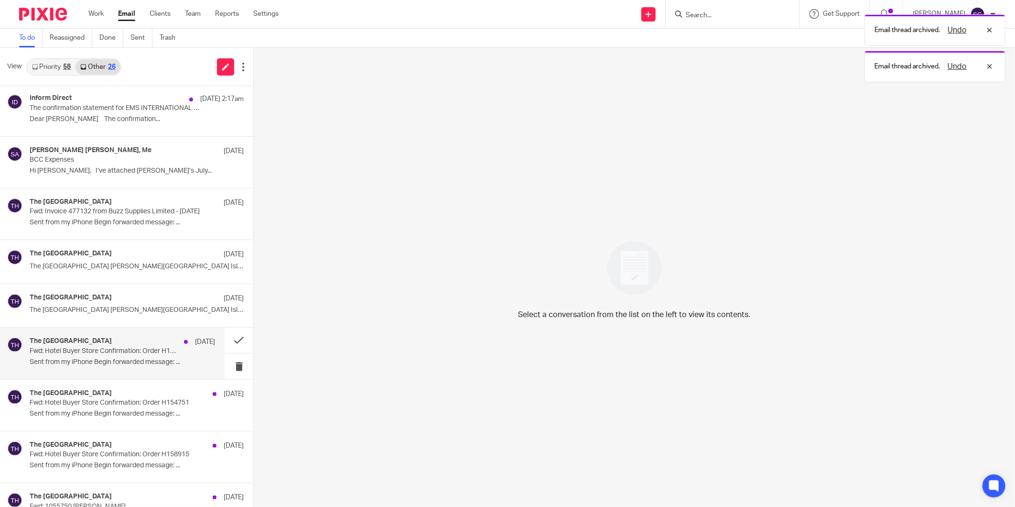
click at [123, 345] on div "The Burlington Guest House 19 Aug" at bounding box center [122, 342] width 185 height 10
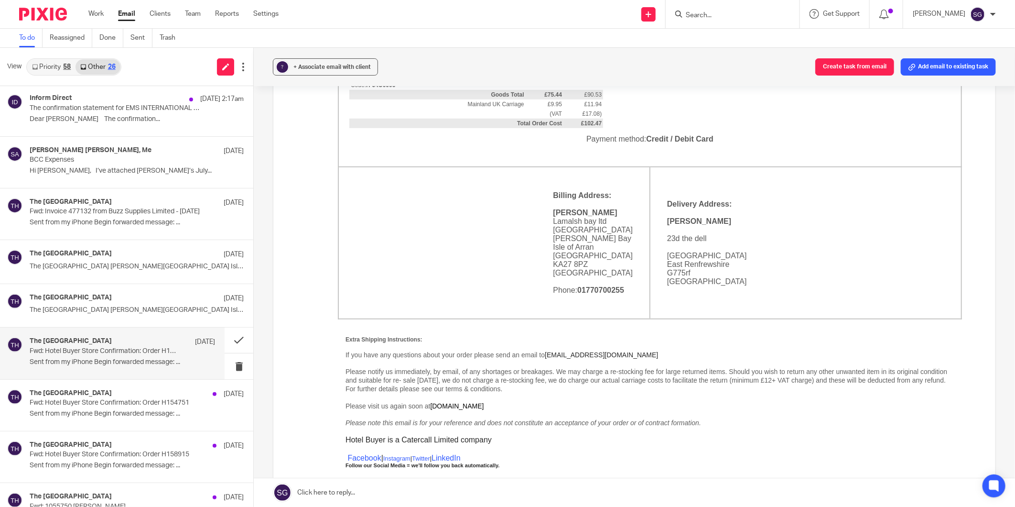
scroll to position [585, 0]
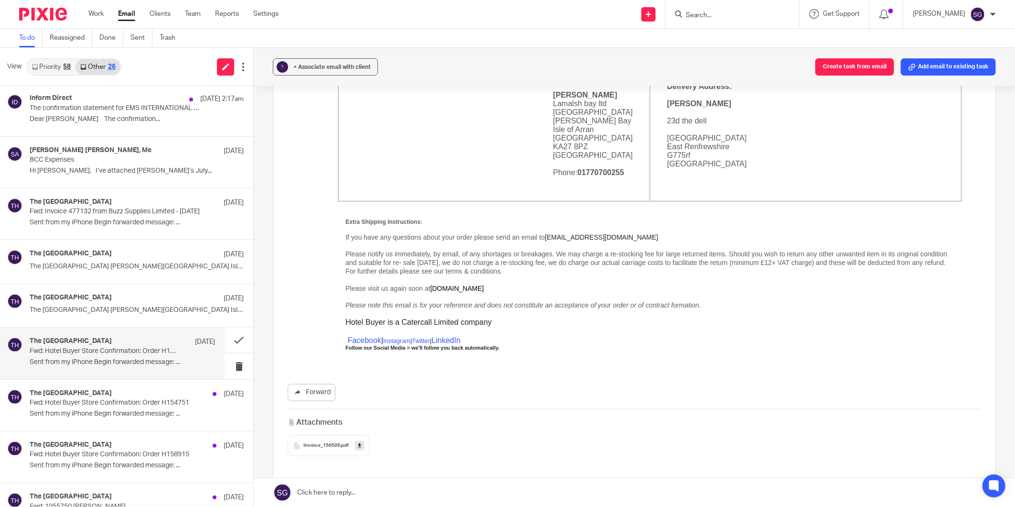
click at [358, 391] on icon at bounding box center [359, 445] width 3 height 7
click at [227, 337] on button at bounding box center [239, 339] width 29 height 25
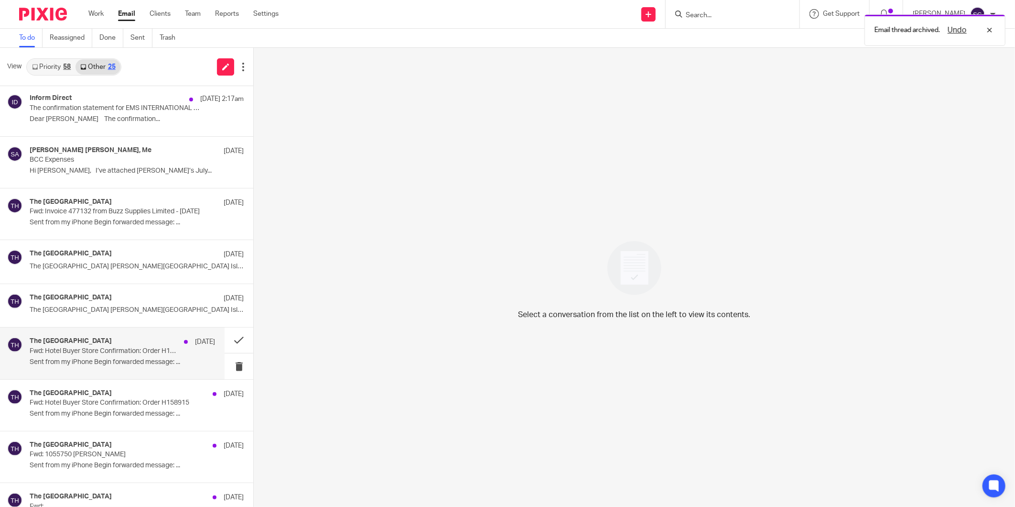
click at [141, 348] on p "Fwd: Hotel Buyer Store Confirmation: Order H154751" at bounding box center [104, 351] width 148 height 8
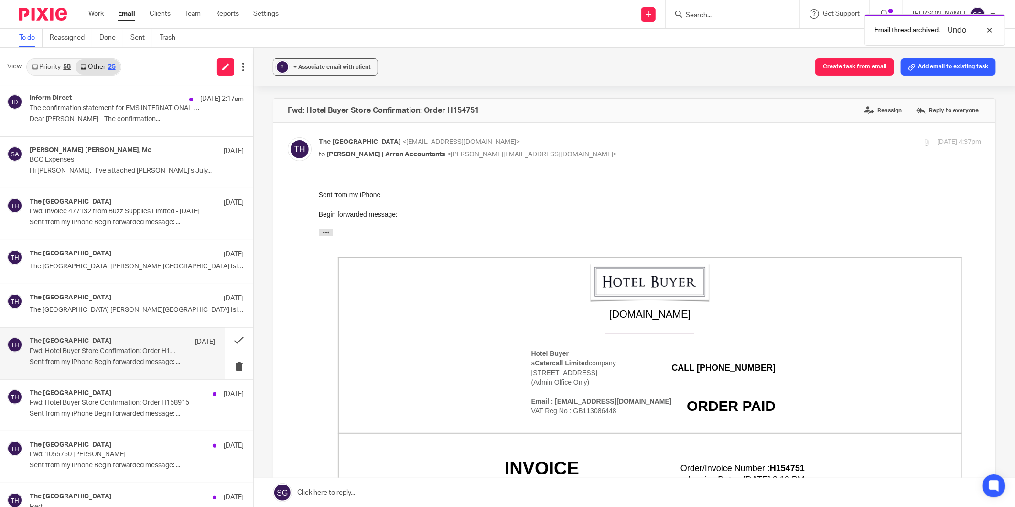
scroll to position [265, 0]
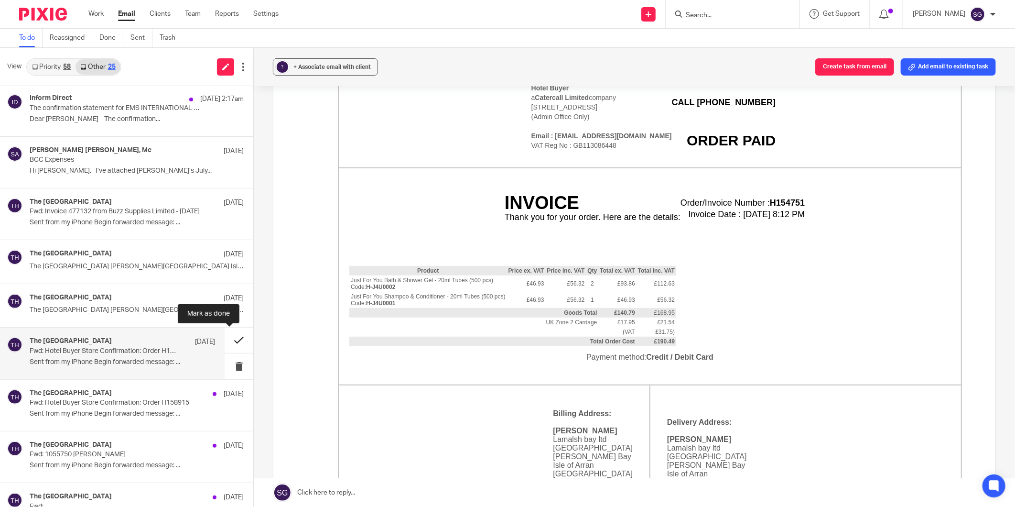
click at [226, 342] on button at bounding box center [239, 339] width 29 height 25
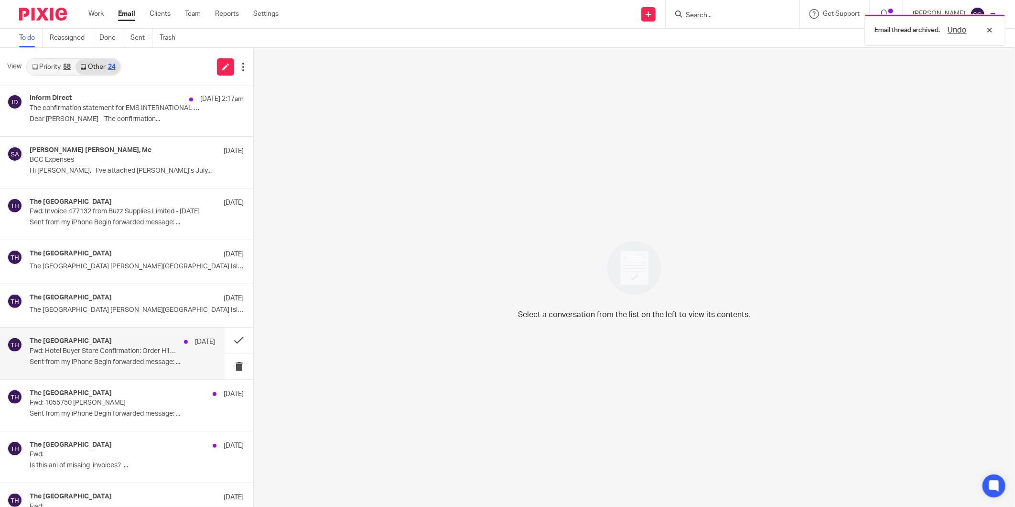
click at [128, 343] on div "The Burlington Guest House 19 Aug" at bounding box center [122, 342] width 185 height 10
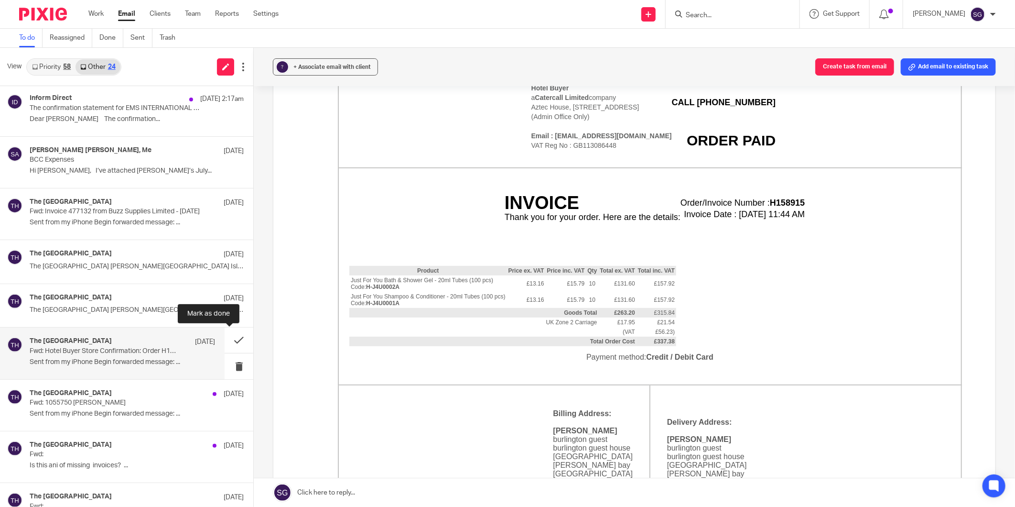
drag, startPoint x: 227, startPoint y: 338, endPoint x: 189, endPoint y: 338, distance: 38.2
click at [227, 338] on button at bounding box center [239, 339] width 29 height 25
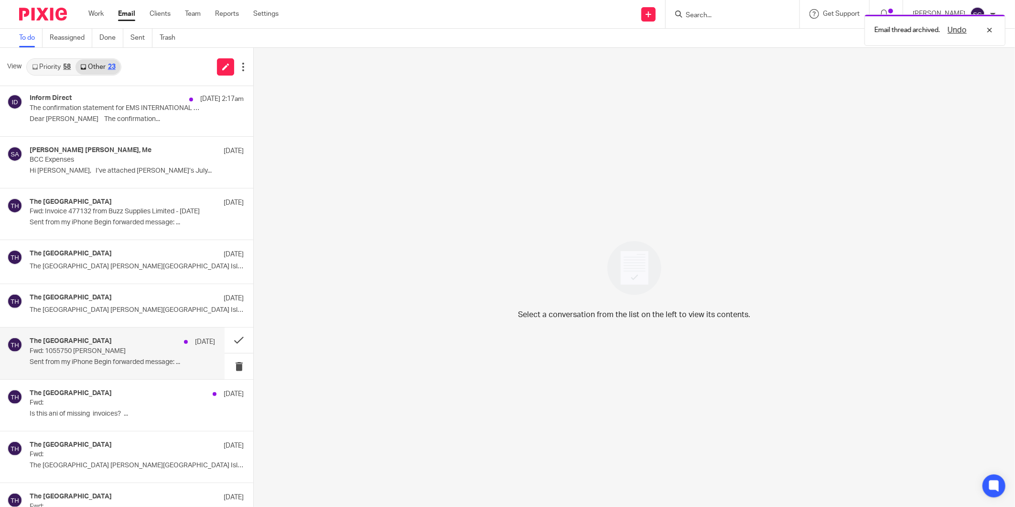
click at [121, 345] on div "The Burlington Guest House 19 Aug" at bounding box center [122, 342] width 185 height 10
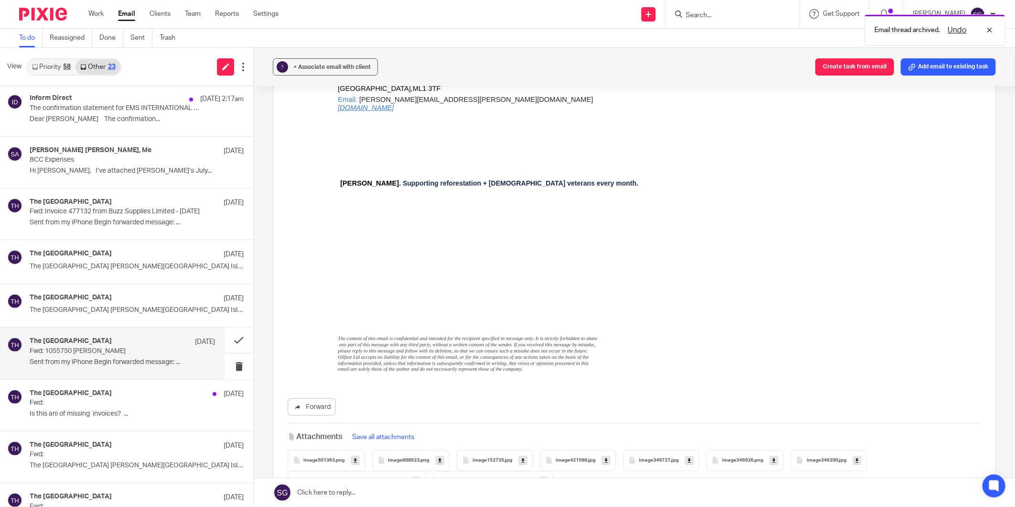
scroll to position [390, 0]
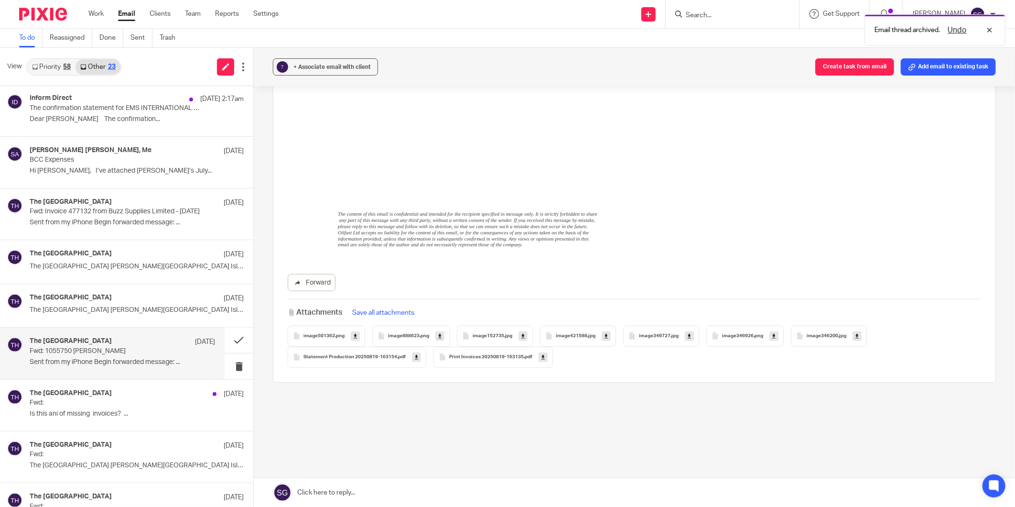
click at [314, 335] on span "image501362" at bounding box center [320, 336] width 32 height 6
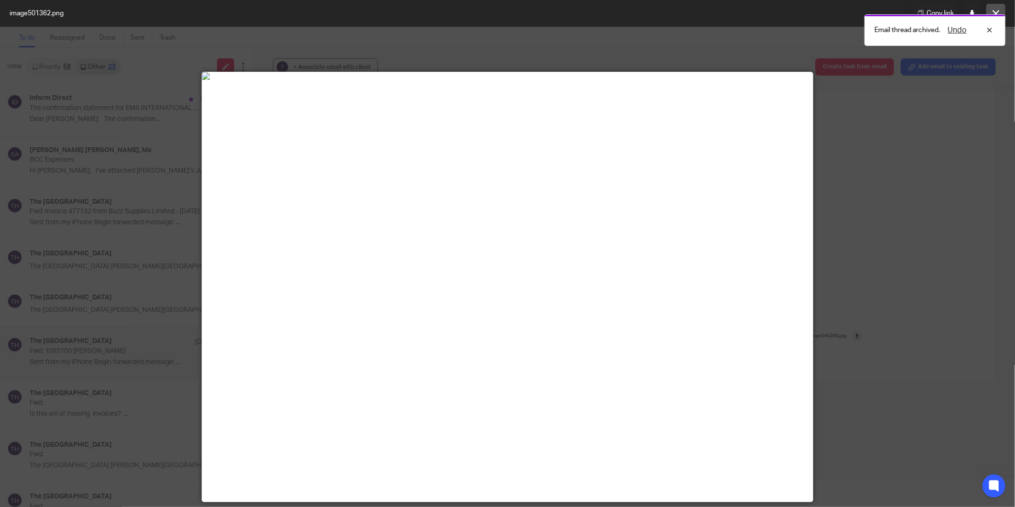
click at [811, 8] on button at bounding box center [996, 13] width 19 height 19
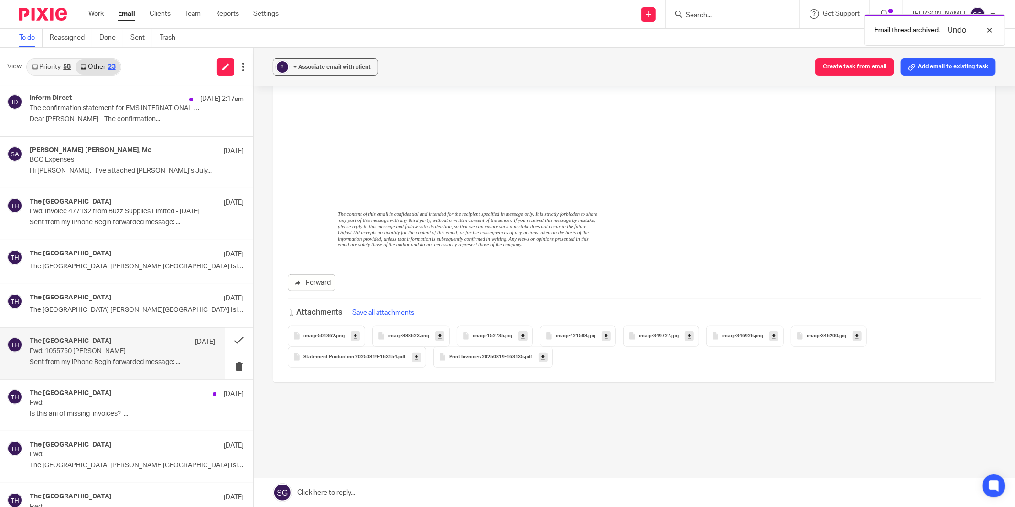
click at [482, 357] on span "Print Invoices 20250819-163135" at bounding box center [486, 357] width 75 height 6
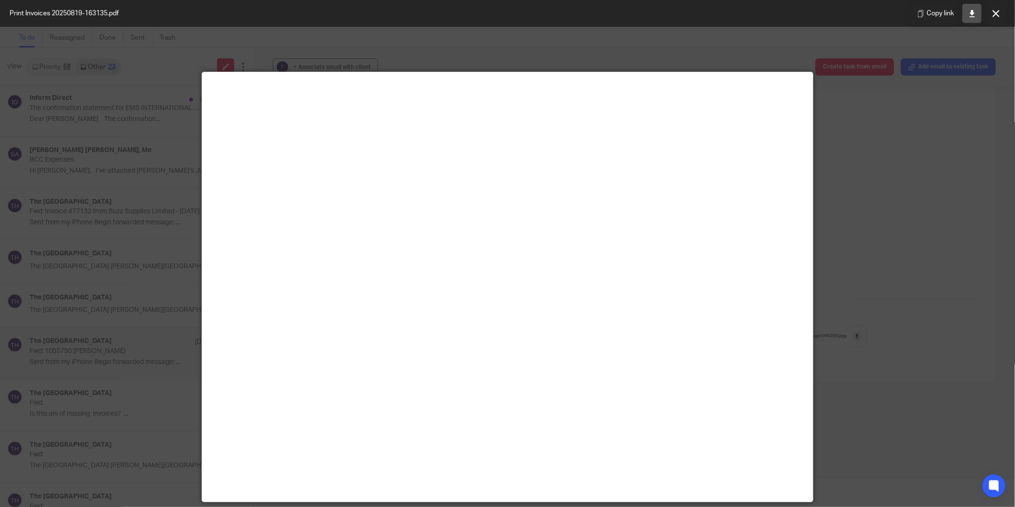
click at [811, 13] on icon at bounding box center [972, 13] width 7 height 7
click at [811, 10] on icon at bounding box center [996, 13] width 7 height 7
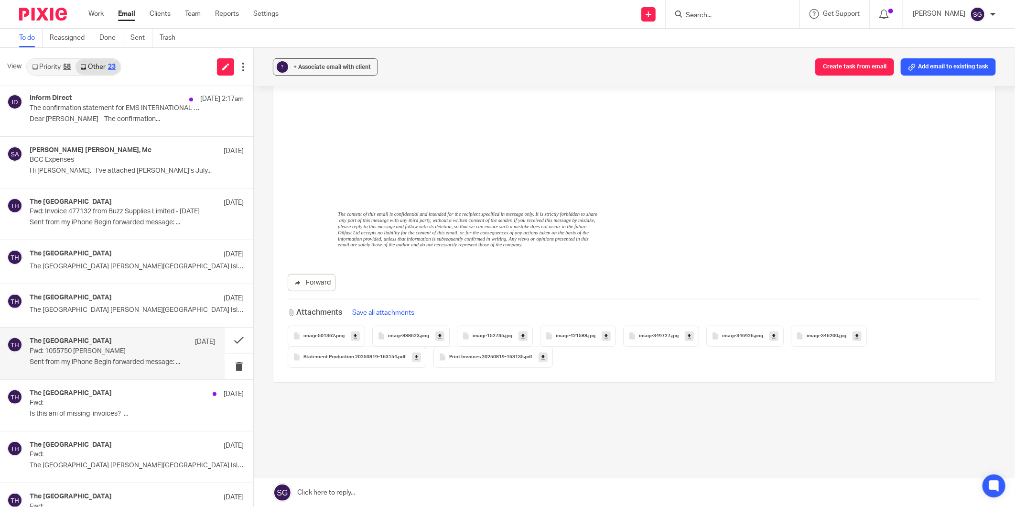
click at [488, 333] on span "image152735" at bounding box center [489, 336] width 32 height 6
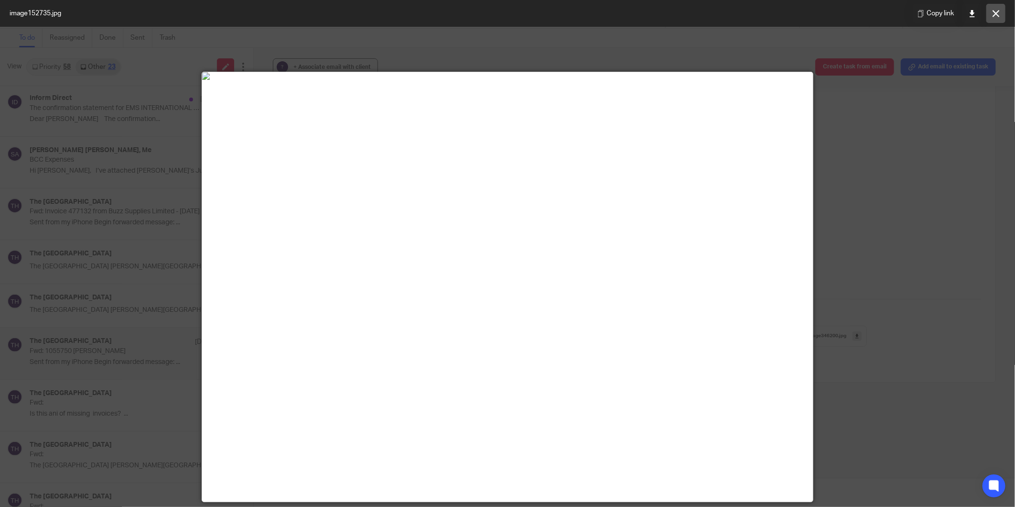
click at [811, 14] on icon at bounding box center [996, 13] width 7 height 7
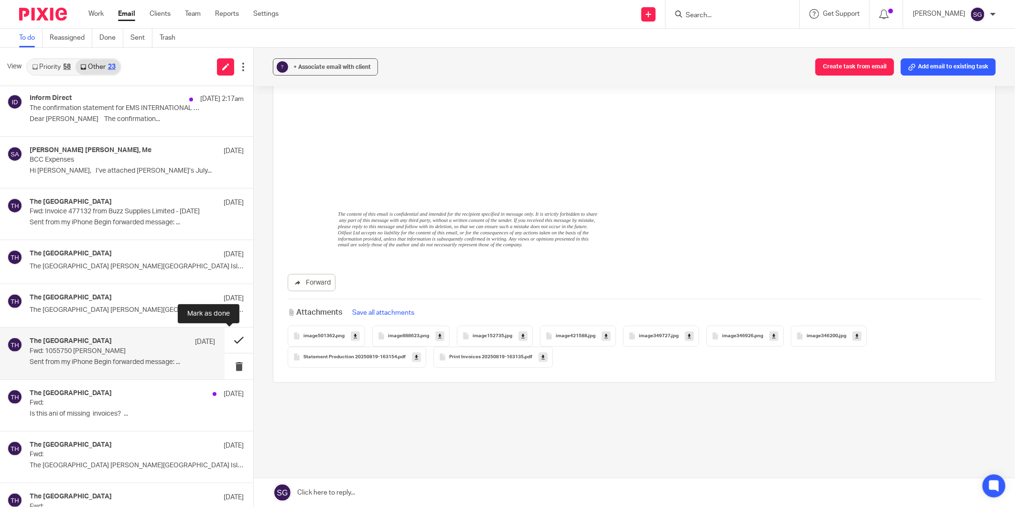
click at [225, 340] on button at bounding box center [239, 339] width 29 height 25
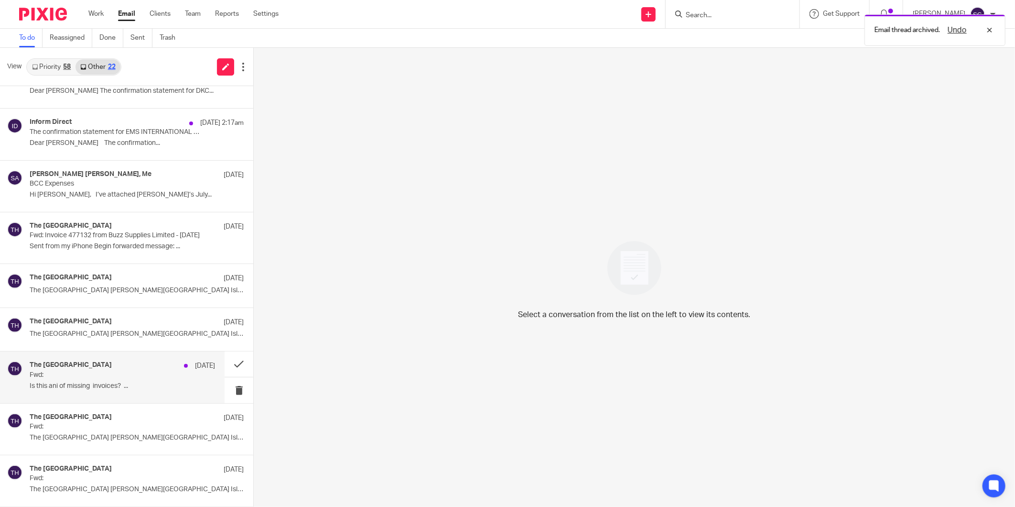
scroll to position [53, 0]
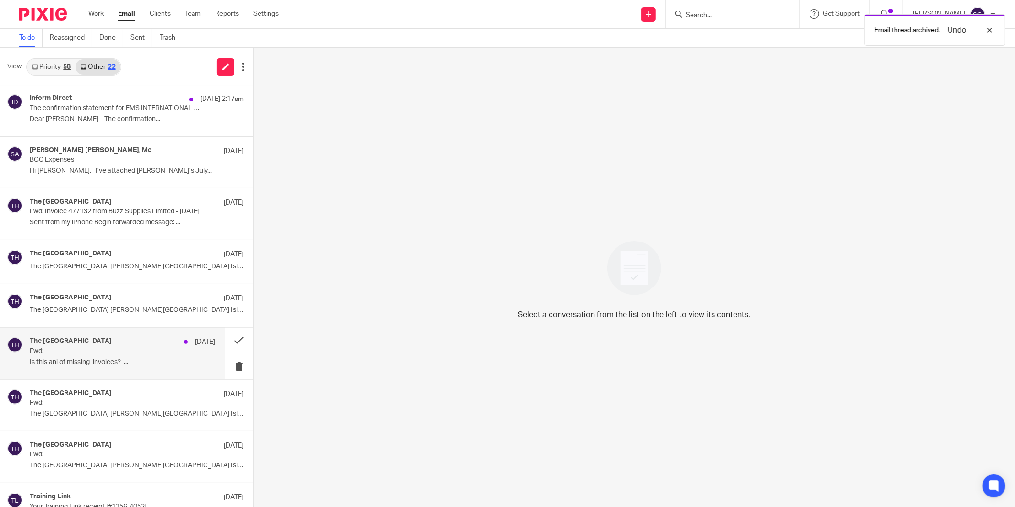
click at [88, 338] on h4 "The Burlington Guest House" at bounding box center [71, 341] width 82 height 8
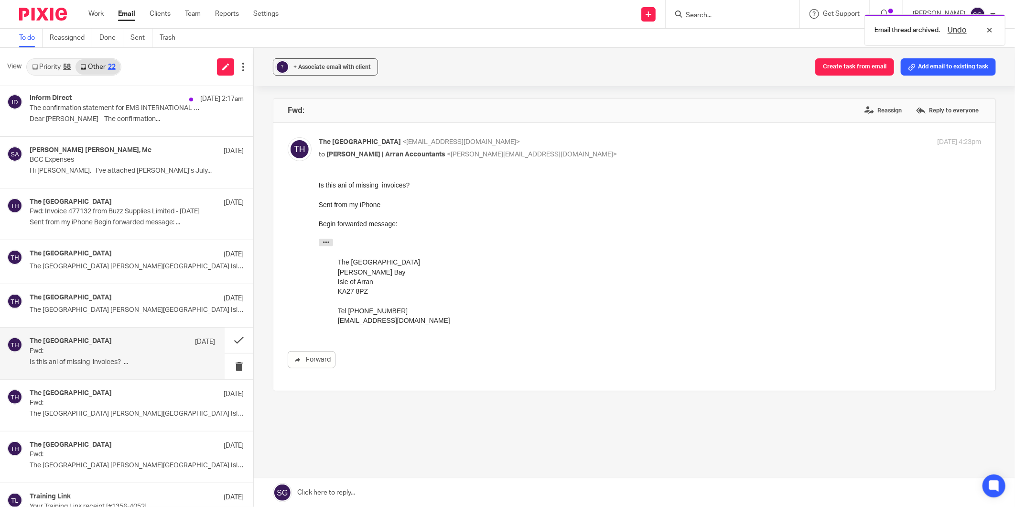
scroll to position [0, 0]
click at [328, 240] on icon "button" at bounding box center [325, 241] width 7 height 7
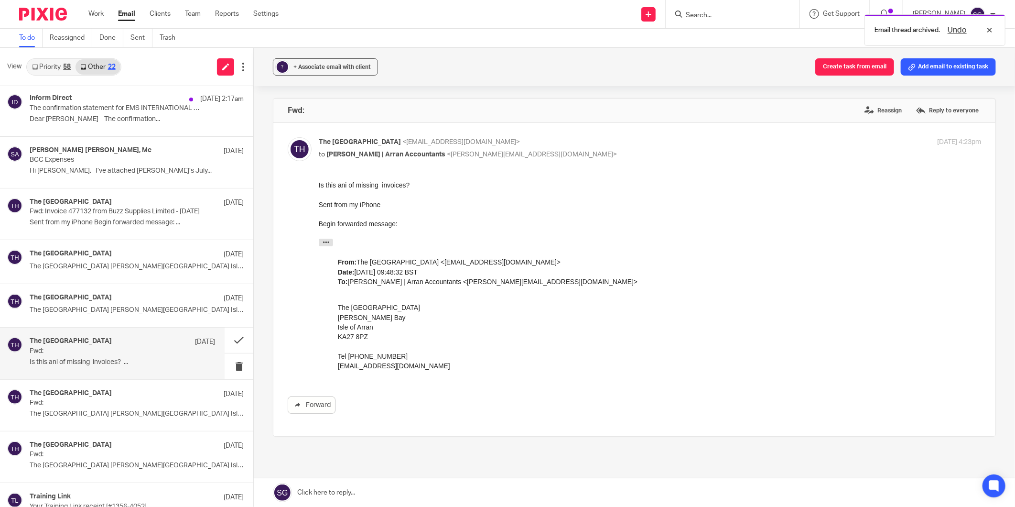
click at [316, 243] on div "Forward" at bounding box center [635, 296] width 694 height 233
click at [327, 241] on icon "button" at bounding box center [325, 241] width 7 height 7
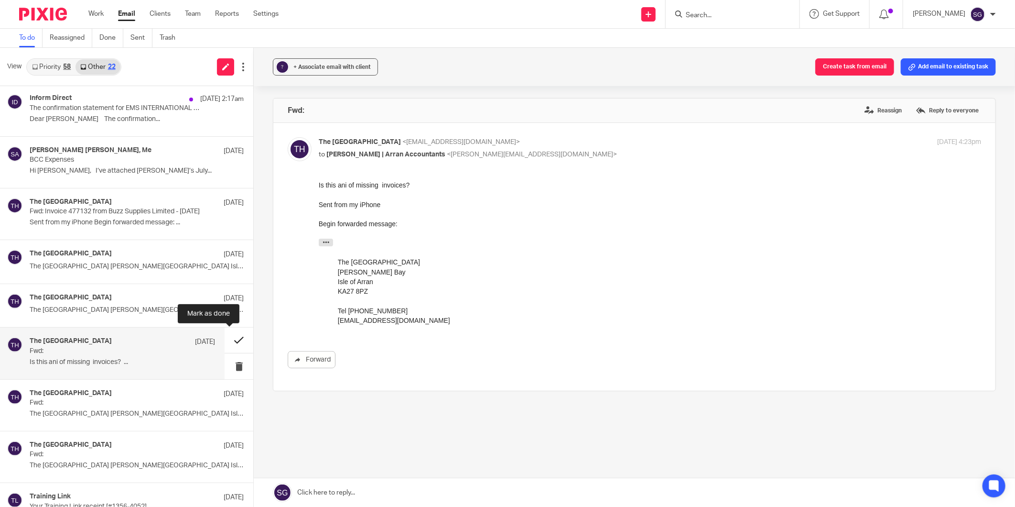
click at [235, 339] on button at bounding box center [239, 339] width 29 height 25
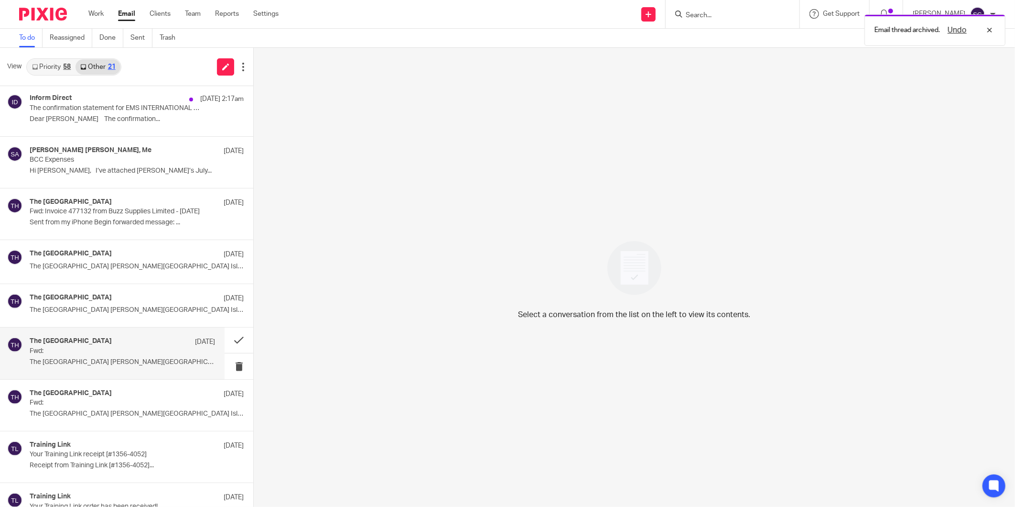
click at [150, 342] on div "The Burlington Guest House 19 Aug" at bounding box center [122, 342] width 185 height 10
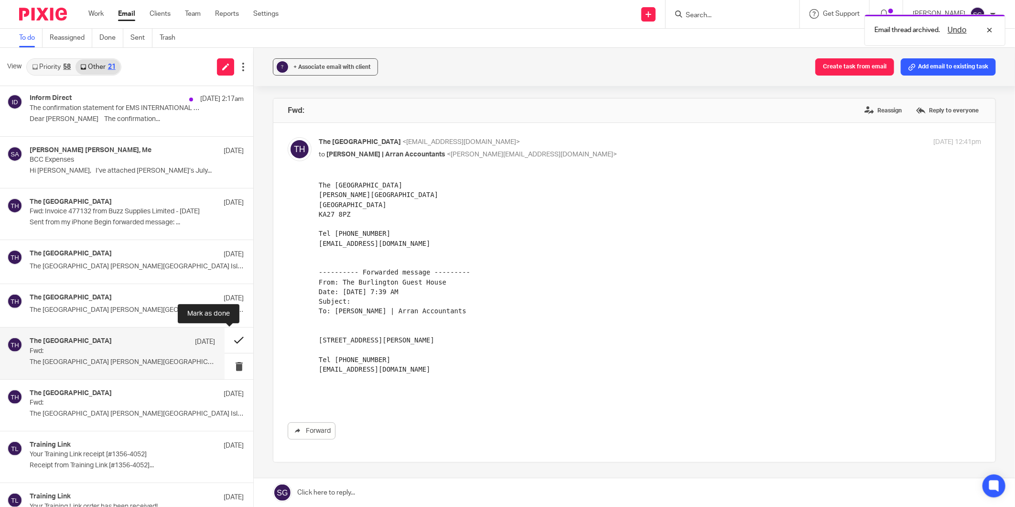
click at [225, 343] on button at bounding box center [239, 339] width 29 height 25
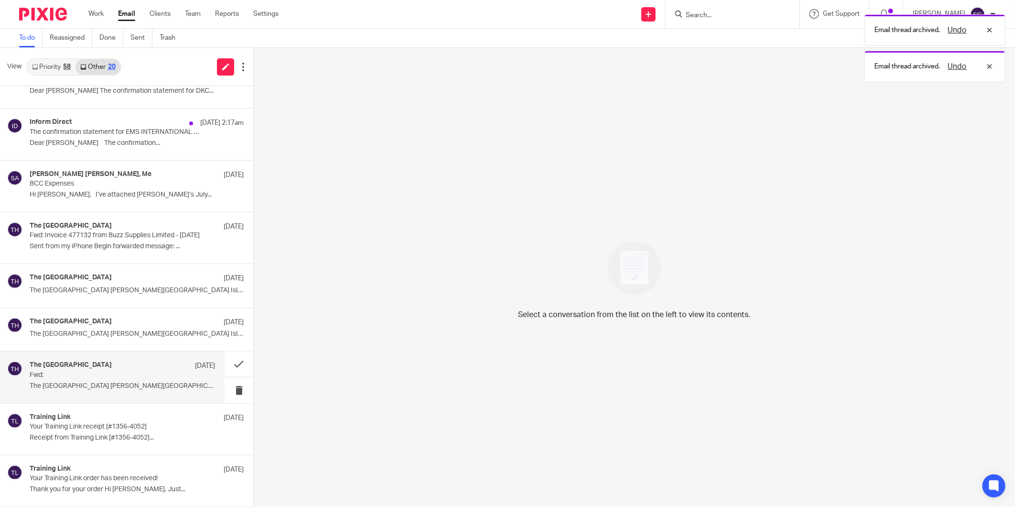
click at [121, 374] on p "Fwd:" at bounding box center [104, 375] width 148 height 8
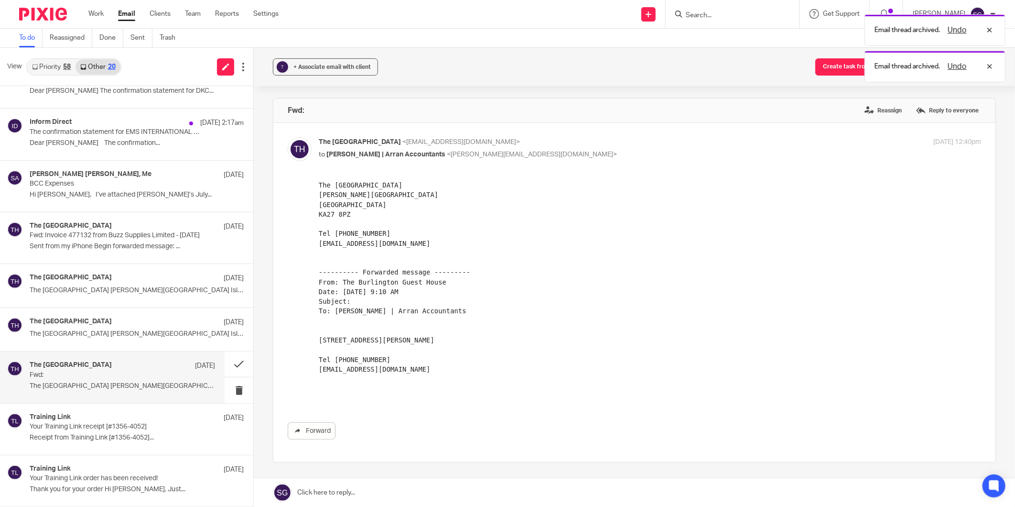
scroll to position [0, 0]
click at [231, 361] on button at bounding box center [239, 363] width 29 height 25
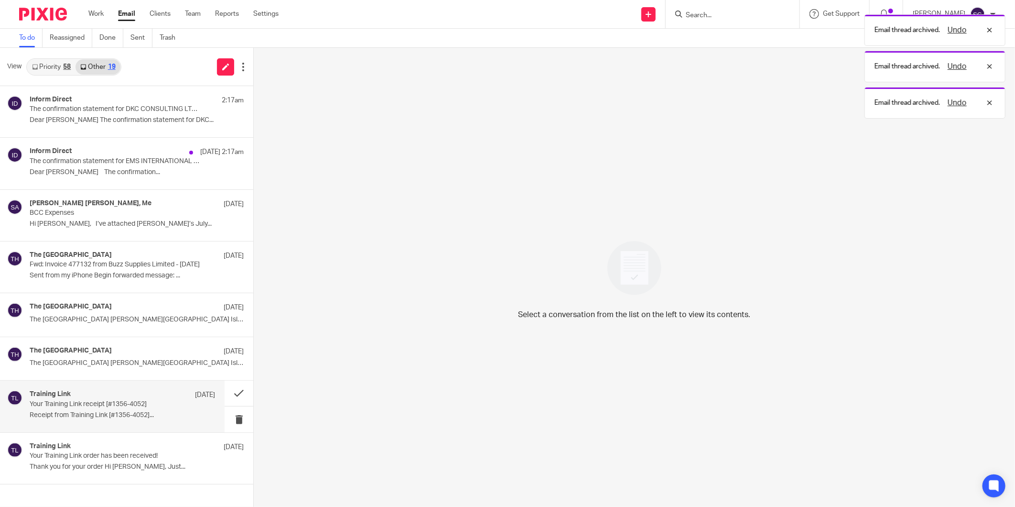
click at [106, 391] on div "Training Link 30 Jan" at bounding box center [122, 395] width 185 height 10
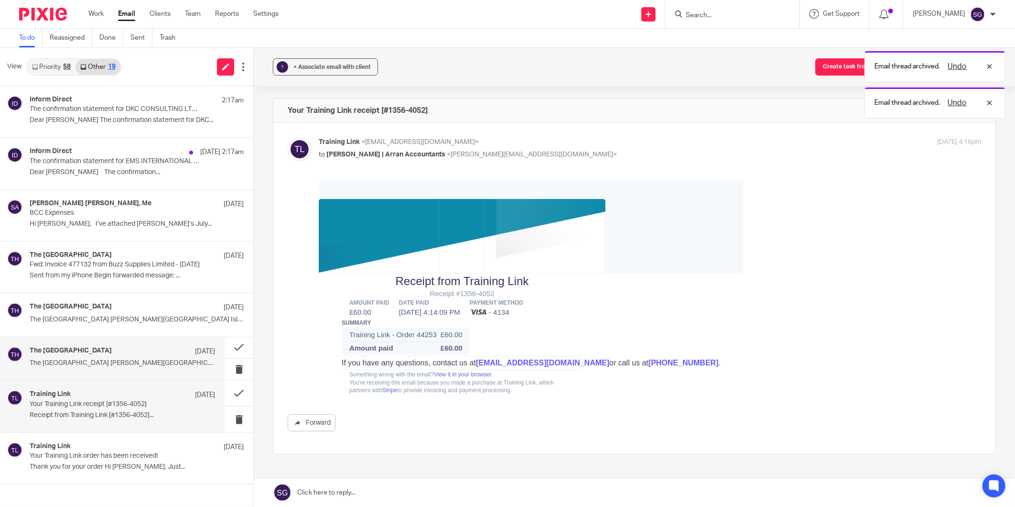
click at [87, 361] on p "The Burlington Guest House Whiting Bay Isle of..." at bounding box center [122, 363] width 185 height 8
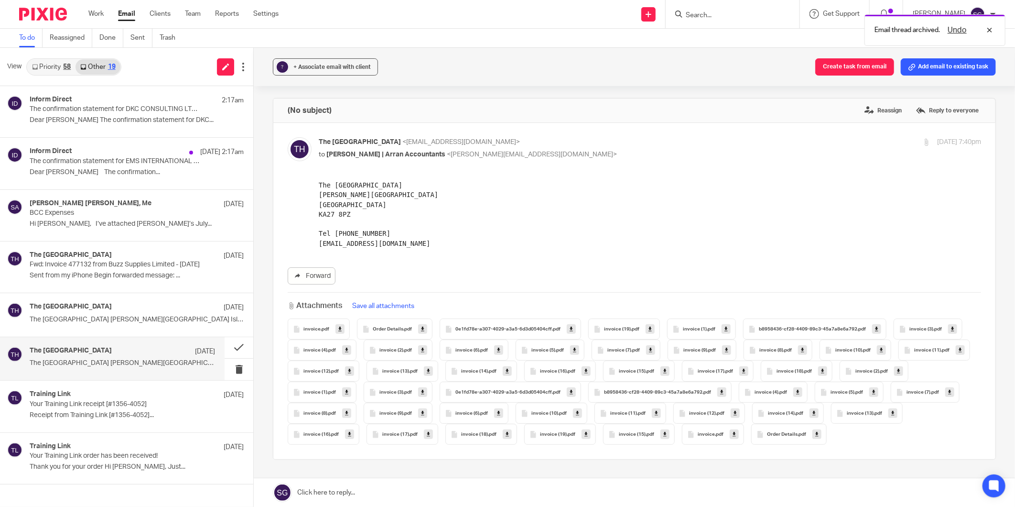
click at [313, 330] on span "invoice" at bounding box center [312, 329] width 17 height 6
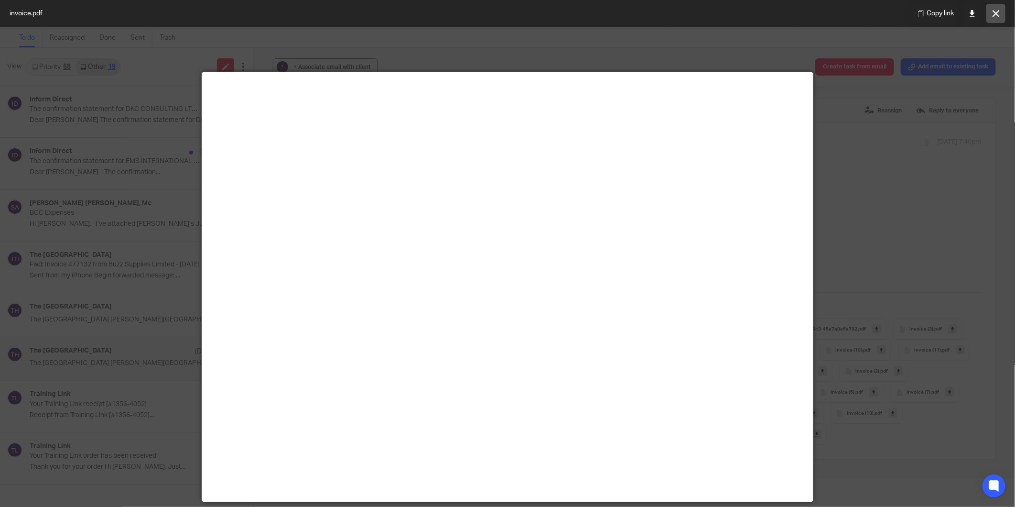
click at [811, 17] on button at bounding box center [996, 13] width 19 height 19
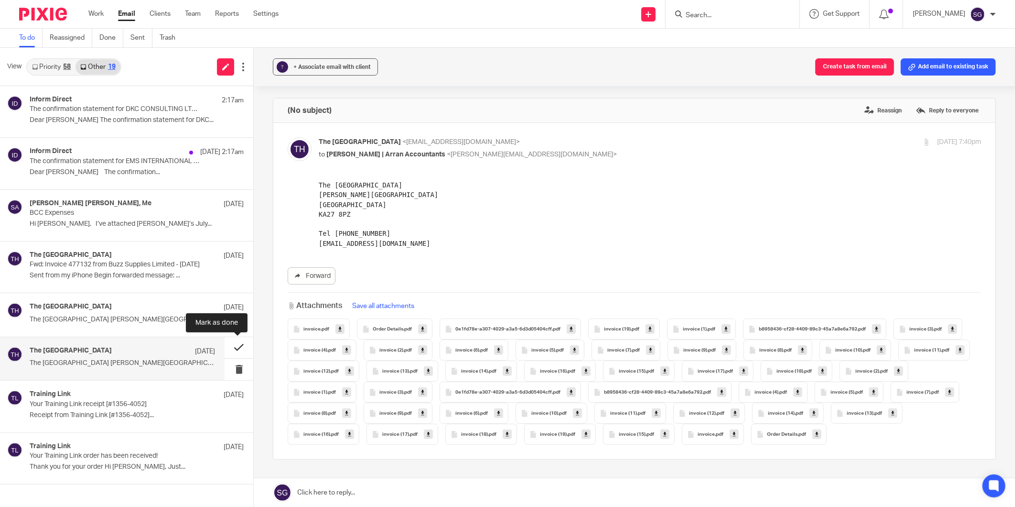
click at [235, 348] on button at bounding box center [239, 348] width 29 height 22
click at [69, 323] on p "The Burlington Guest House Whiting Bay Isle of..." at bounding box center [122, 319] width 185 height 8
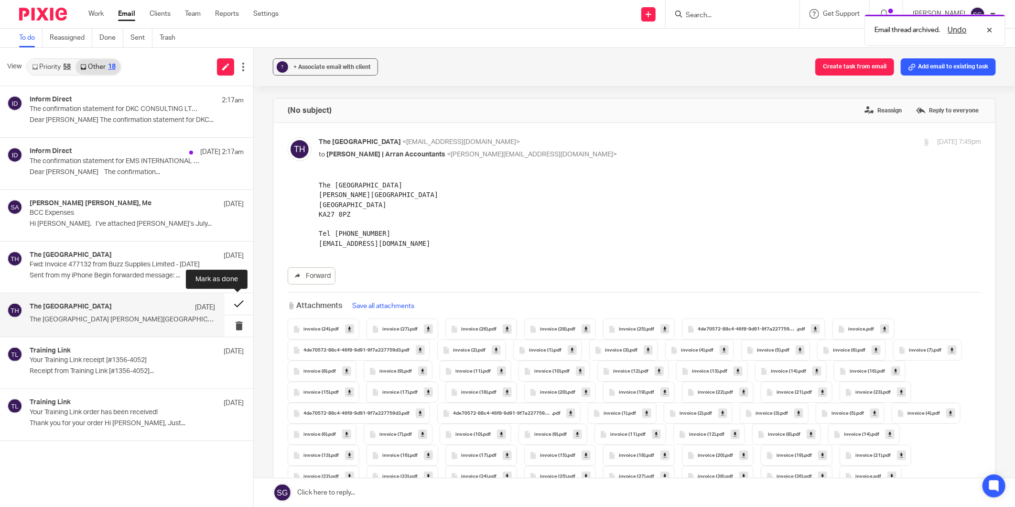
click at [235, 303] on button at bounding box center [239, 304] width 29 height 22
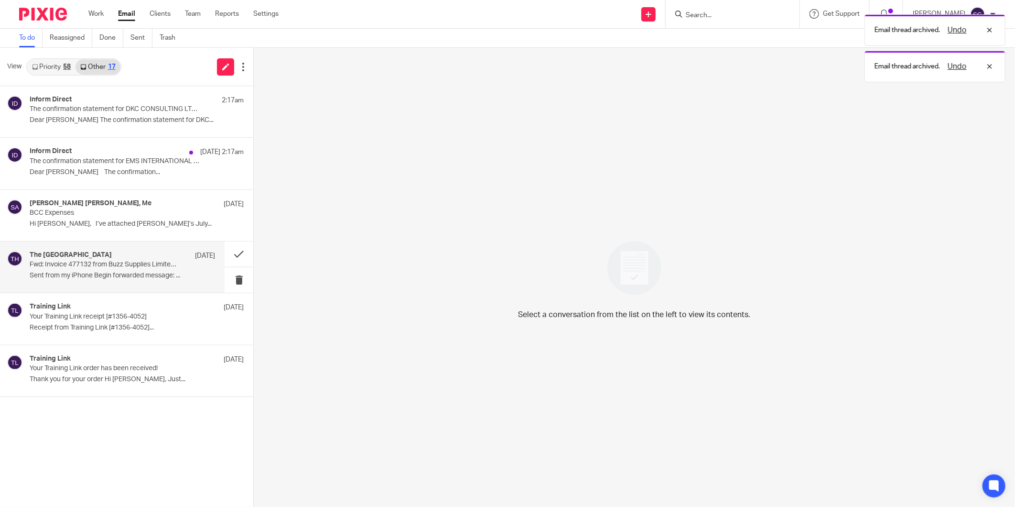
click at [93, 265] on p "Fwd: Invoice 477132 from Buzz Supplies Limited - 30/04/2025" at bounding box center [104, 265] width 148 height 8
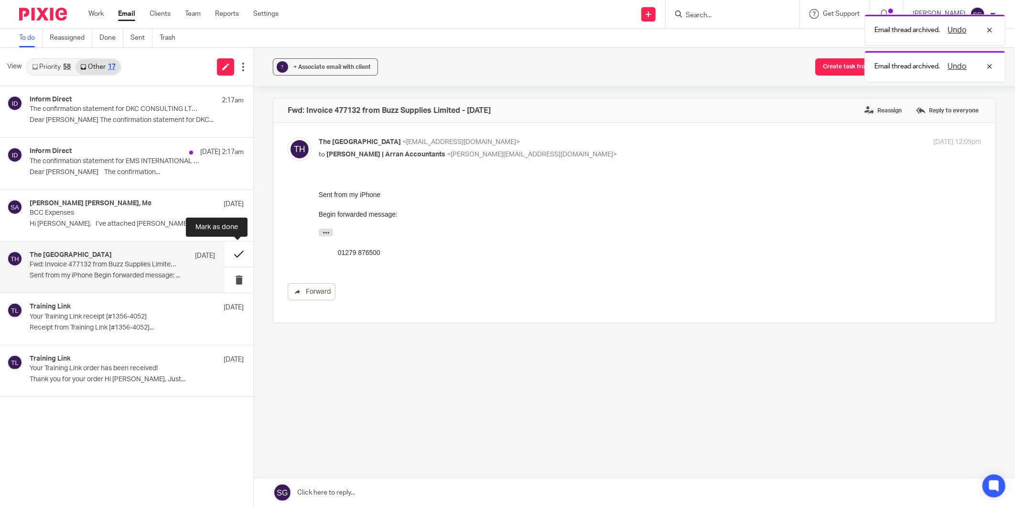
click at [233, 254] on button at bounding box center [239, 253] width 29 height 25
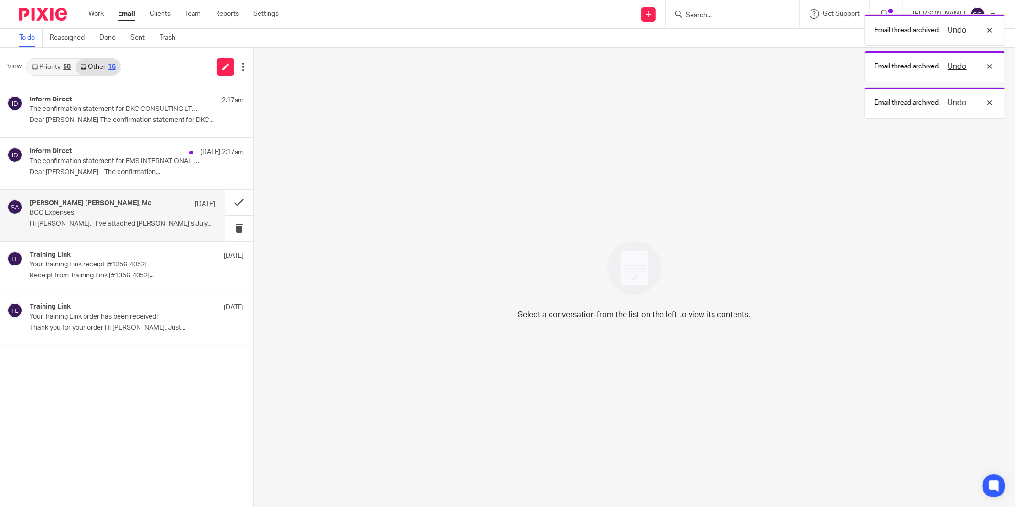
click at [125, 218] on div "Sheila Glen, Me 20 Aug BCC Expenses Hi Sarah, I’ve attached Leigh’s July..." at bounding box center [122, 215] width 185 height 32
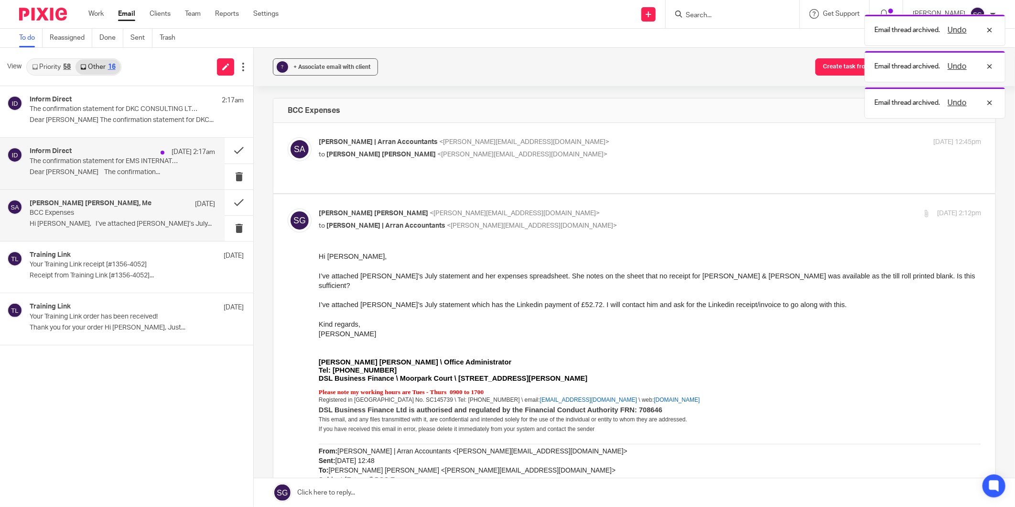
click at [113, 164] on p "The confirmation statement for EMS INTERNATIONAL LTD needs to be submitted today" at bounding box center [104, 161] width 148 height 8
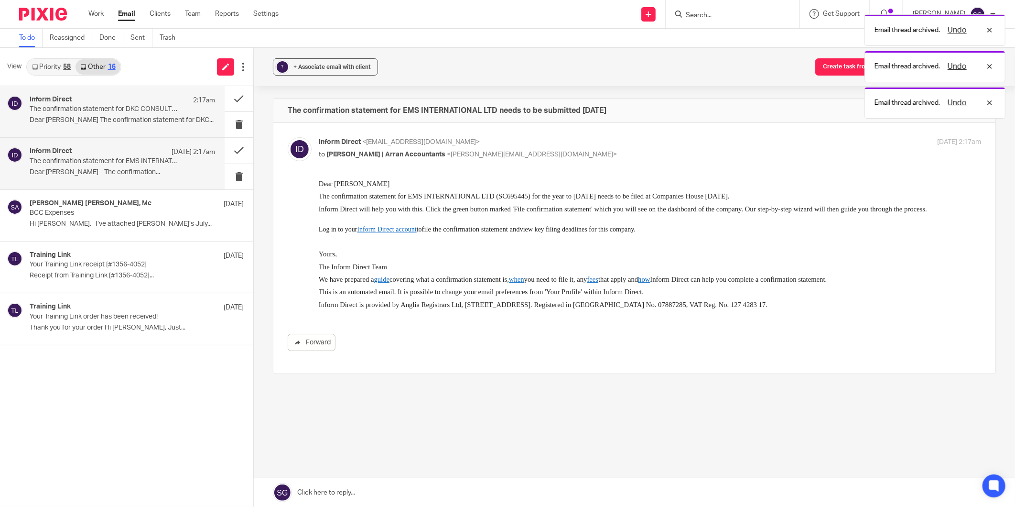
click at [103, 118] on p "Dear Sarah The confirmation statement for DKC..." at bounding box center [122, 120] width 185 height 8
drag, startPoint x: 102, startPoint y: 117, endPoint x: 42, endPoint y: 65, distance: 80.3
click at [42, 65] on link "Priority 58" at bounding box center [51, 66] width 48 height 15
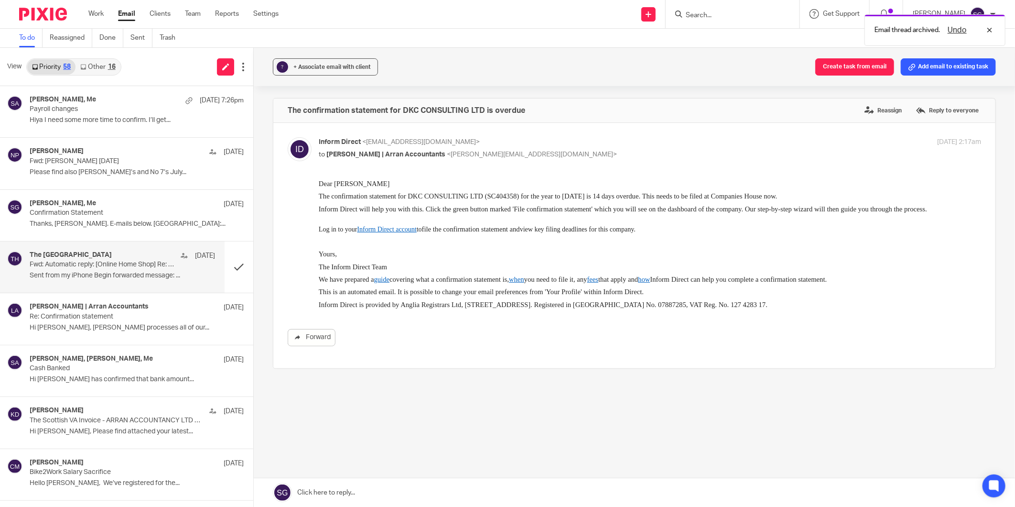
click at [96, 271] on div "The Burlington Guest House 20 Aug Fwd: Automatic reply: [Online Home Shop] Re: …" at bounding box center [122, 267] width 185 height 32
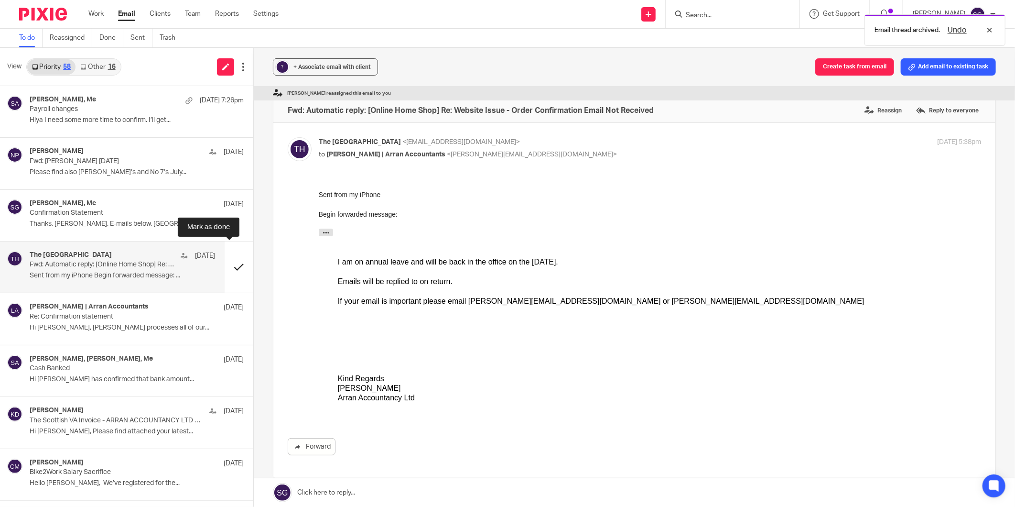
click at [225, 265] on button at bounding box center [239, 266] width 29 height 51
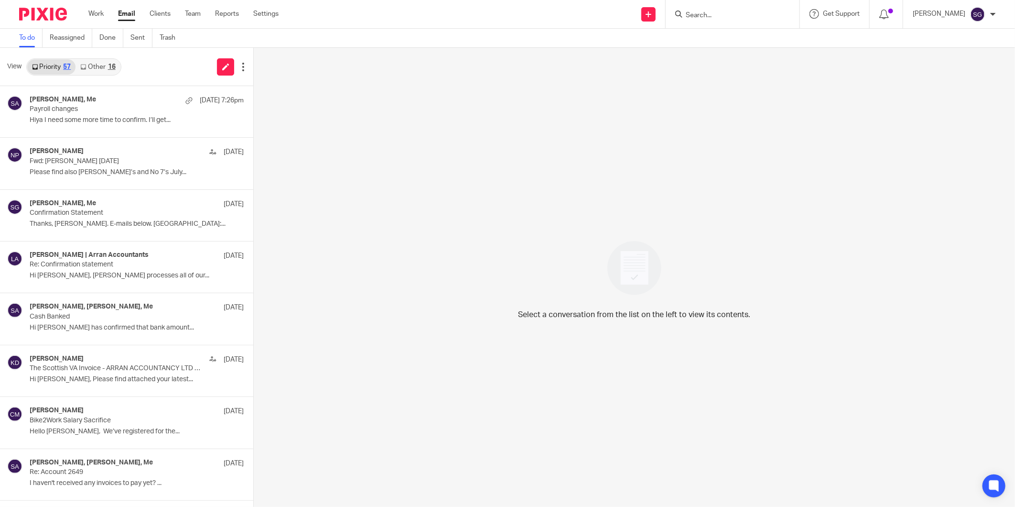
click at [101, 65] on link "Other 16" at bounding box center [98, 66] width 44 height 15
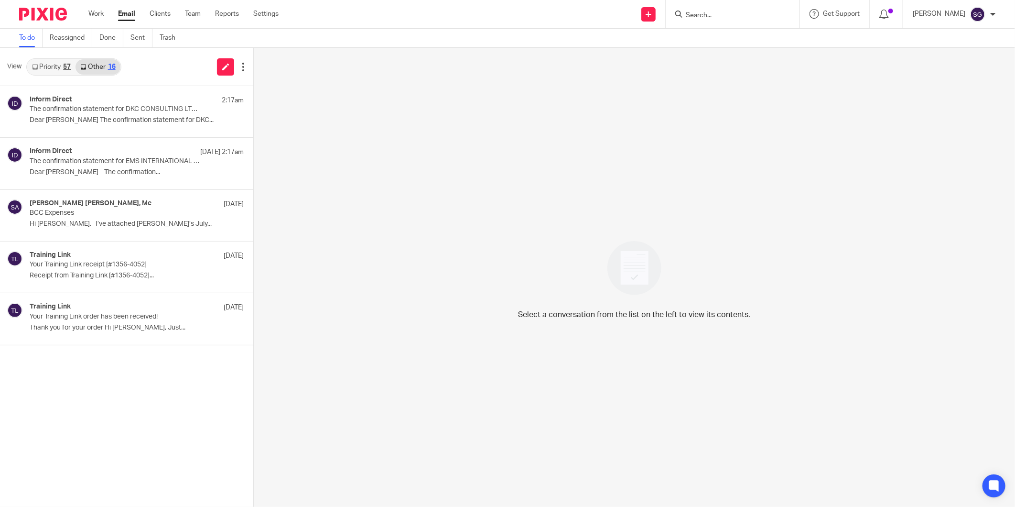
click at [44, 63] on link "Priority 57" at bounding box center [51, 66] width 48 height 15
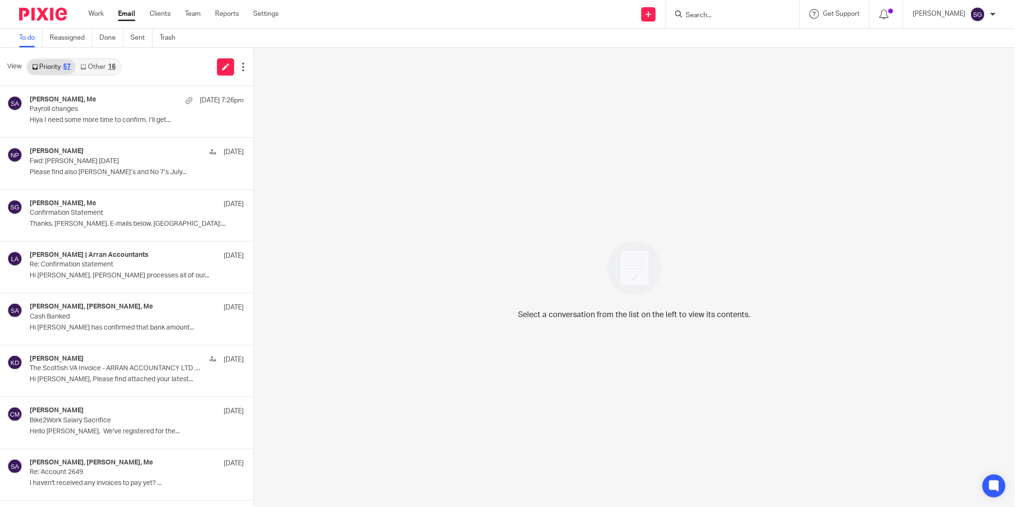
drag, startPoint x: 431, startPoint y: 36, endPoint x: 438, endPoint y: 5, distance: 31.8
click at [431, 36] on div "To do Reassigned Done Sent Trash" at bounding box center [507, 38] width 1015 height 19
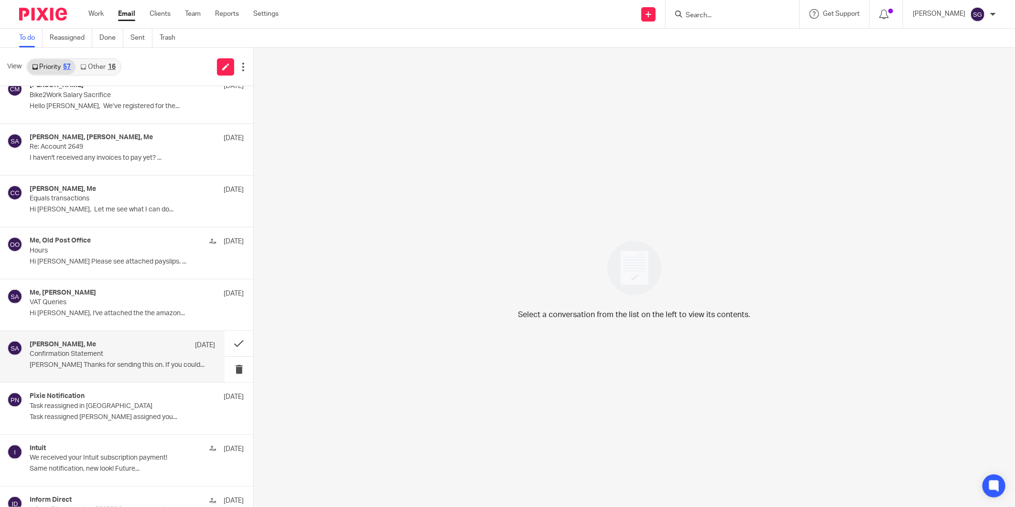
scroll to position [371, 0]
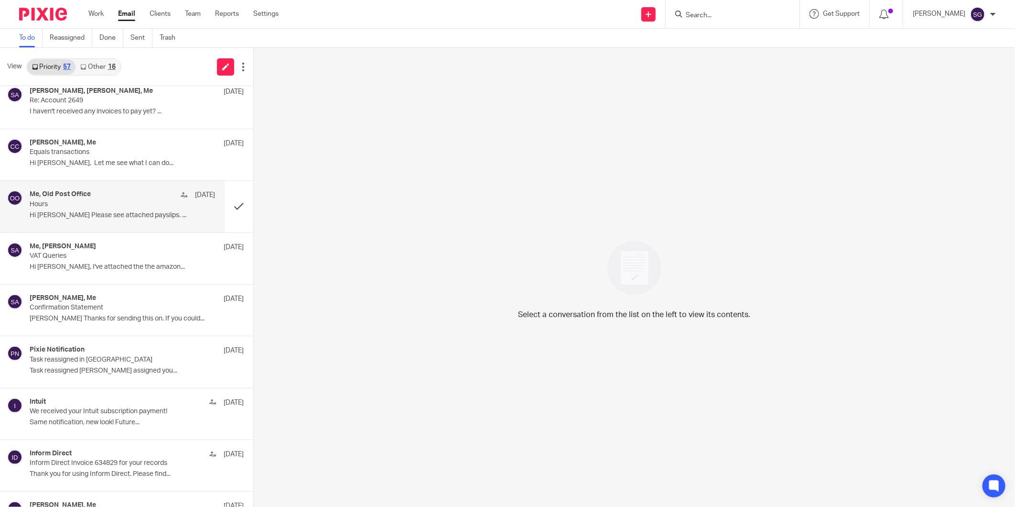
click at [98, 186] on div "Me, Old Post Office 18 Aug Hours Hi Karen Please see attached payslips. ..." at bounding box center [112, 206] width 225 height 51
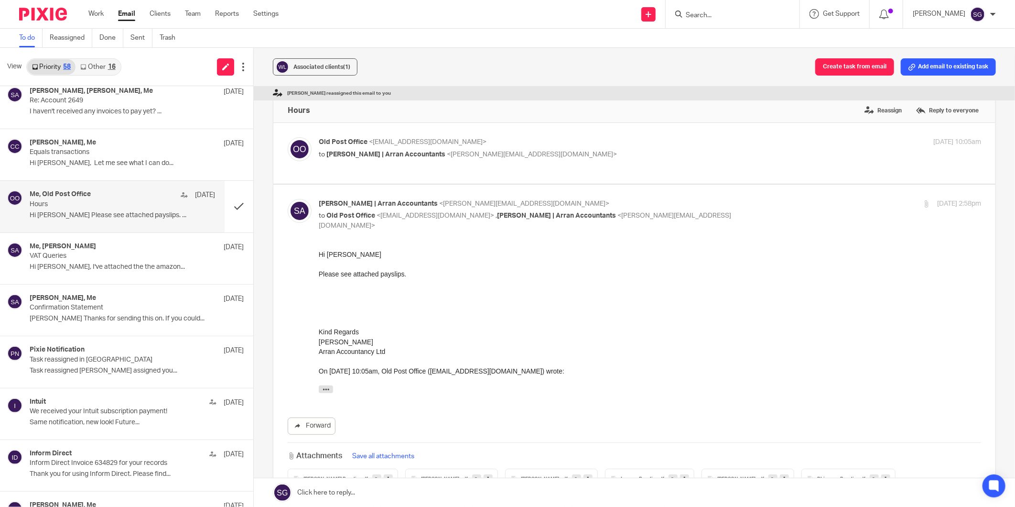
scroll to position [0, 0]
drag, startPoint x: 501, startPoint y: 308, endPoint x: 510, endPoint y: 324, distance: 17.8
click at [501, 308] on div "Hi Karen Please see attached payslips. Kind Regards Sarah Gillingham Arran Acco…" at bounding box center [649, 324] width 662 height 148
drag, startPoint x: 130, startPoint y: 12, endPoint x: 214, endPoint y: 18, distance: 84.3
click at [130, 12] on link "Email" at bounding box center [126, 14] width 17 height 10
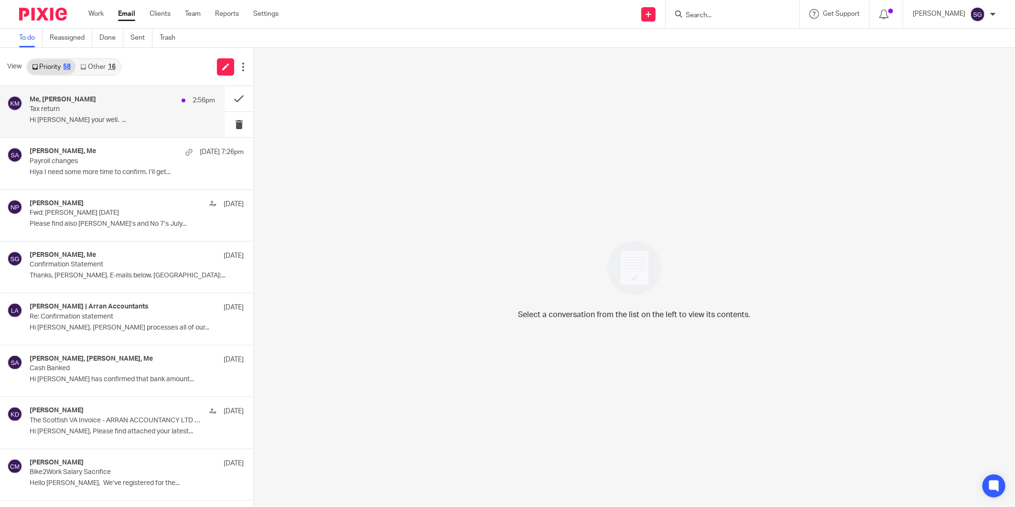
click at [136, 128] on div "Me, [PERSON_NAME] 2:56pm Tax return Hi [PERSON_NAME] your well. ..." at bounding box center [112, 111] width 225 height 51
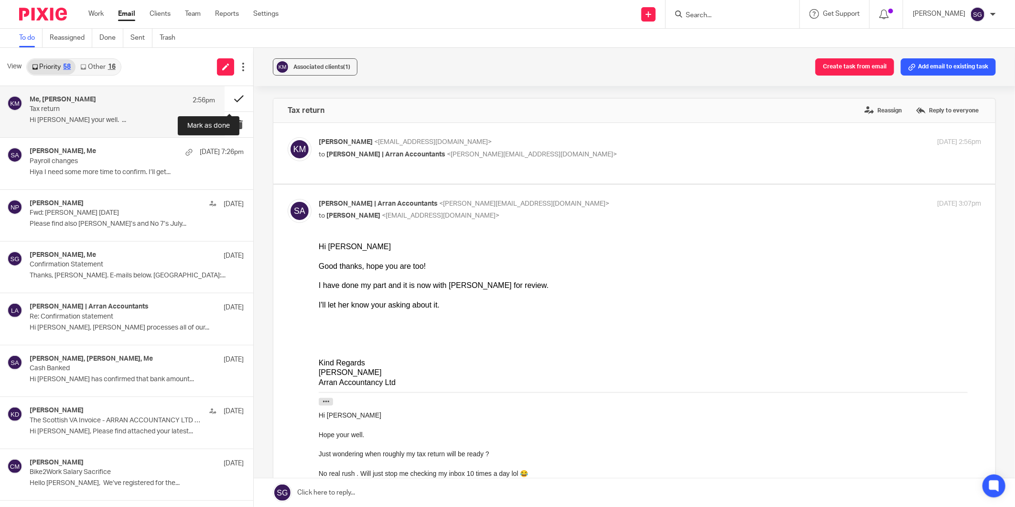
click at [228, 94] on button at bounding box center [239, 98] width 29 height 25
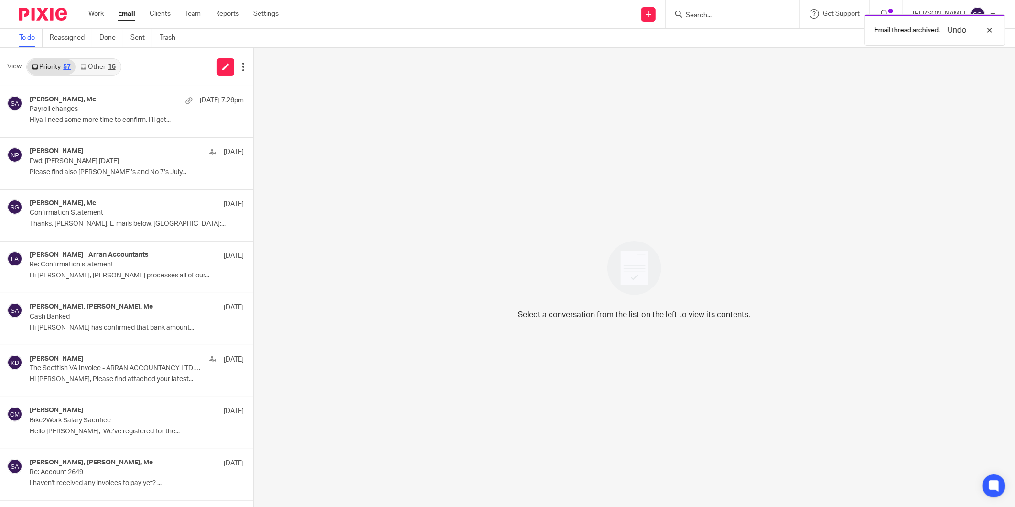
click at [104, 68] on link "Other 16" at bounding box center [98, 66] width 44 height 15
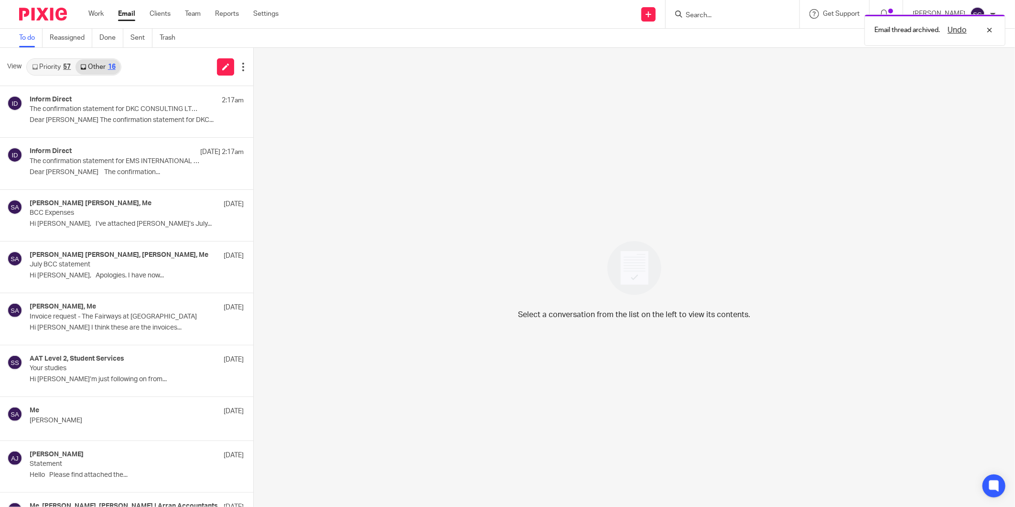
click at [138, 64] on div "View Priority 57 Other 16" at bounding box center [126, 67] width 253 height 38
click at [50, 63] on link "Priority 57" at bounding box center [51, 66] width 48 height 15
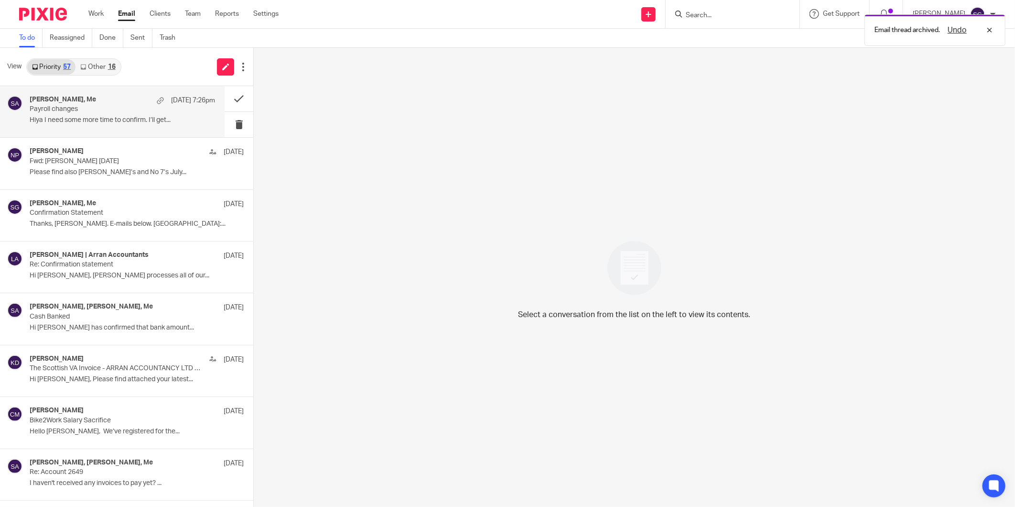
click at [116, 114] on div "[PERSON_NAME], Me [DATE] 7:26pm Payroll changes Hiya I need some more time to c…" at bounding box center [122, 112] width 185 height 32
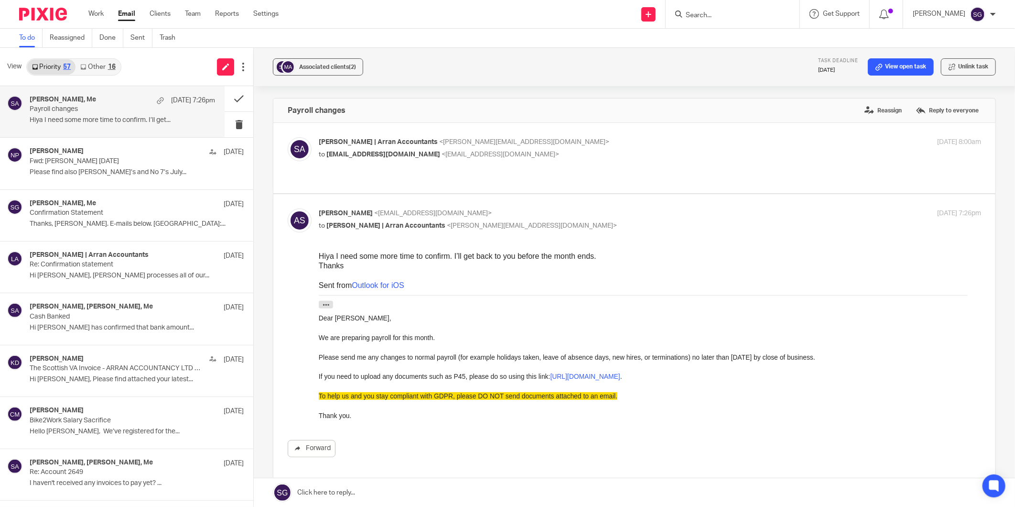
click at [381, 159] on p "to [EMAIL_ADDRESS][DOMAIN_NAME] <[EMAIL_ADDRESS][DOMAIN_NAME]>" at bounding box center [540, 155] width 442 height 10
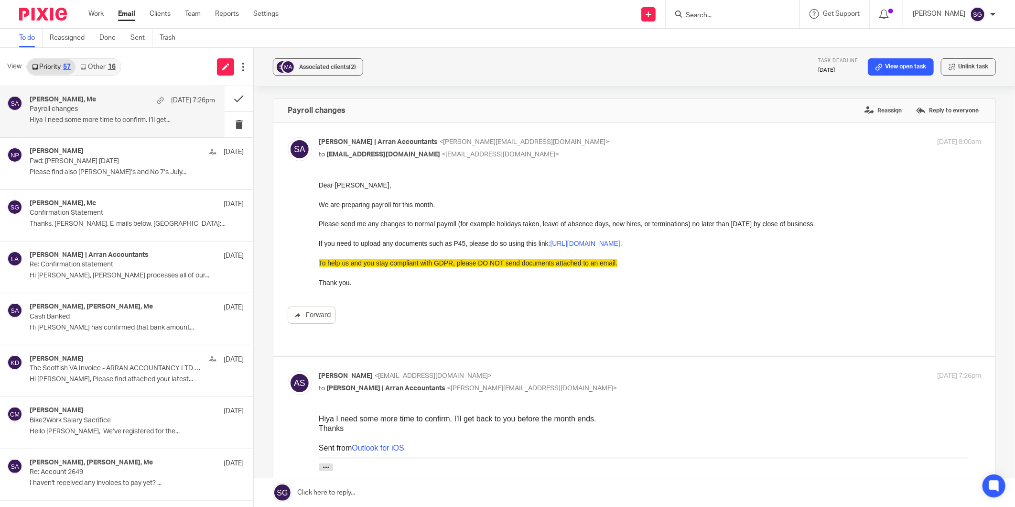
click at [381, 159] on p "to [EMAIL_ADDRESS][DOMAIN_NAME] <[EMAIL_ADDRESS][DOMAIN_NAME]>" at bounding box center [540, 155] width 442 height 10
checkbox input "false"
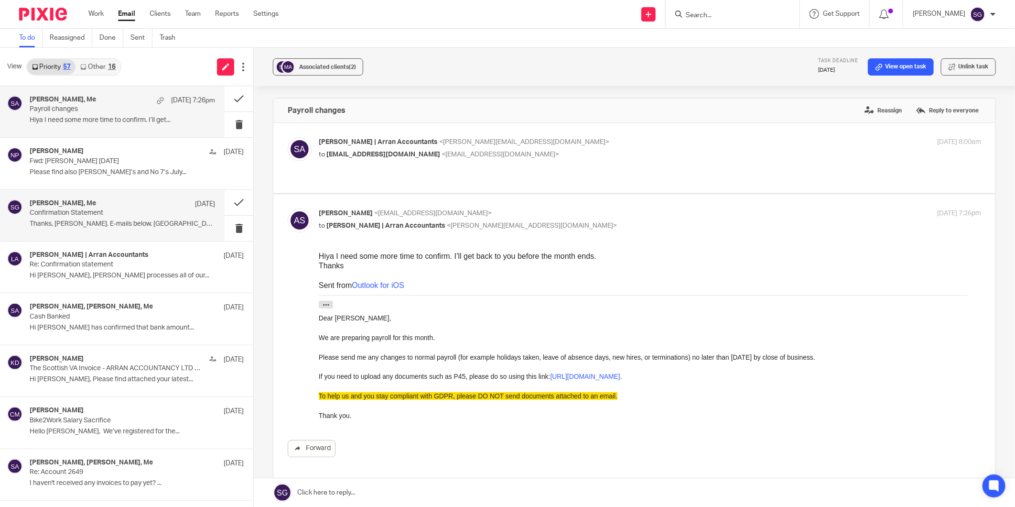
click at [107, 224] on p "Thanks, [PERSON_NAME]. E-mails below. [GEOGRAPHIC_DATA]:..." at bounding box center [122, 224] width 185 height 8
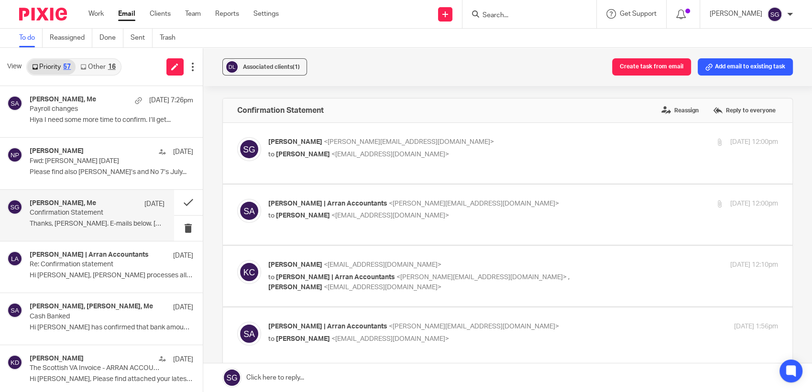
click at [123, 12] on link "Email" at bounding box center [126, 14] width 17 height 10
